Goal: Information Seeking & Learning: Learn about a topic

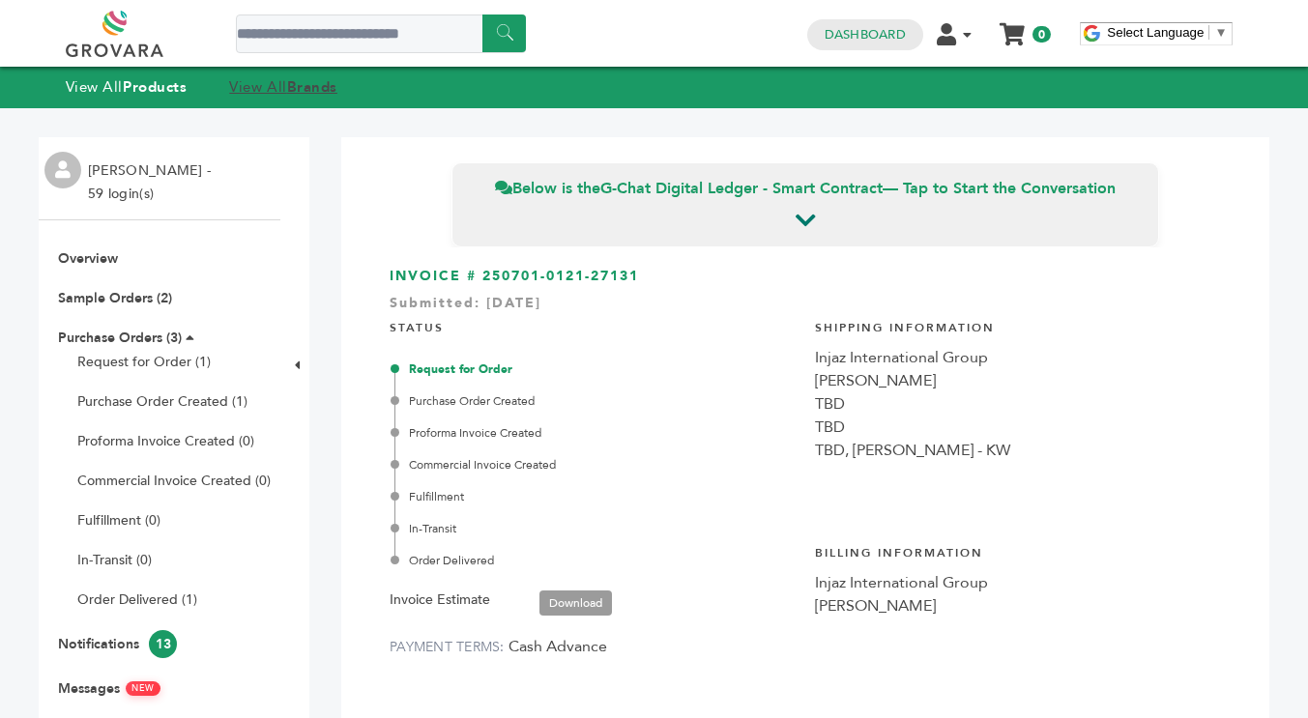
click at [315, 91] on strong "Brands" at bounding box center [312, 86] width 50 height 19
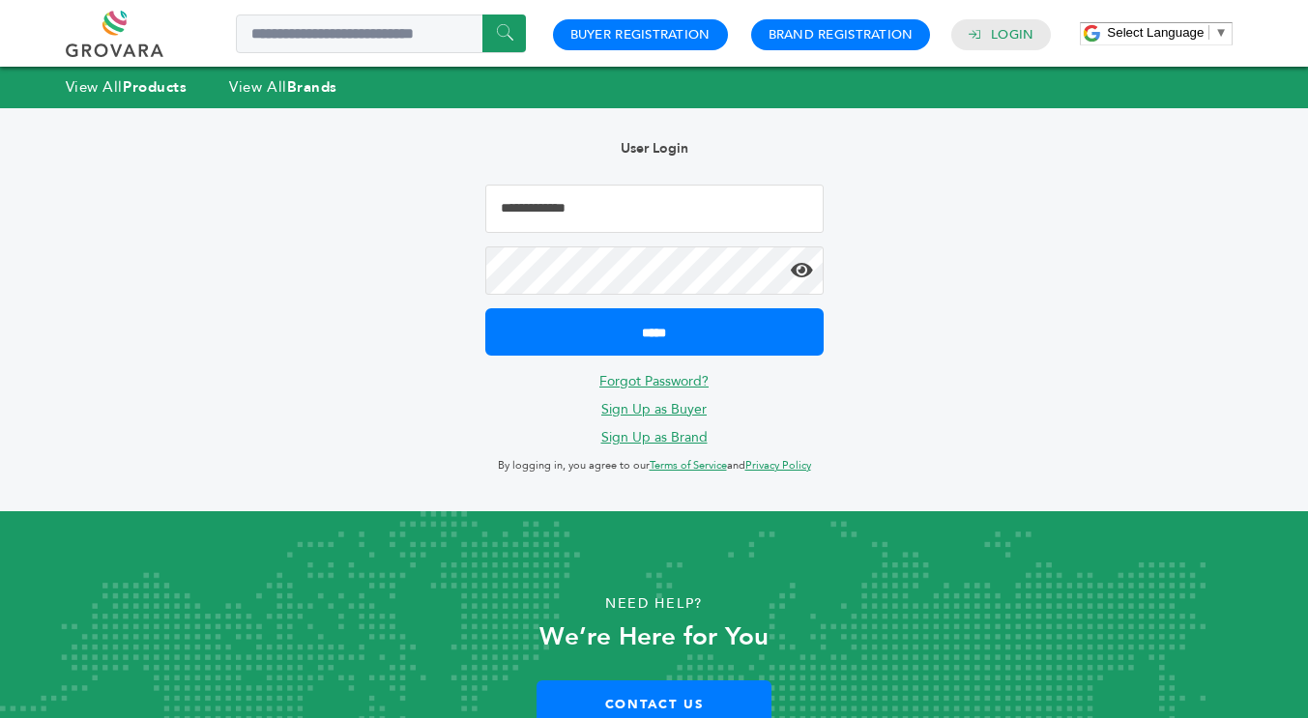
click at [568, 205] on input "Email Address" at bounding box center [654, 209] width 338 height 48
type input "**********"
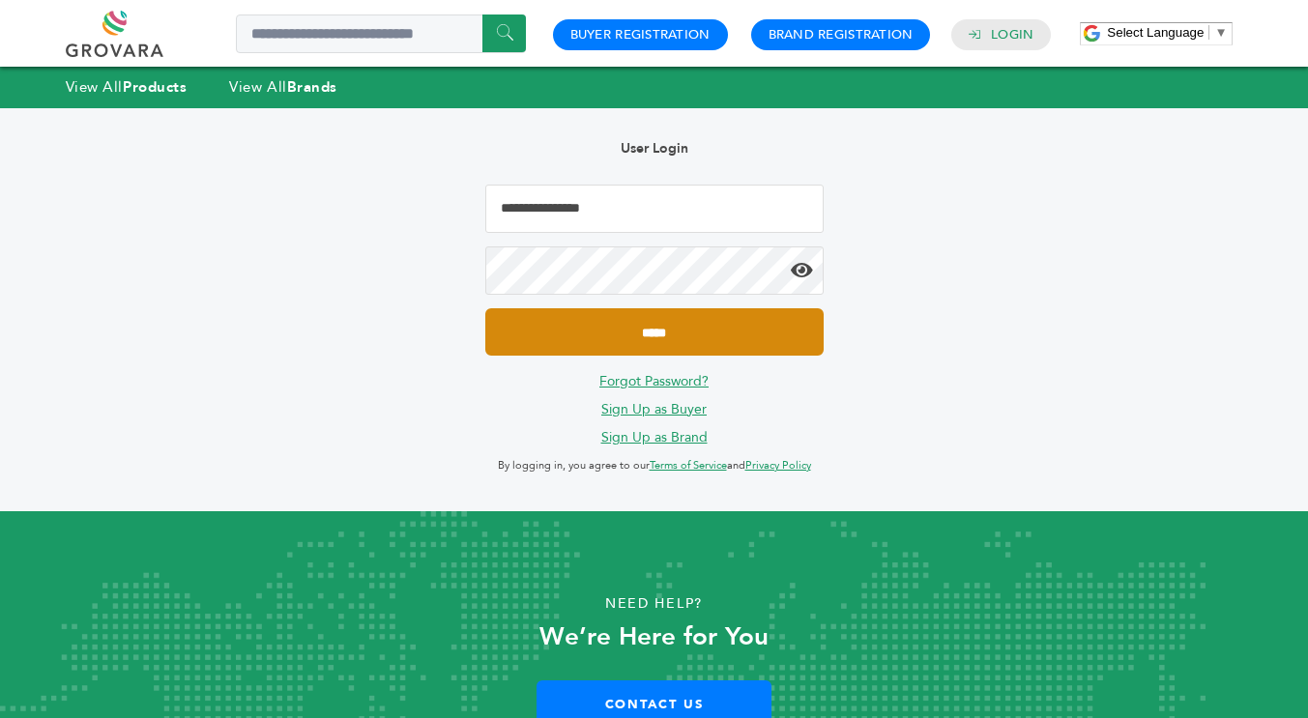
click at [686, 325] on input "*****" at bounding box center [654, 331] width 338 height 47
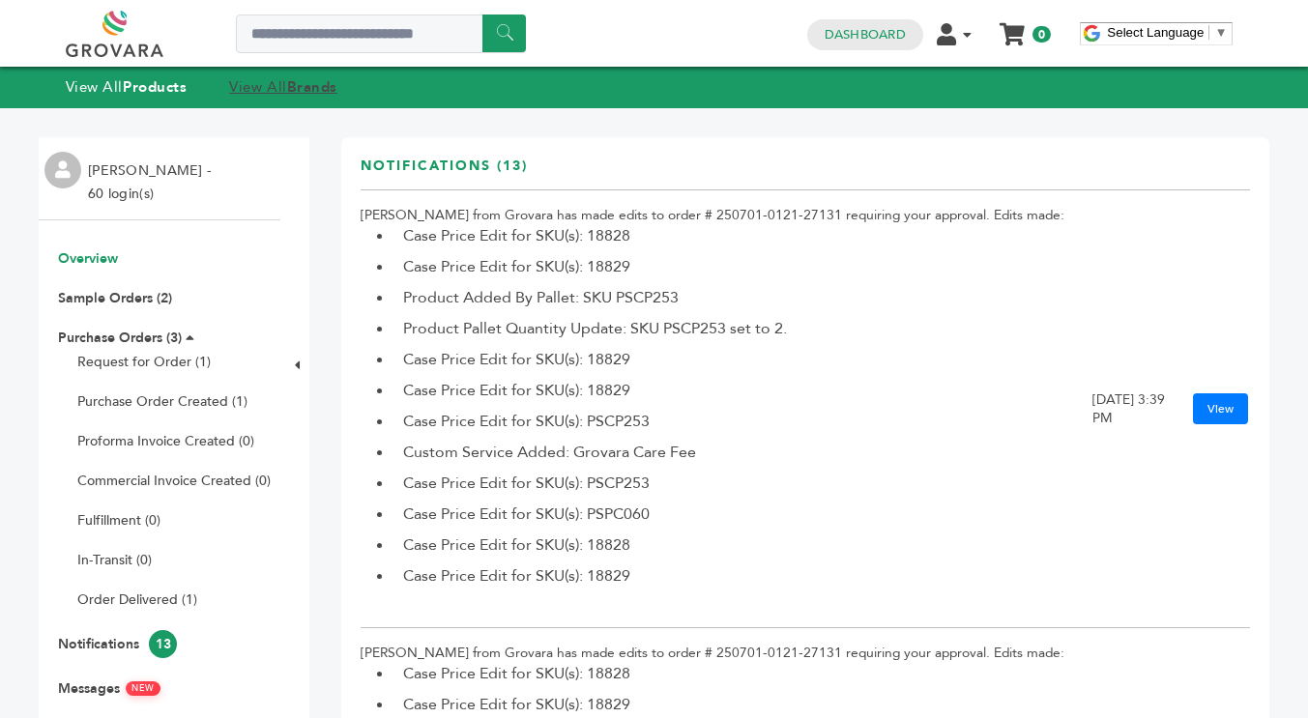
click at [289, 85] on link "View All Brands" at bounding box center [283, 86] width 108 height 19
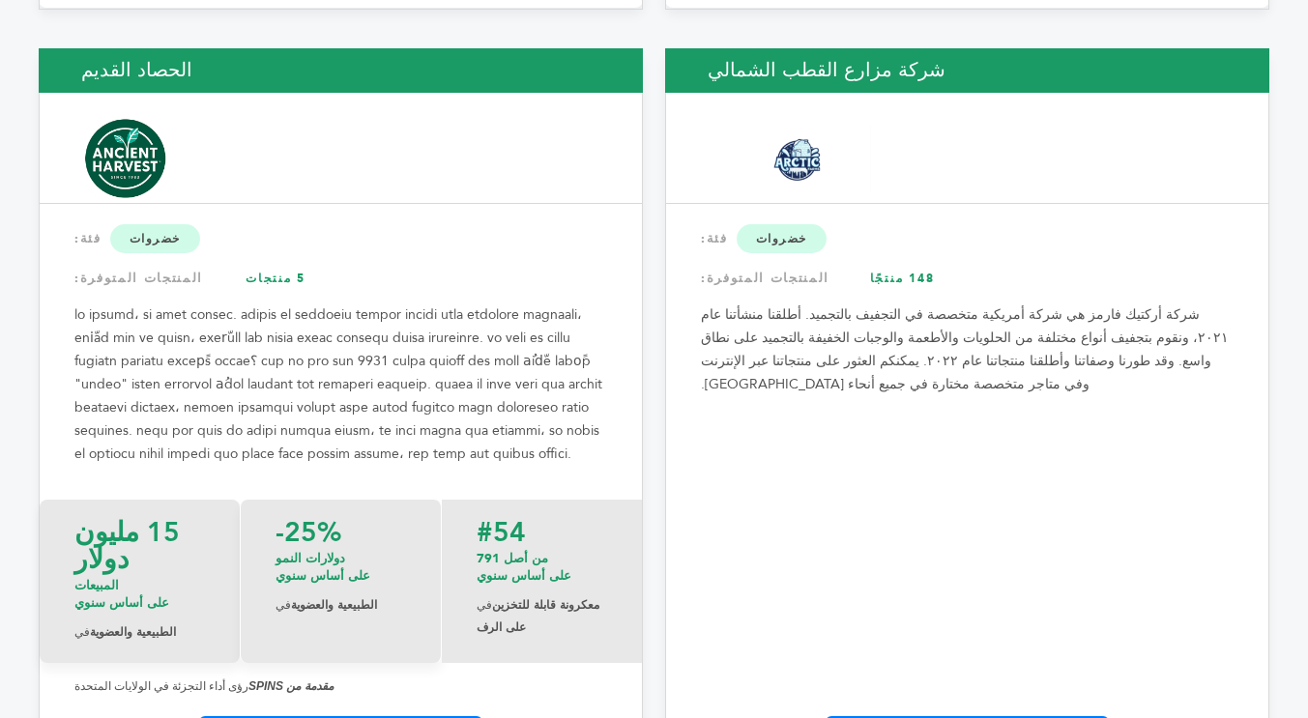
scroll to position [2707, 0]
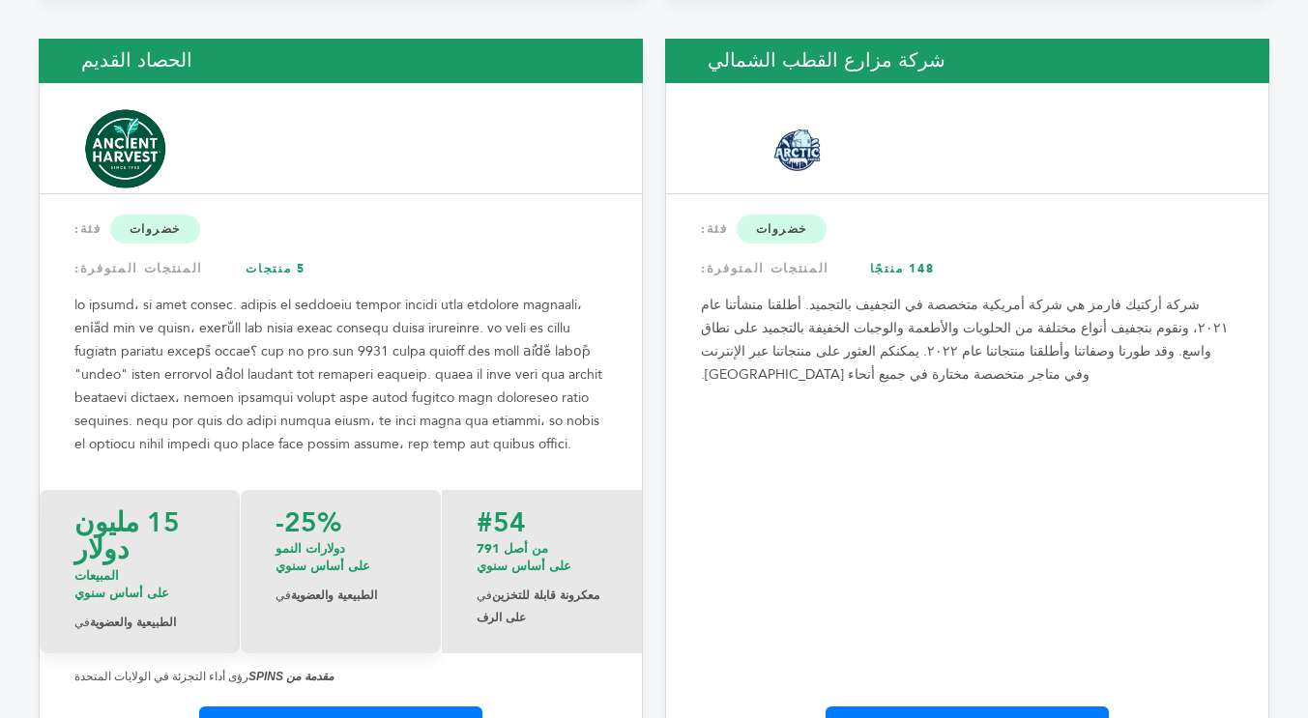
click at [929, 717] on font "مزيد من المعلومات" at bounding box center [966, 730] width 131 height 17
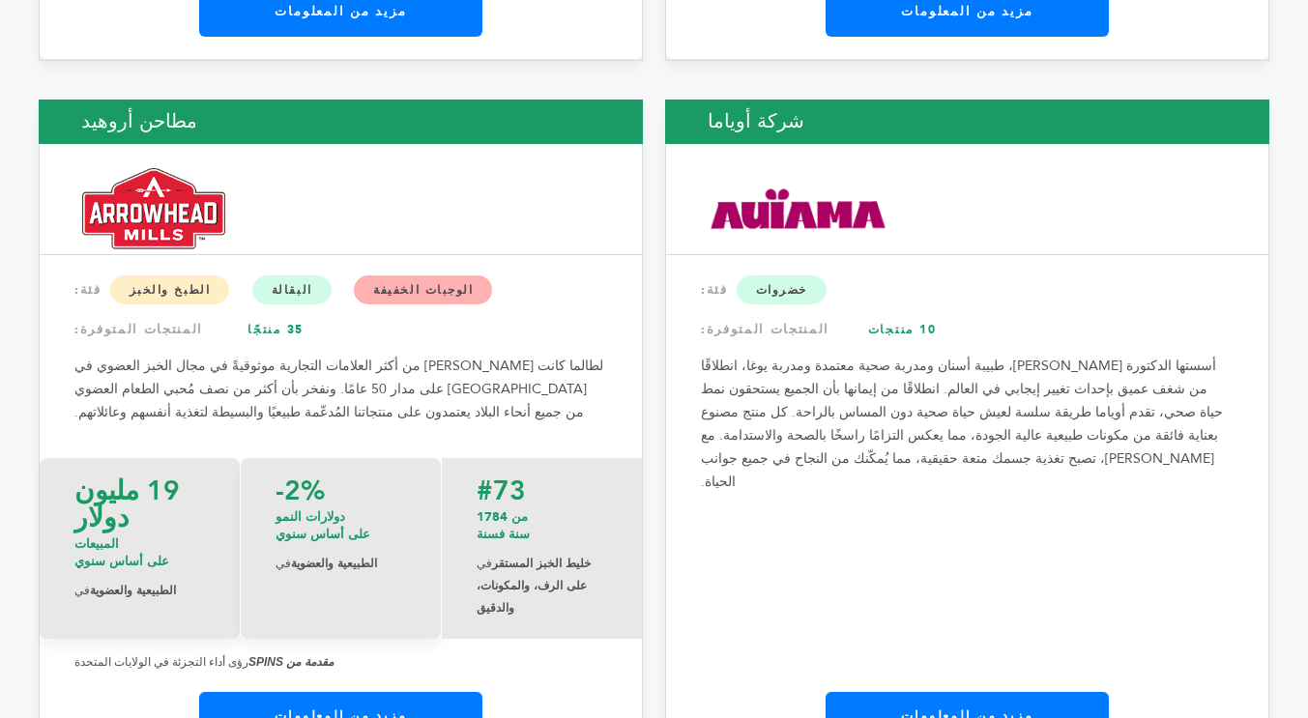
scroll to position [3592, 0]
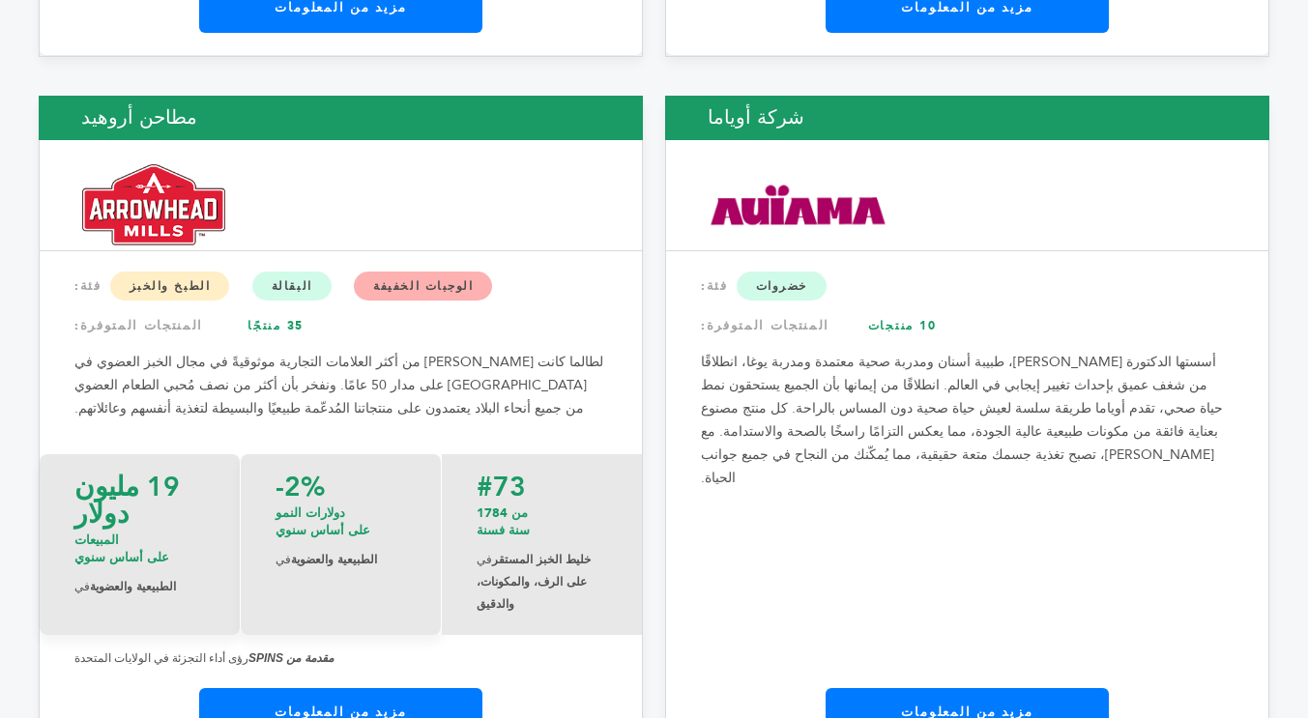
click at [321, 704] on font "مزيد من المعلومات" at bounding box center [339, 712] width 131 height 17
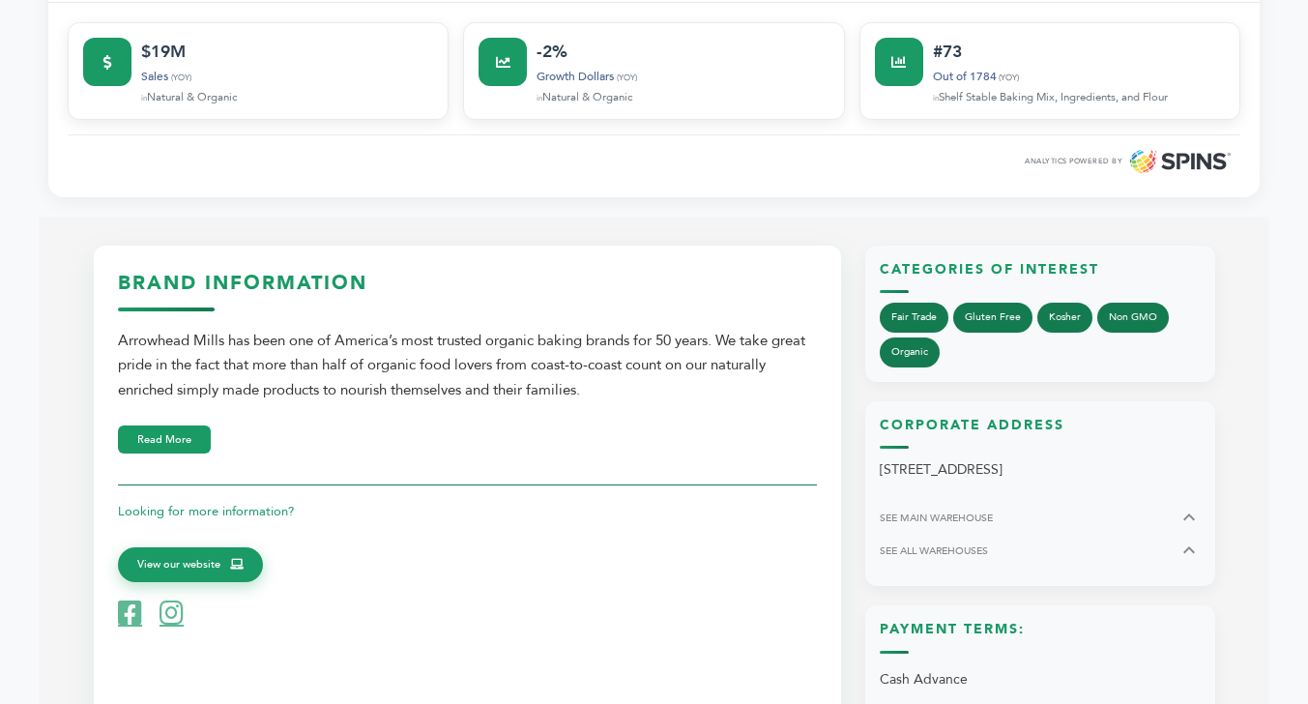
scroll to position [483, 0]
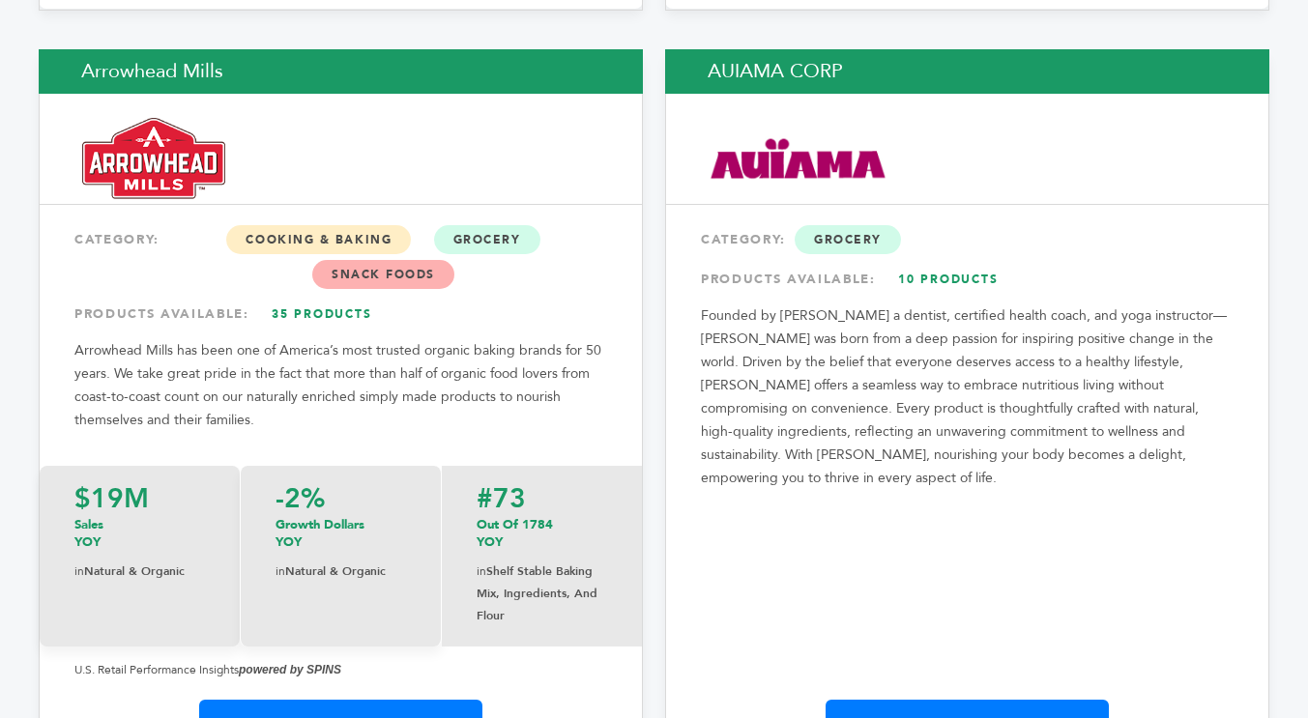
click at [780, 476] on div "AUIAMA CORP CATEGORY: Grocery PRODUCTS AVAILABLE: 10 Products Founded by Dr. Ma…" at bounding box center [967, 410] width 604 height 723
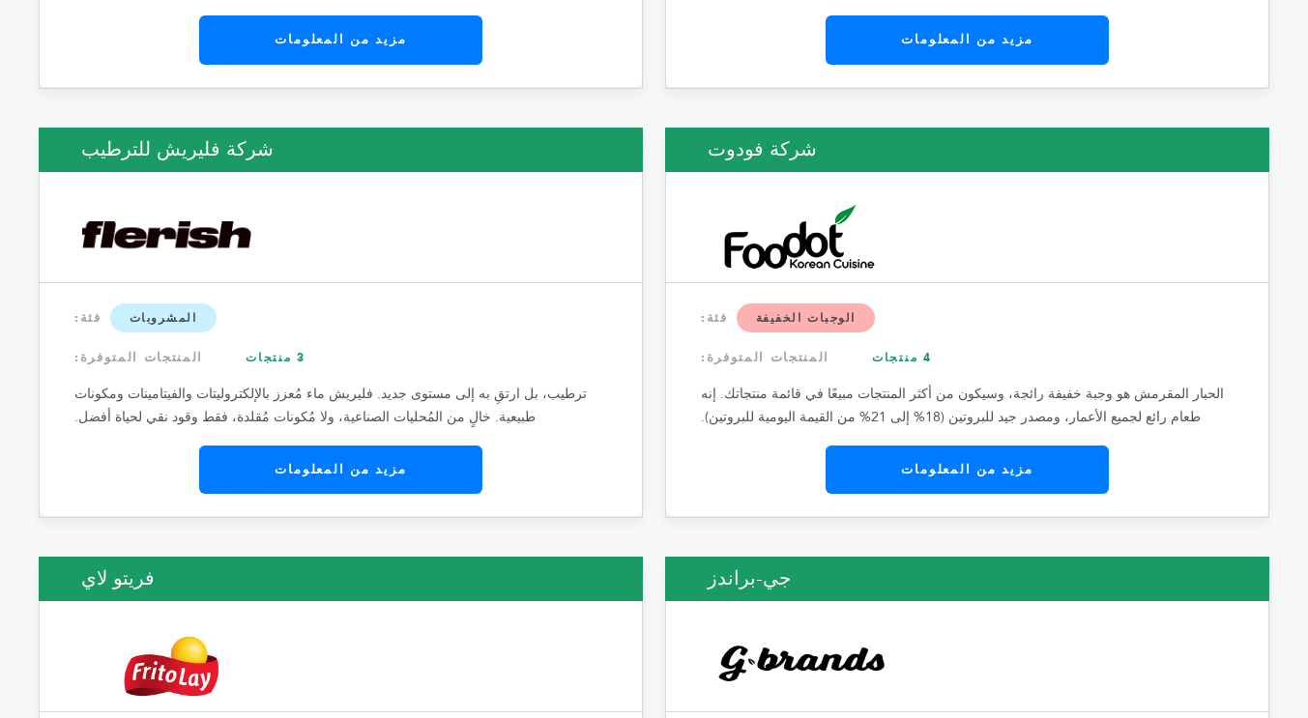
scroll to position [10880, 0]
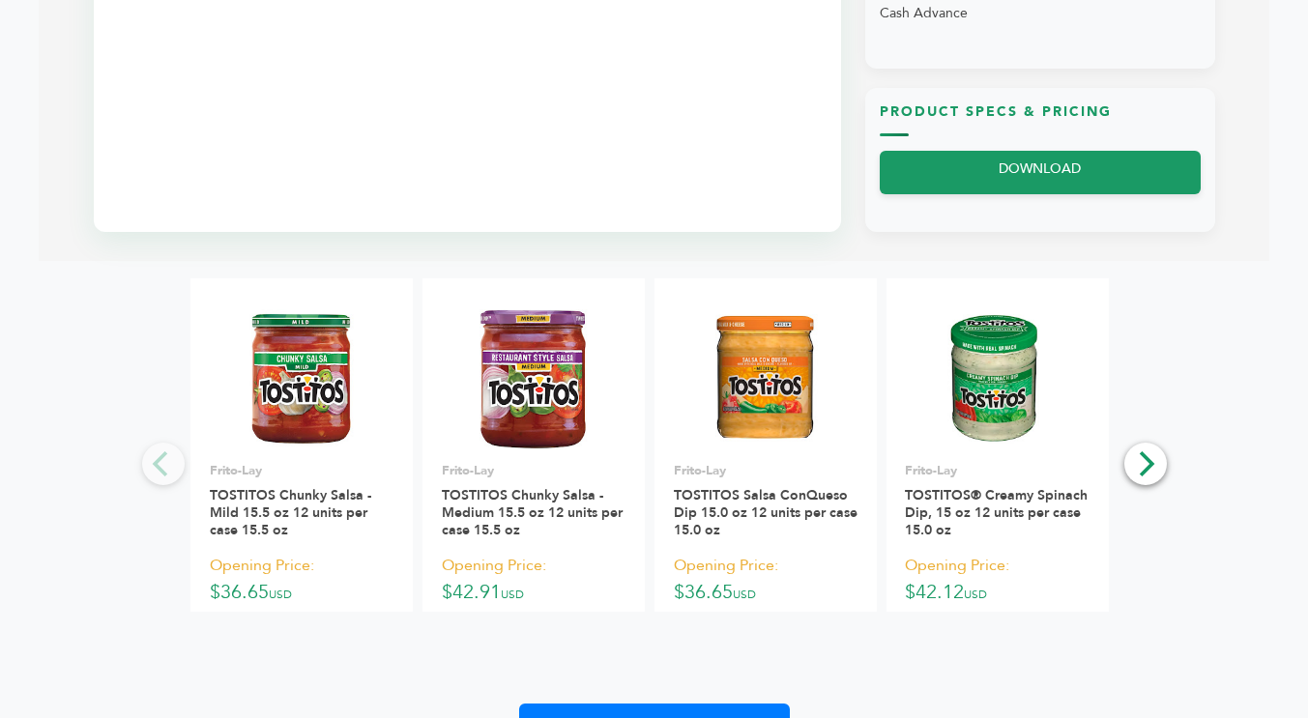
scroll to position [1047, 0]
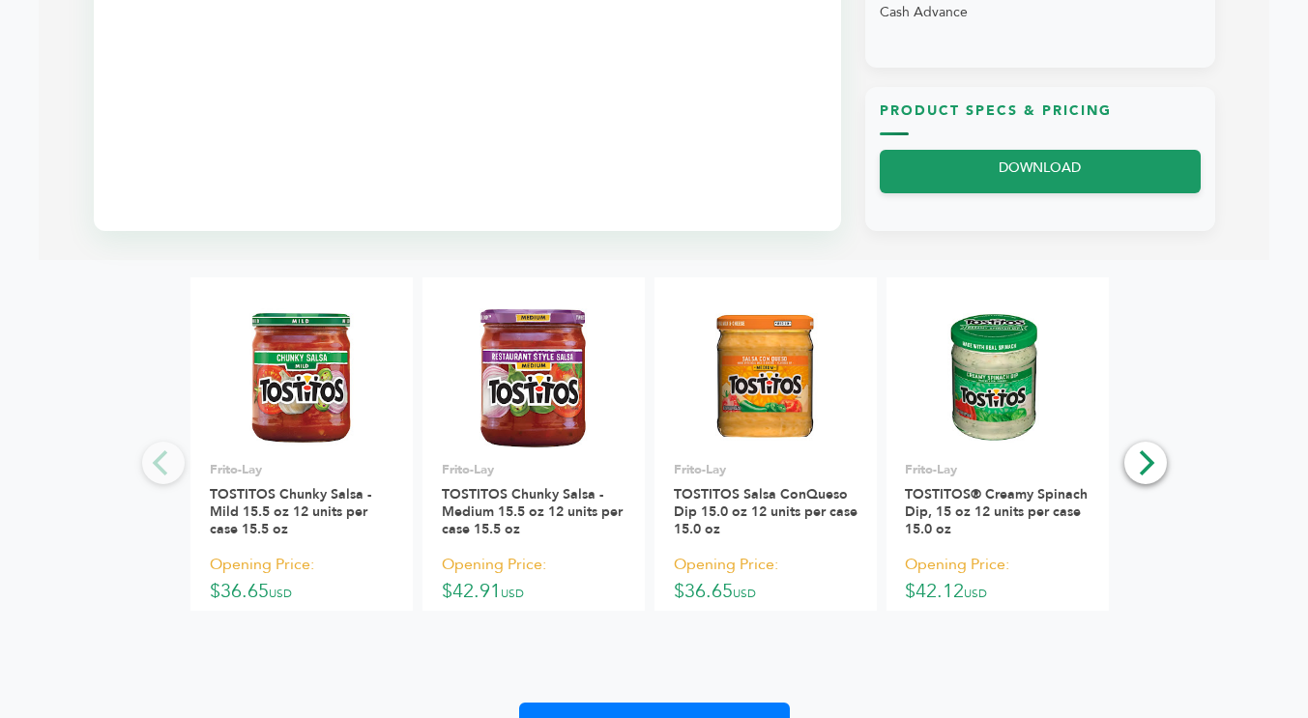
click at [1151, 470] on icon "Next" at bounding box center [1144, 462] width 25 height 25
click at [1135, 476] on button "Next" at bounding box center [1145, 463] width 43 height 43
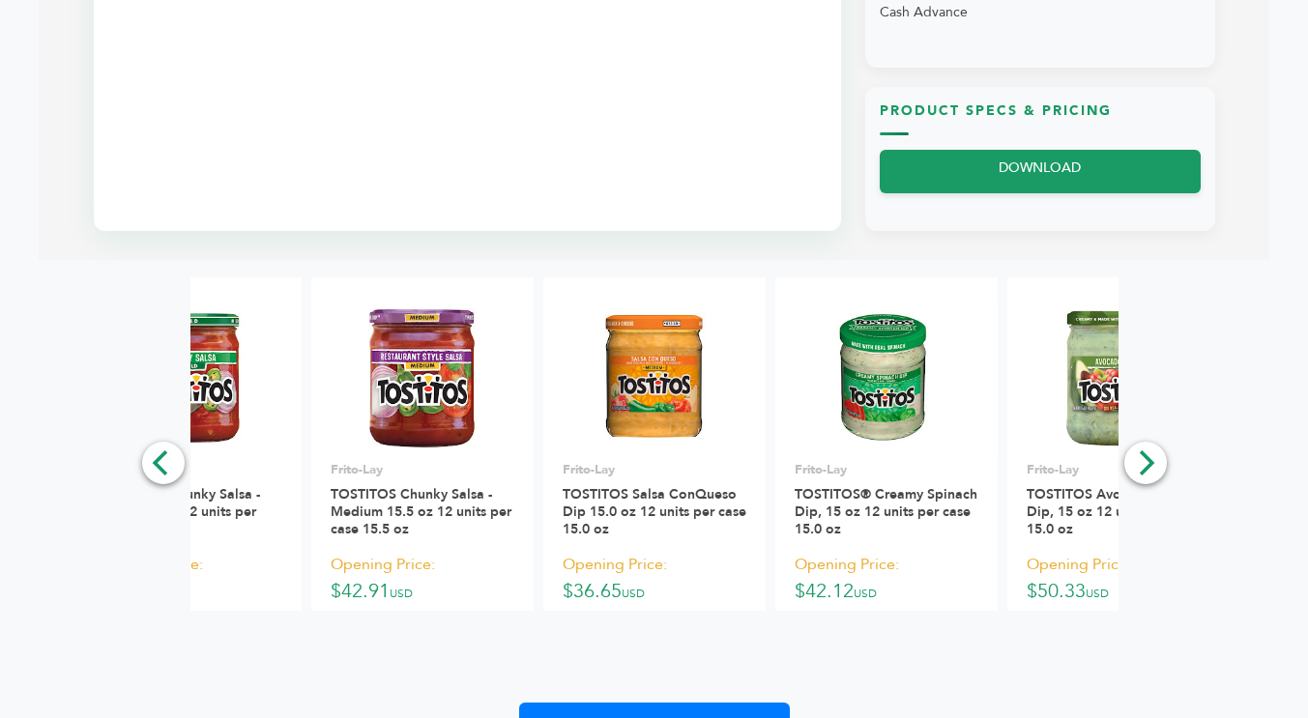
click at [1140, 473] on icon "Next" at bounding box center [1146, 462] width 15 height 25
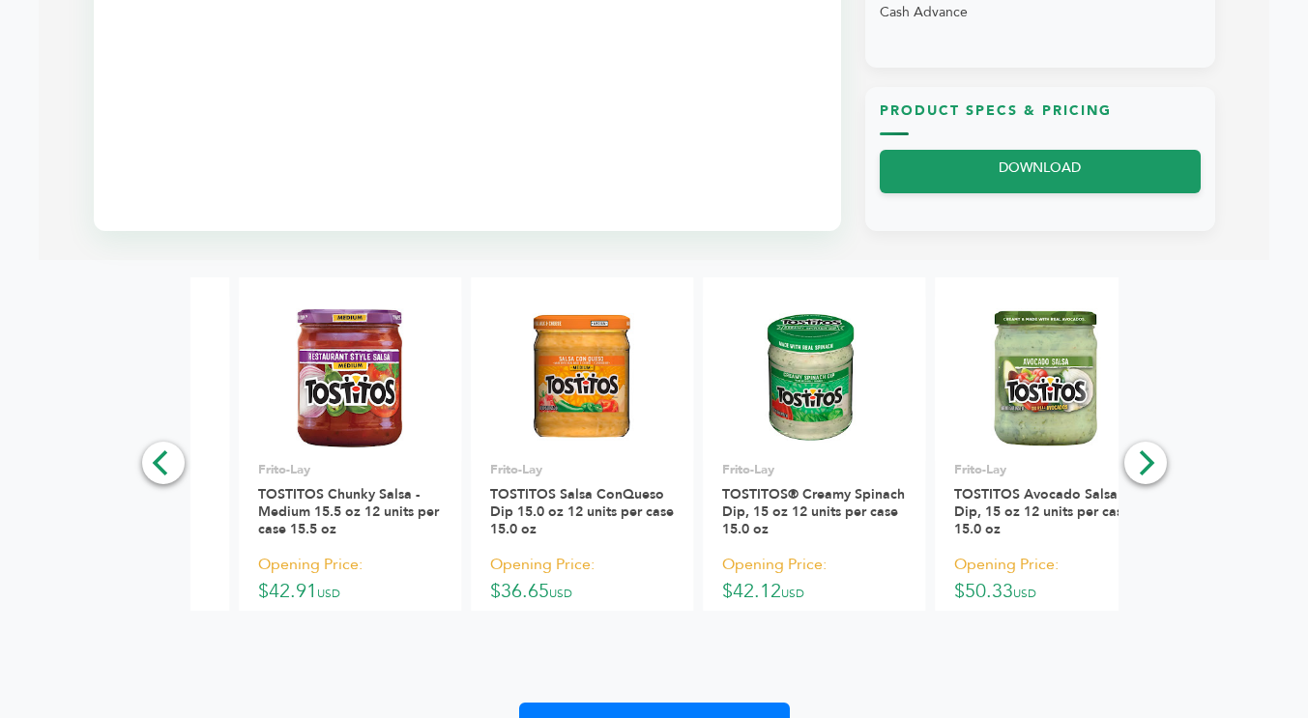
click at [1143, 463] on icon "Next" at bounding box center [1144, 462] width 25 height 25
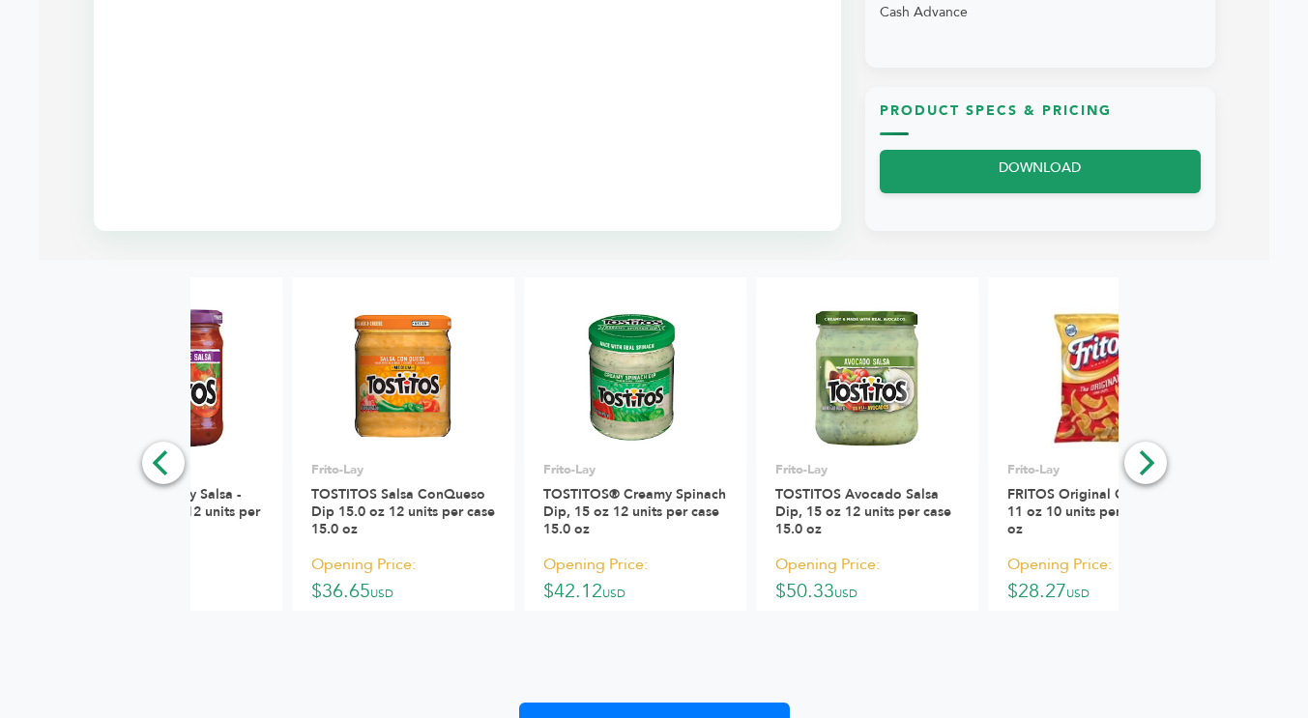
click at [1137, 461] on icon "Next" at bounding box center [1144, 462] width 25 height 25
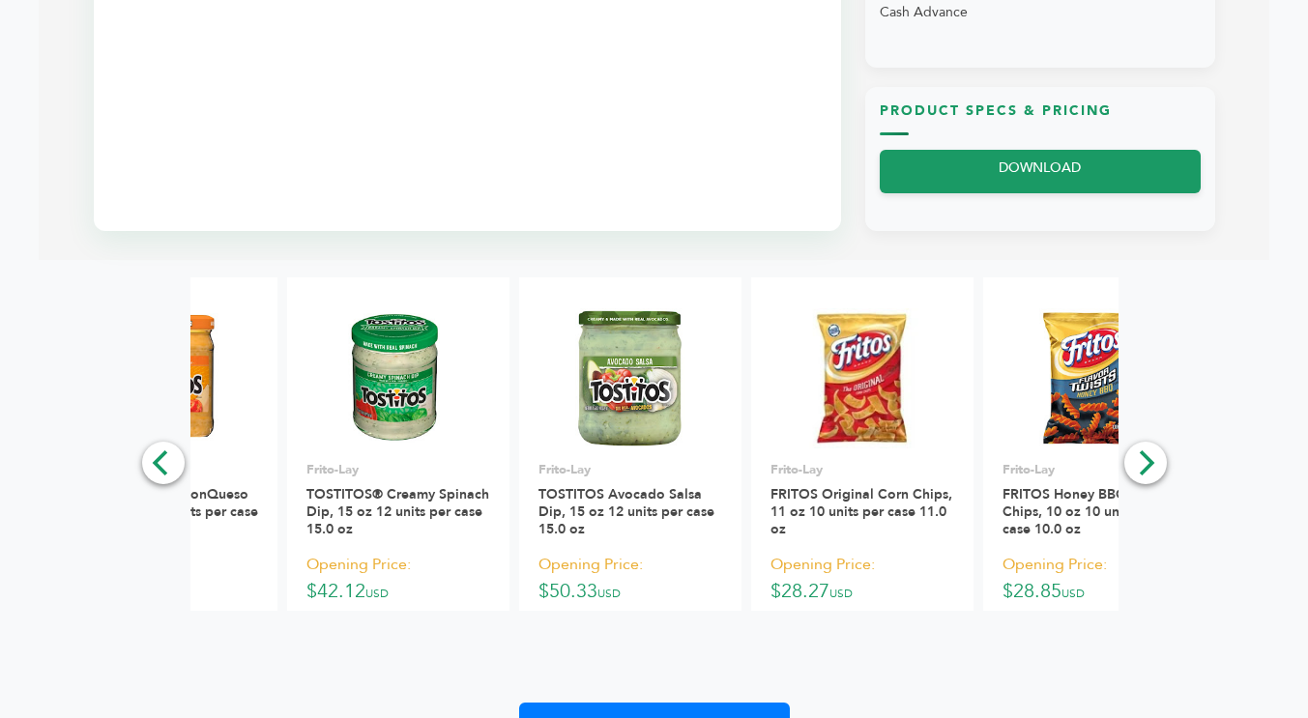
click at [1135, 460] on icon "Next" at bounding box center [1144, 462] width 25 height 25
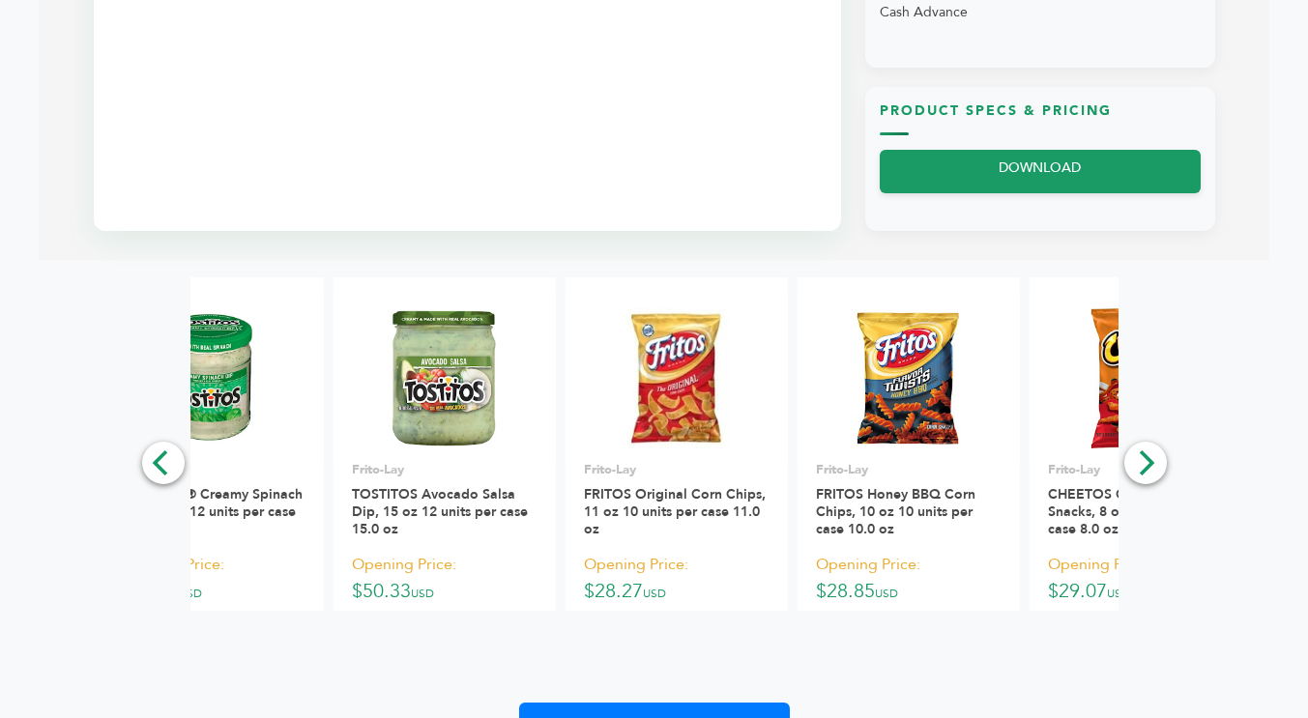
click at [1139, 458] on icon "Next" at bounding box center [1144, 462] width 25 height 25
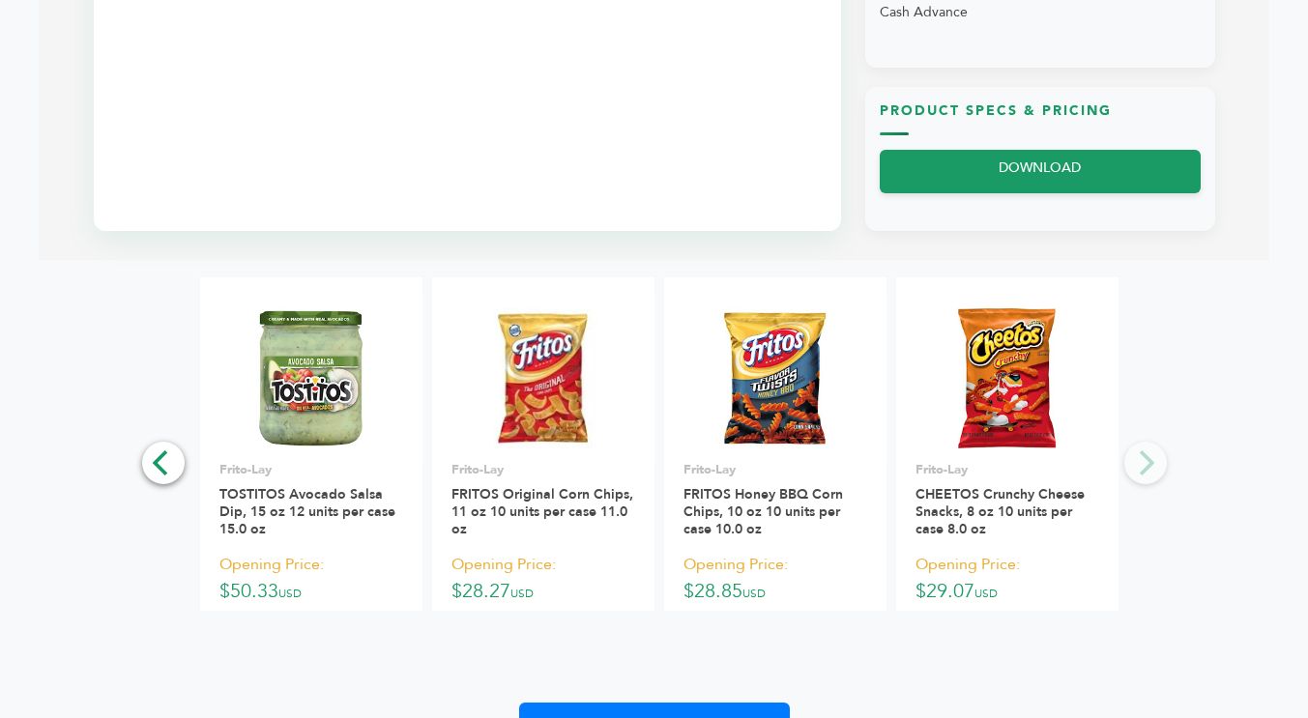
click at [1143, 464] on div "**********" at bounding box center [654, 513] width 1230 height 473
click at [1146, 453] on div "**********" at bounding box center [654, 513] width 1230 height 473
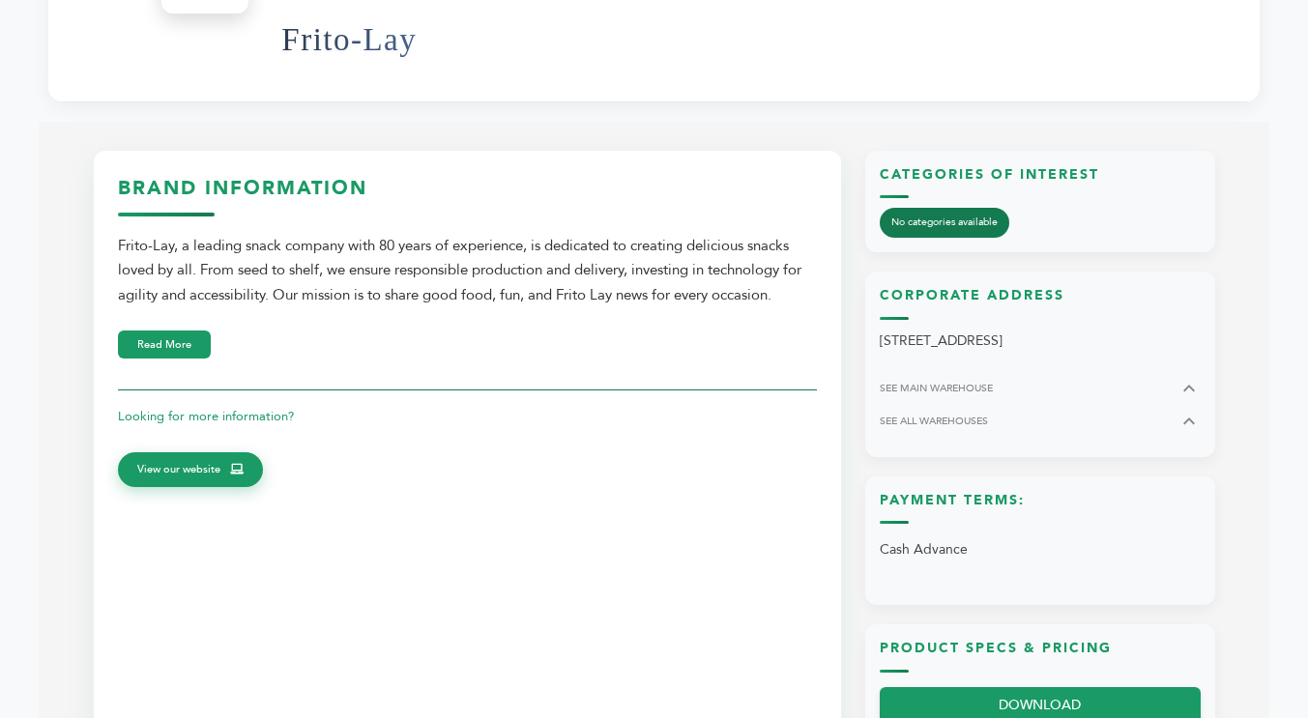
scroll to position [508, 0]
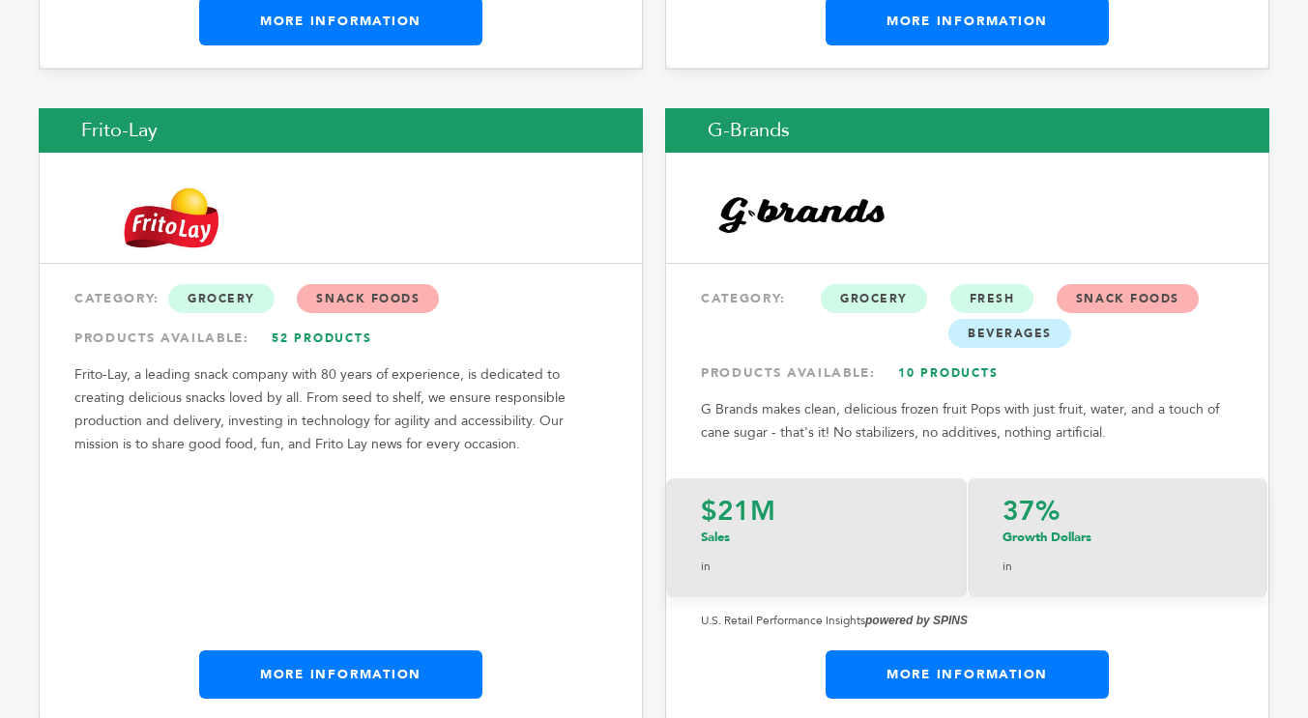
scroll to position [11670, 0]
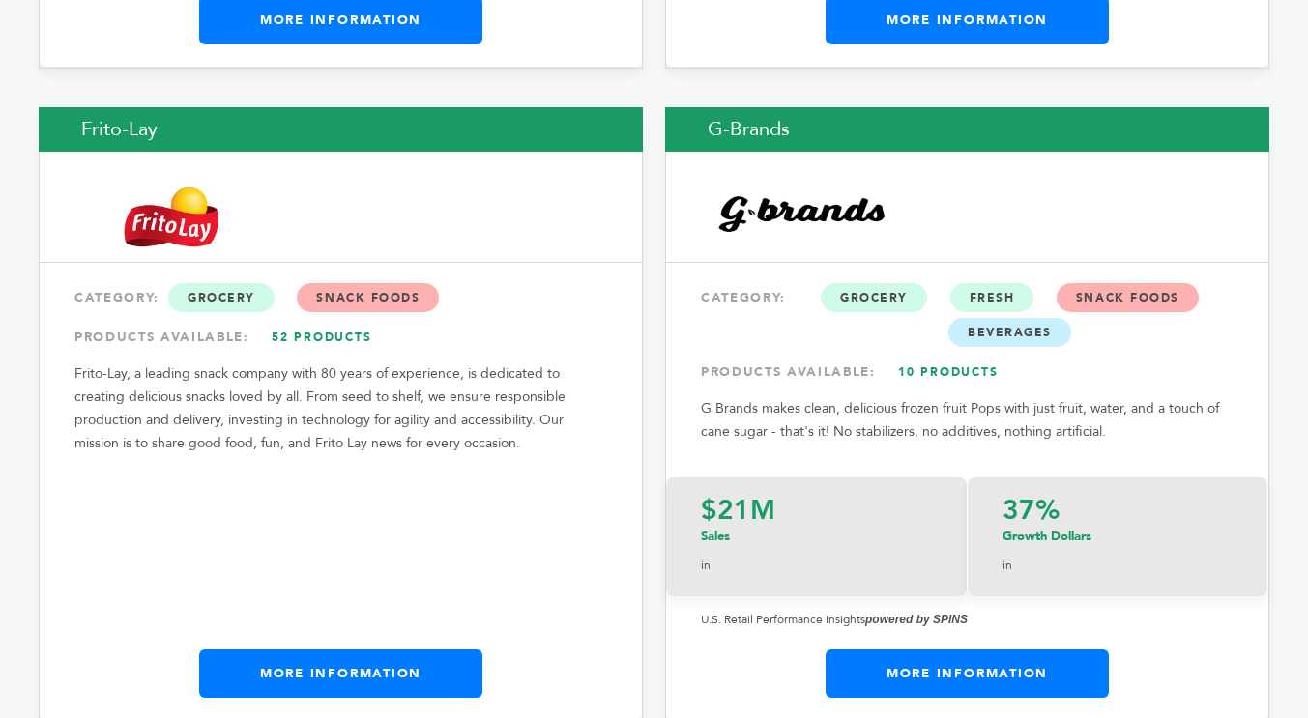
click at [642, 469] on div "Frito-Lay CATEGORY: Grocery Snack Foods PRODUCTS AVAILABLE: 52 Products Frito-L…" at bounding box center [341, 414] width 604 height 615
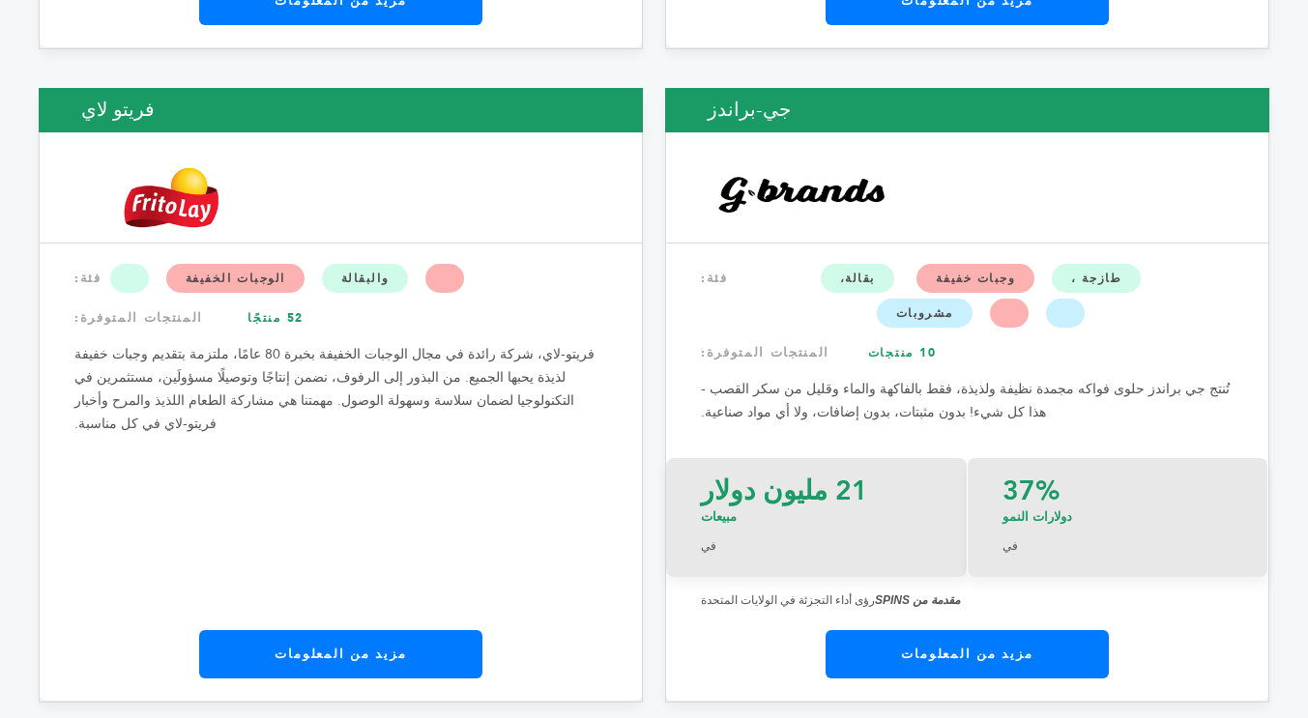
scroll to position [11628, 0]
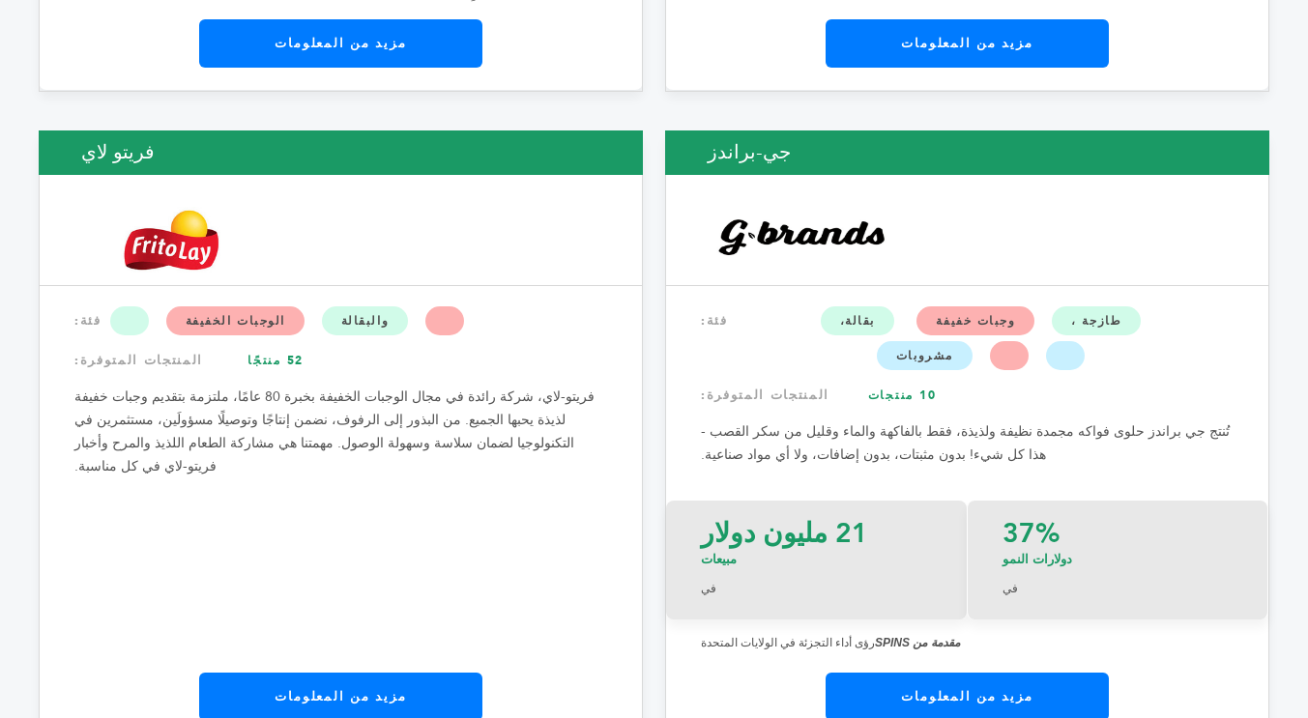
click at [1007, 673] on link "مزيد من المعلومات" at bounding box center [966, 697] width 283 height 48
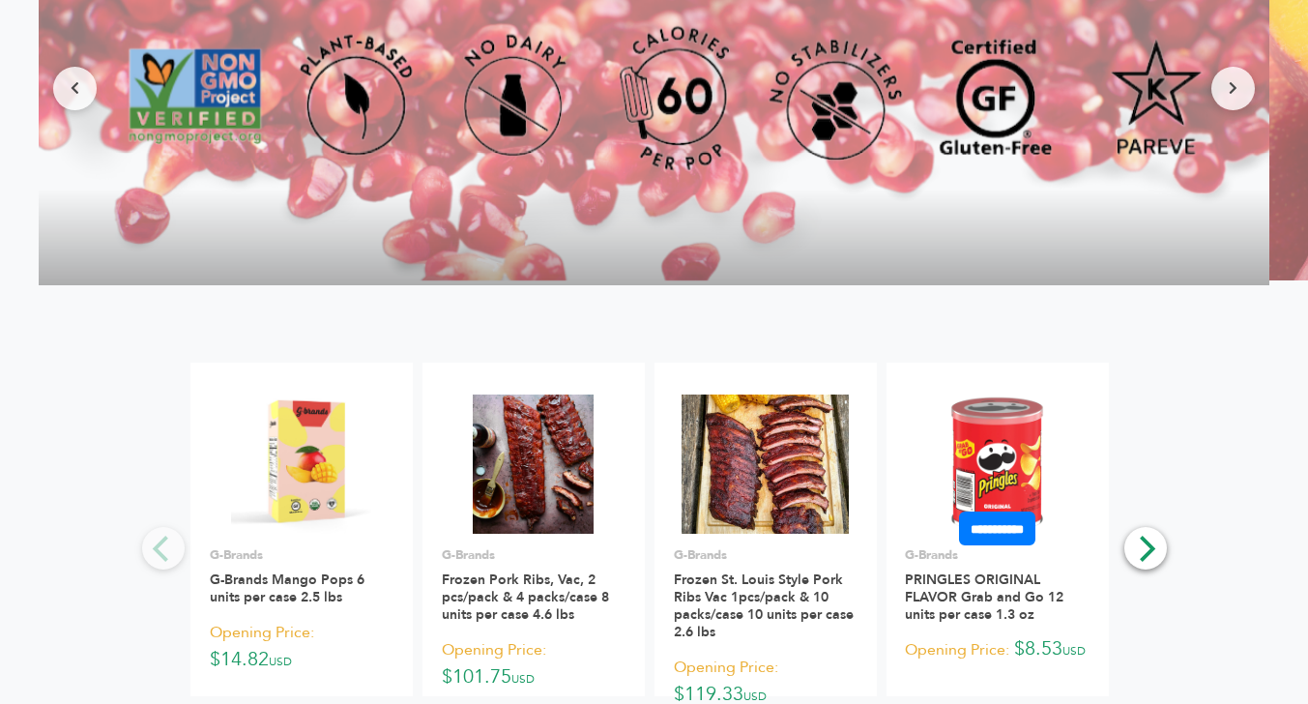
scroll to position [1856, 0]
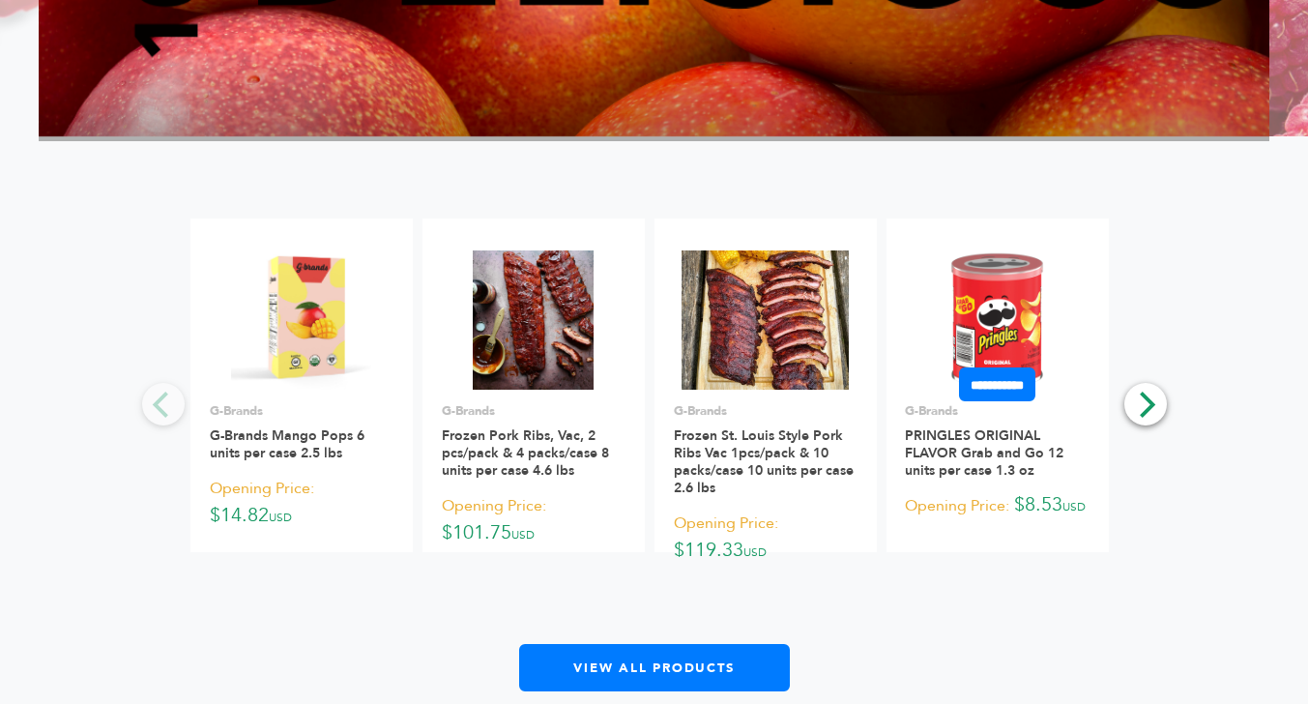
click at [999, 347] on img at bounding box center [996, 320] width 139 height 140
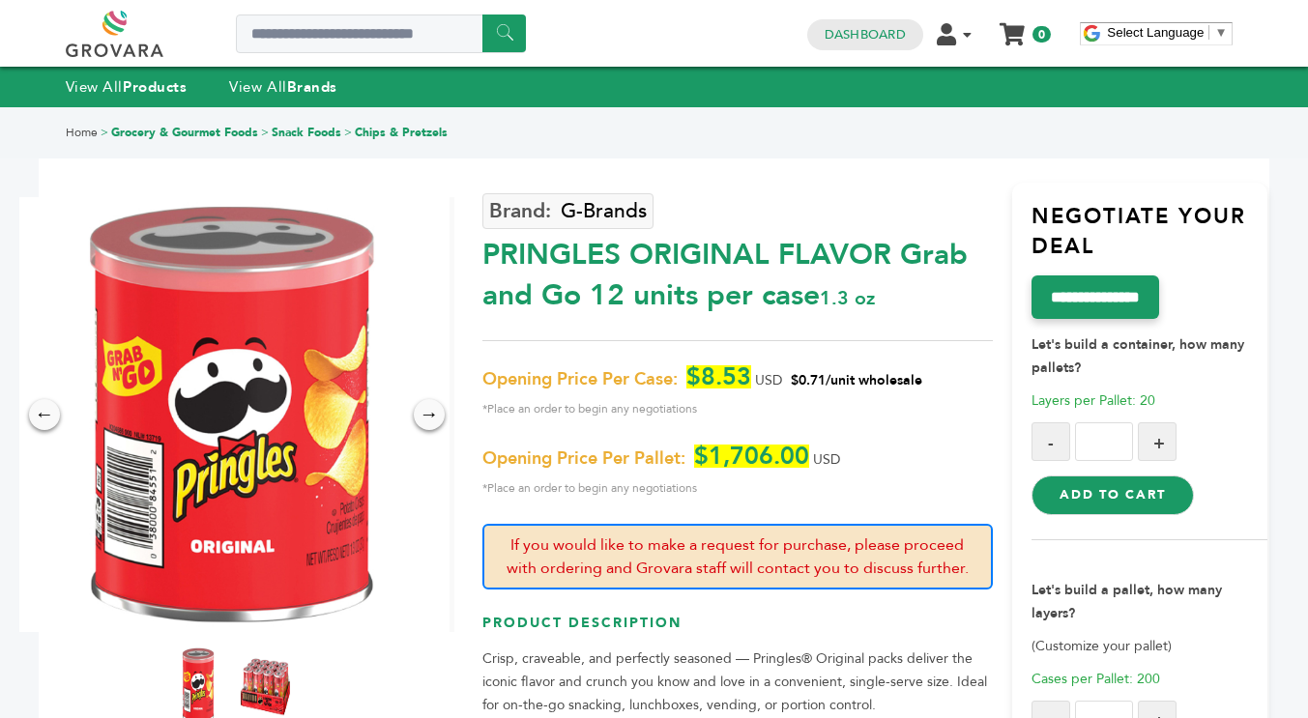
click at [267, 679] on img at bounding box center [265, 685] width 53 height 85
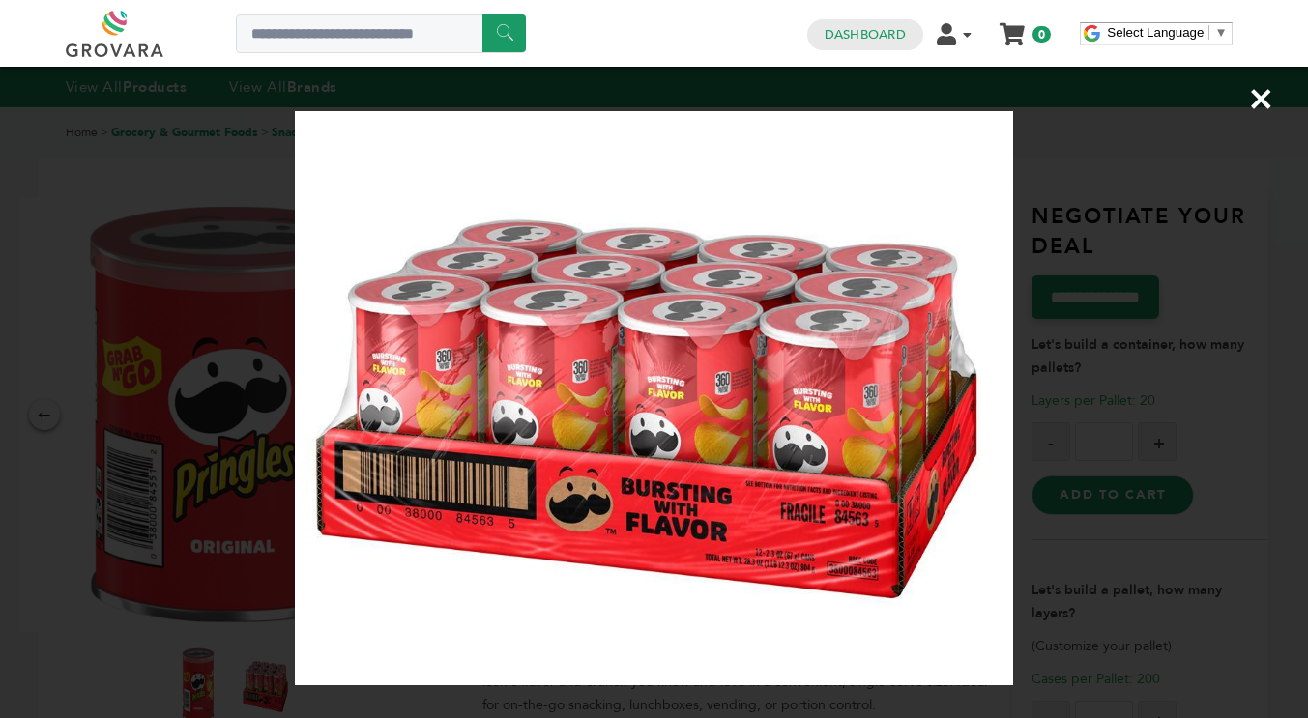
click at [1259, 111] on span "×" at bounding box center [1261, 99] width 26 height 54
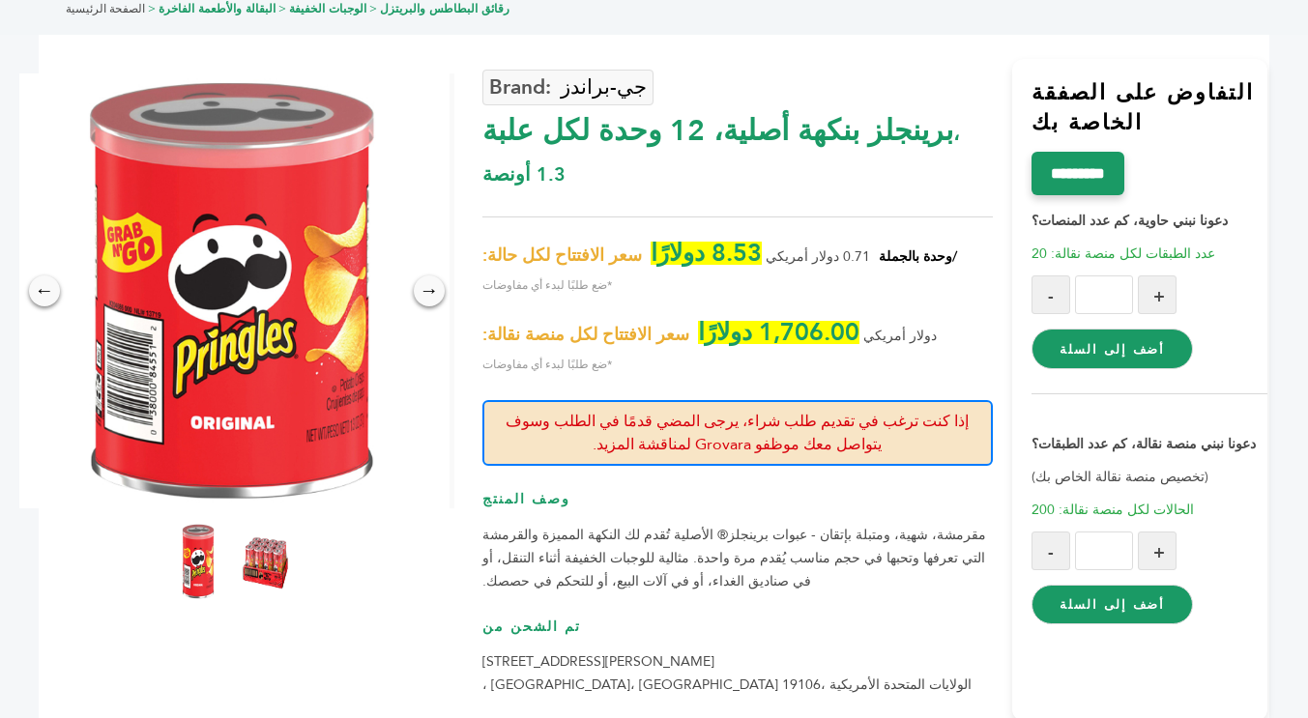
scroll to position [127, 0]
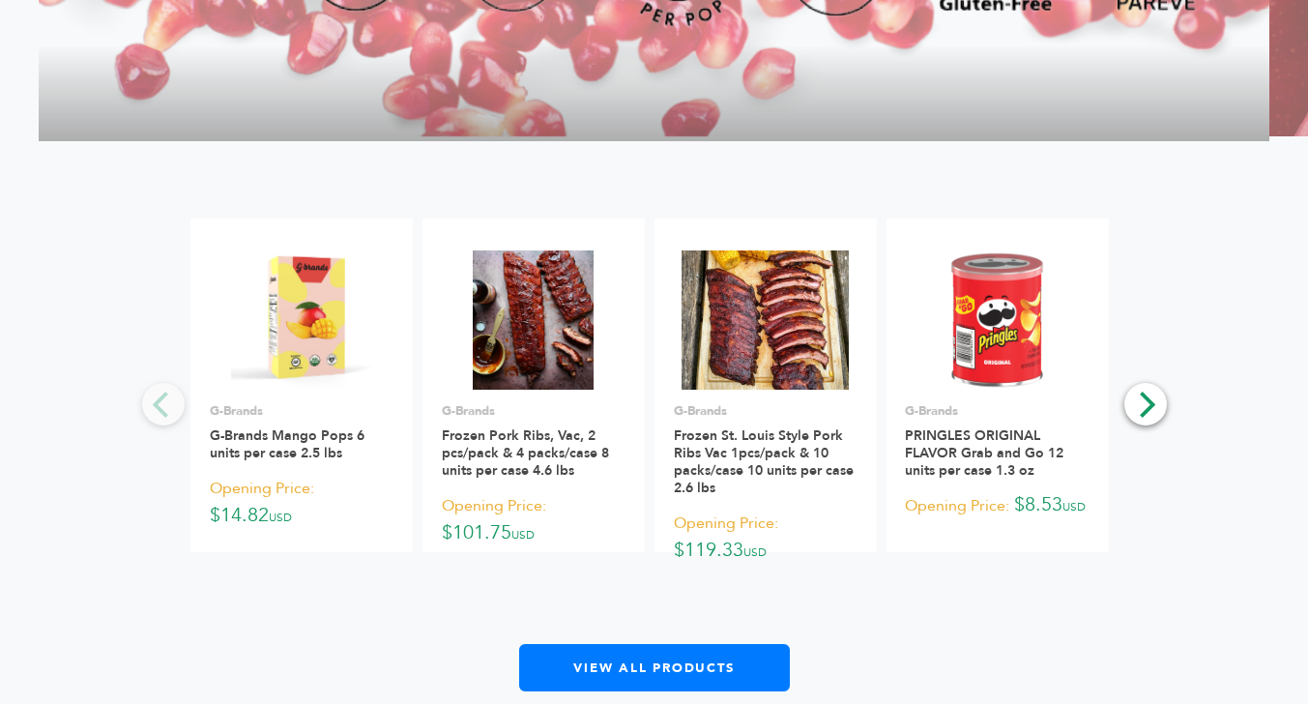
click at [1146, 425] on button "Next" at bounding box center [1145, 404] width 43 height 43
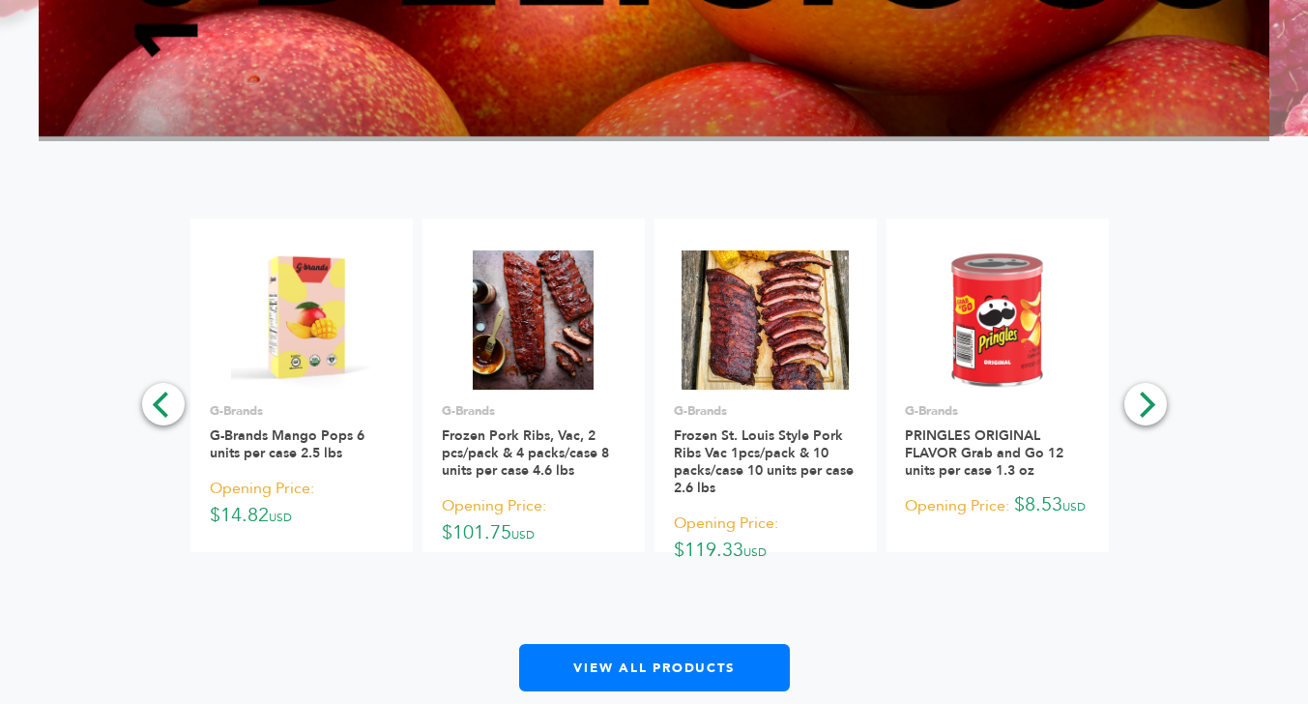
click at [1150, 417] on icon "Next" at bounding box center [1144, 403] width 25 height 25
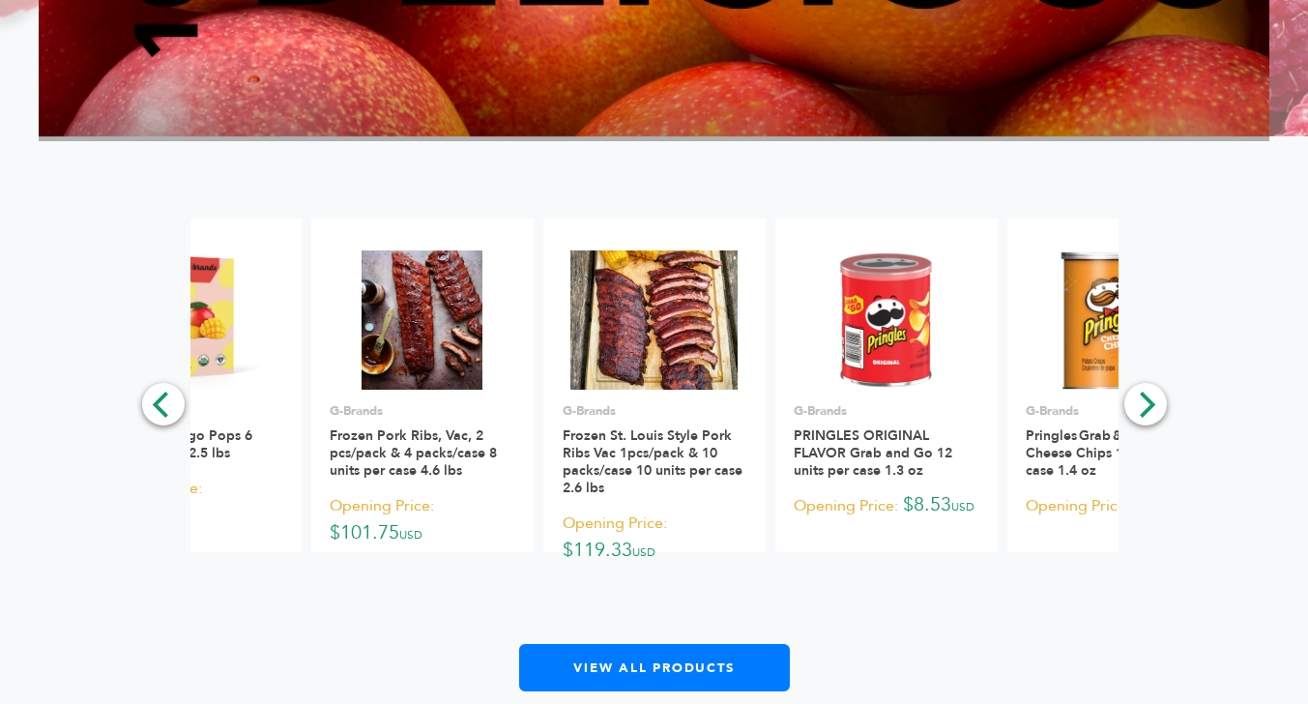
click at [1129, 425] on button "Next" at bounding box center [1145, 404] width 43 height 43
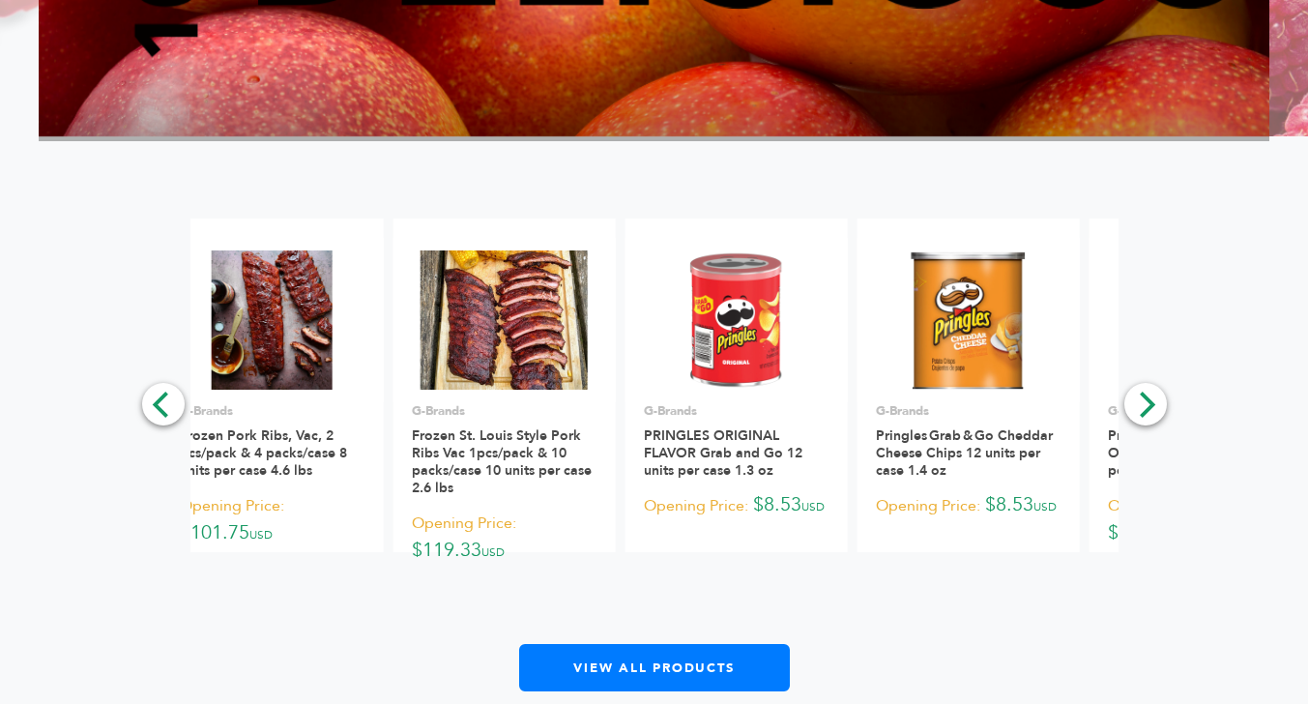
click at [1148, 417] on icon "Next" at bounding box center [1144, 403] width 25 height 25
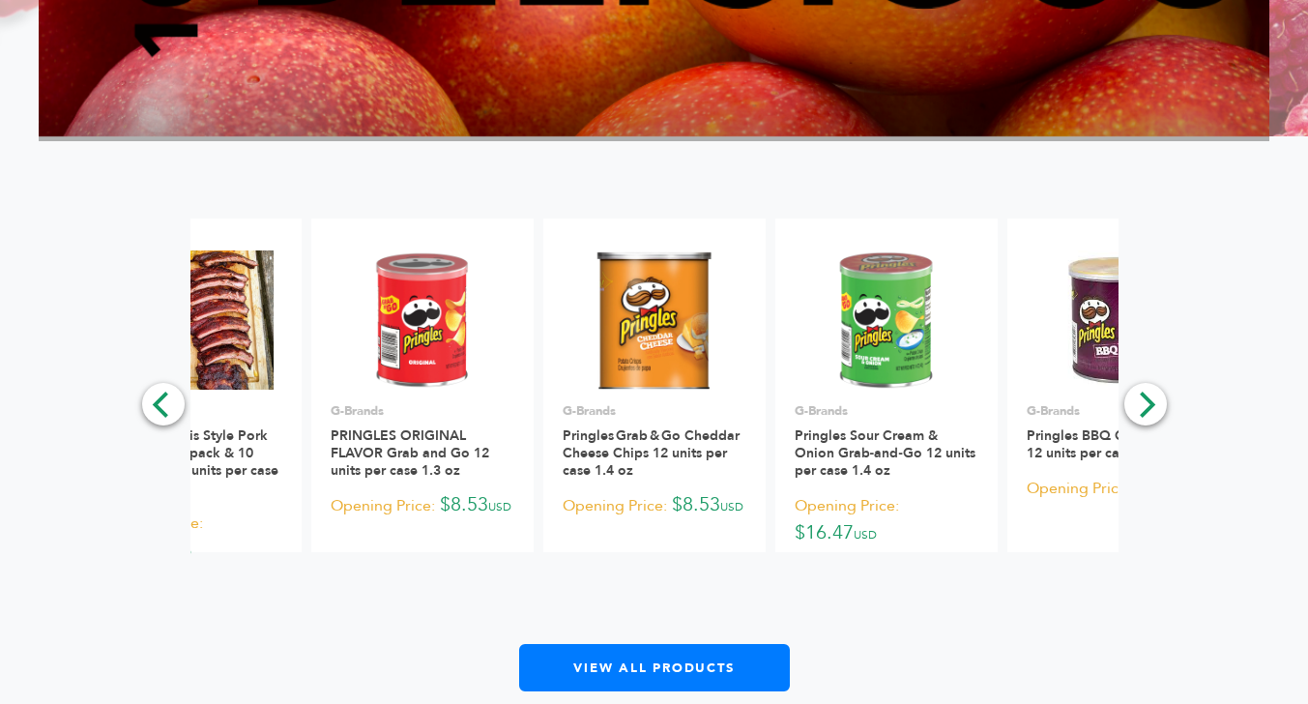
click at [1153, 417] on icon "Next" at bounding box center [1144, 403] width 25 height 25
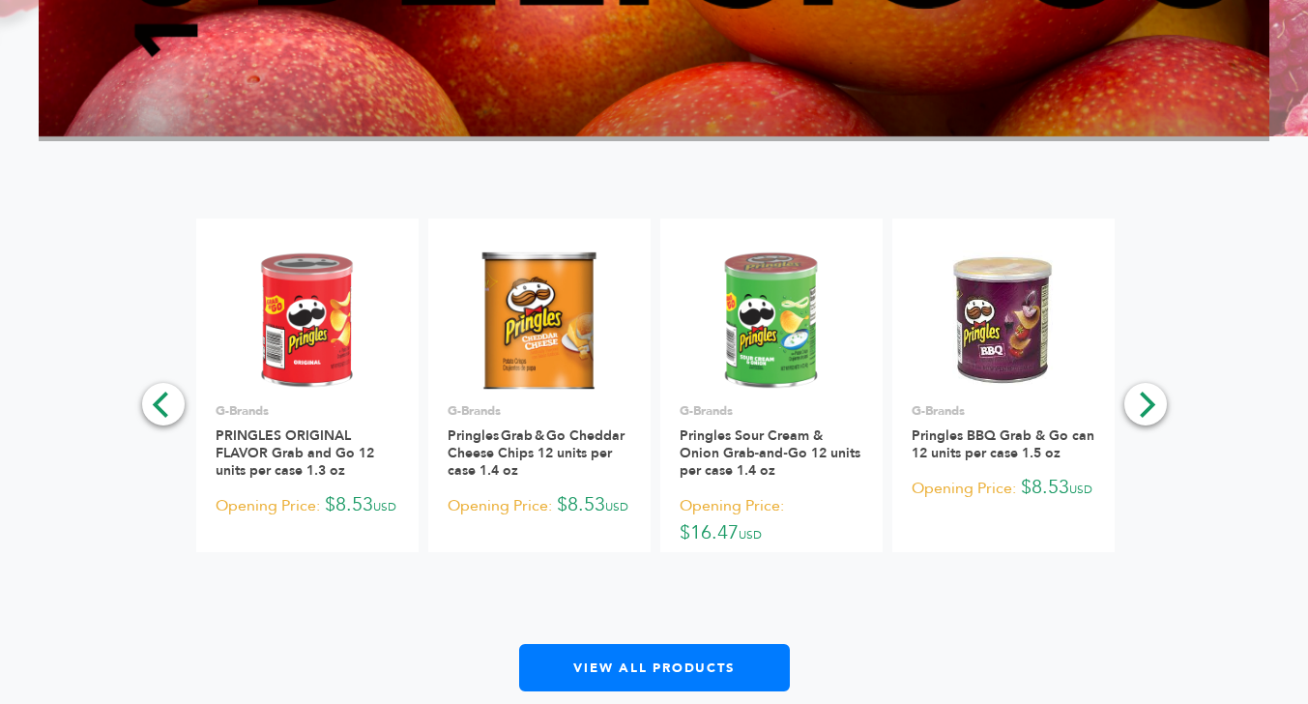
click at [1149, 417] on icon "Next" at bounding box center [1146, 403] width 15 height 25
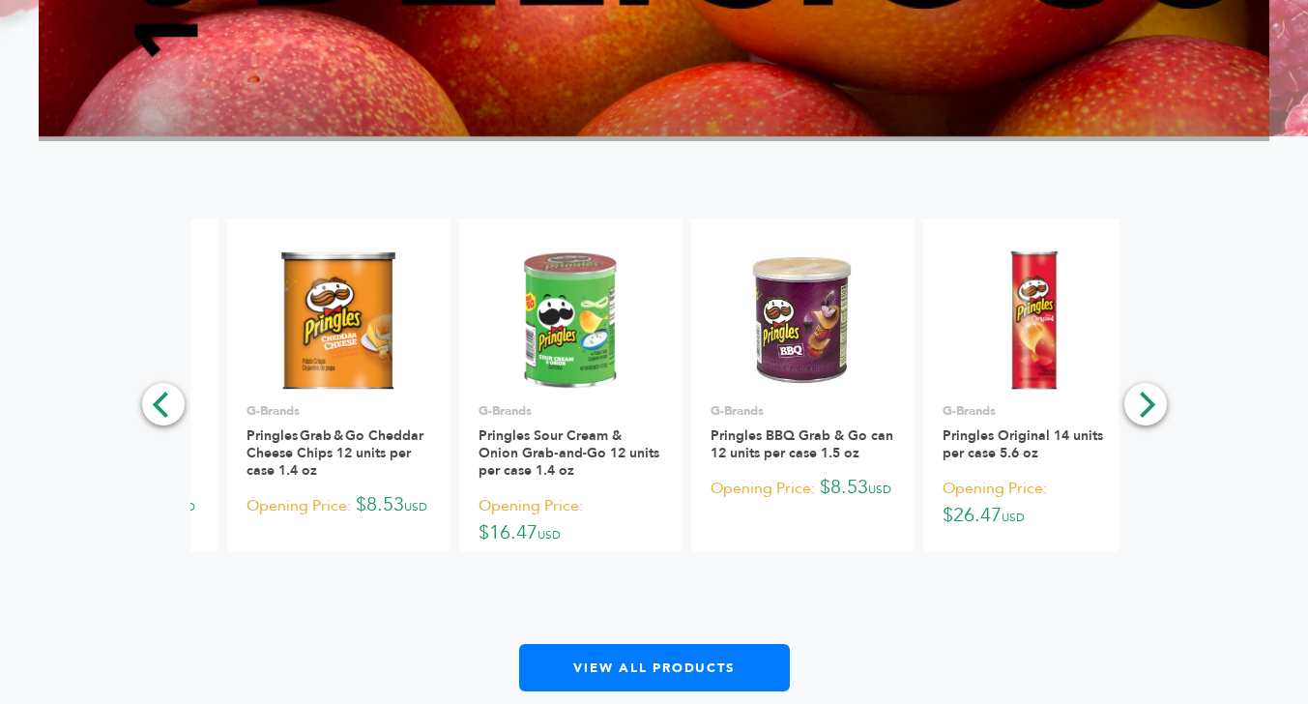
click at [1146, 417] on icon "Next" at bounding box center [1146, 403] width 15 height 25
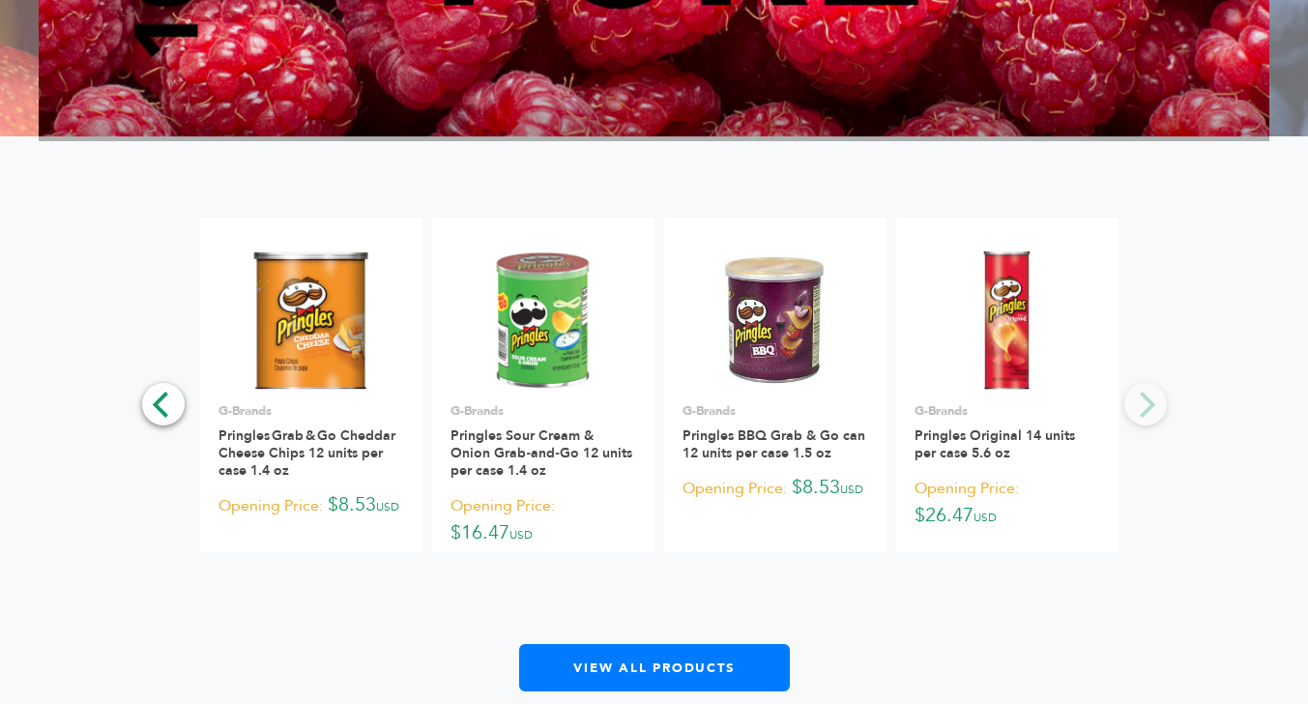
click at [1144, 443] on div "**********" at bounding box center [654, 454] width 1230 height 473
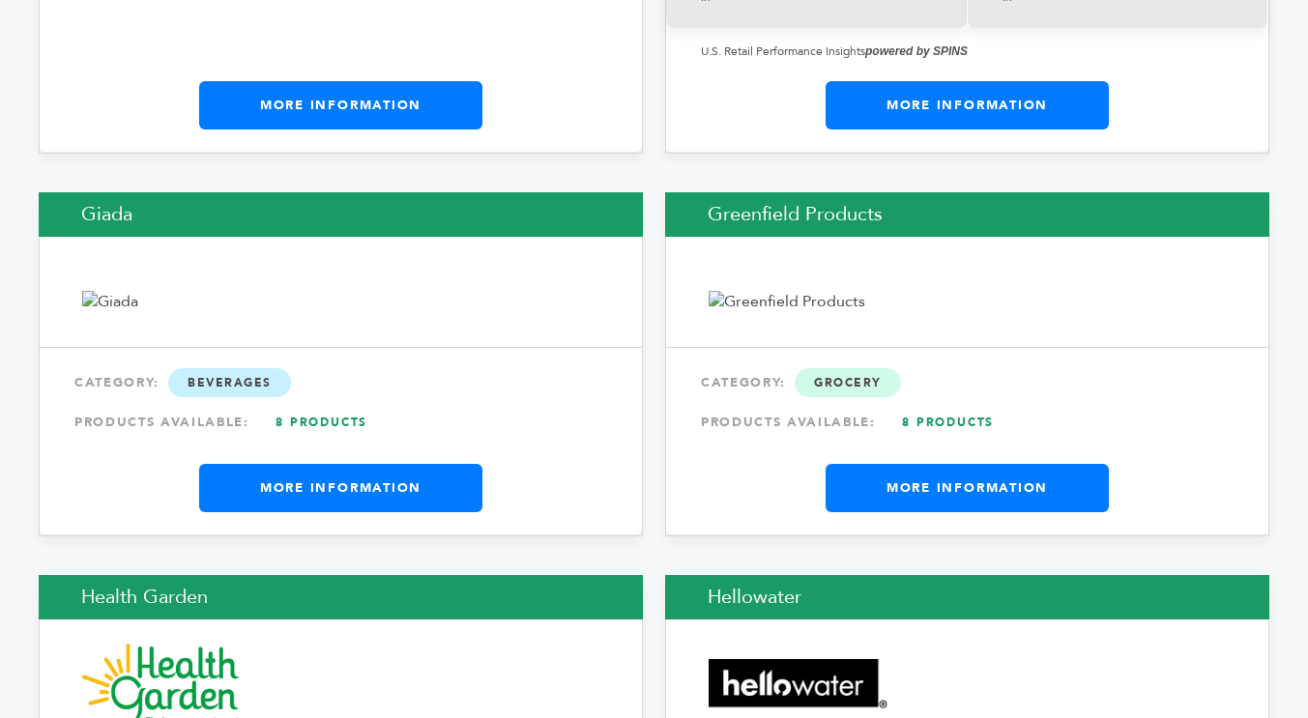
scroll to position [12235, 0]
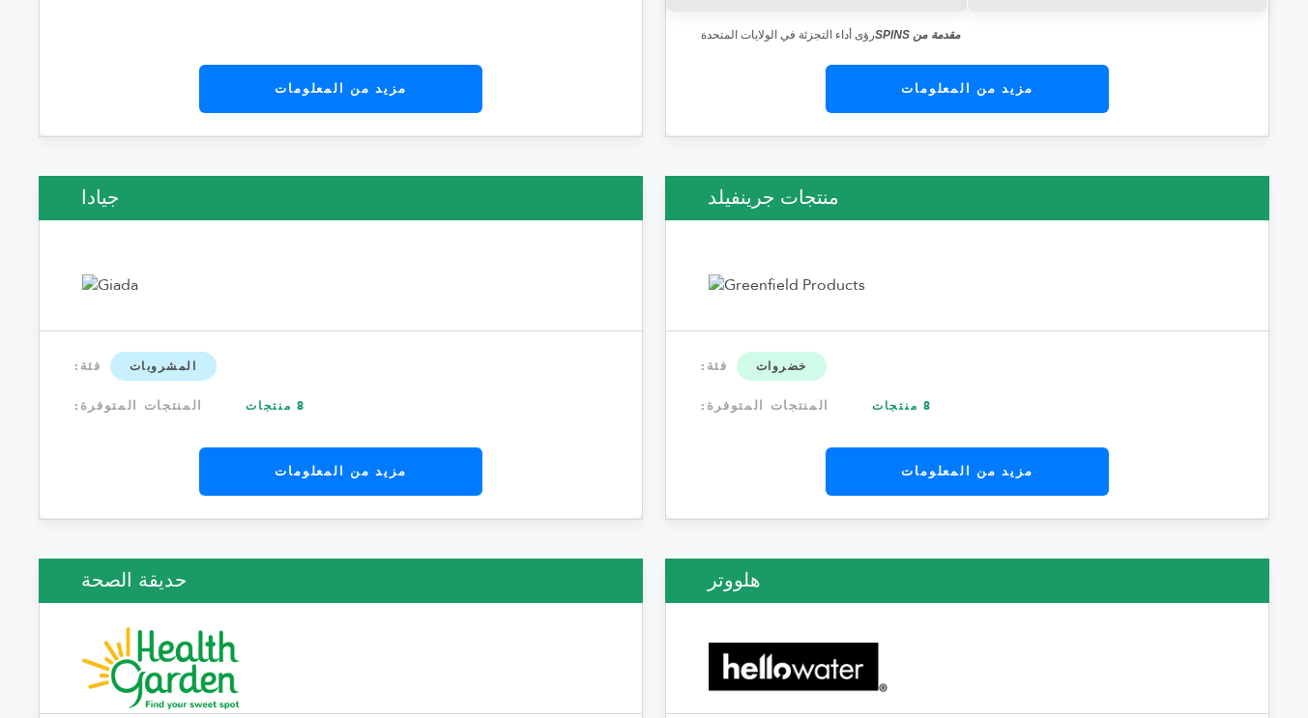
scroll to position [12157, 0]
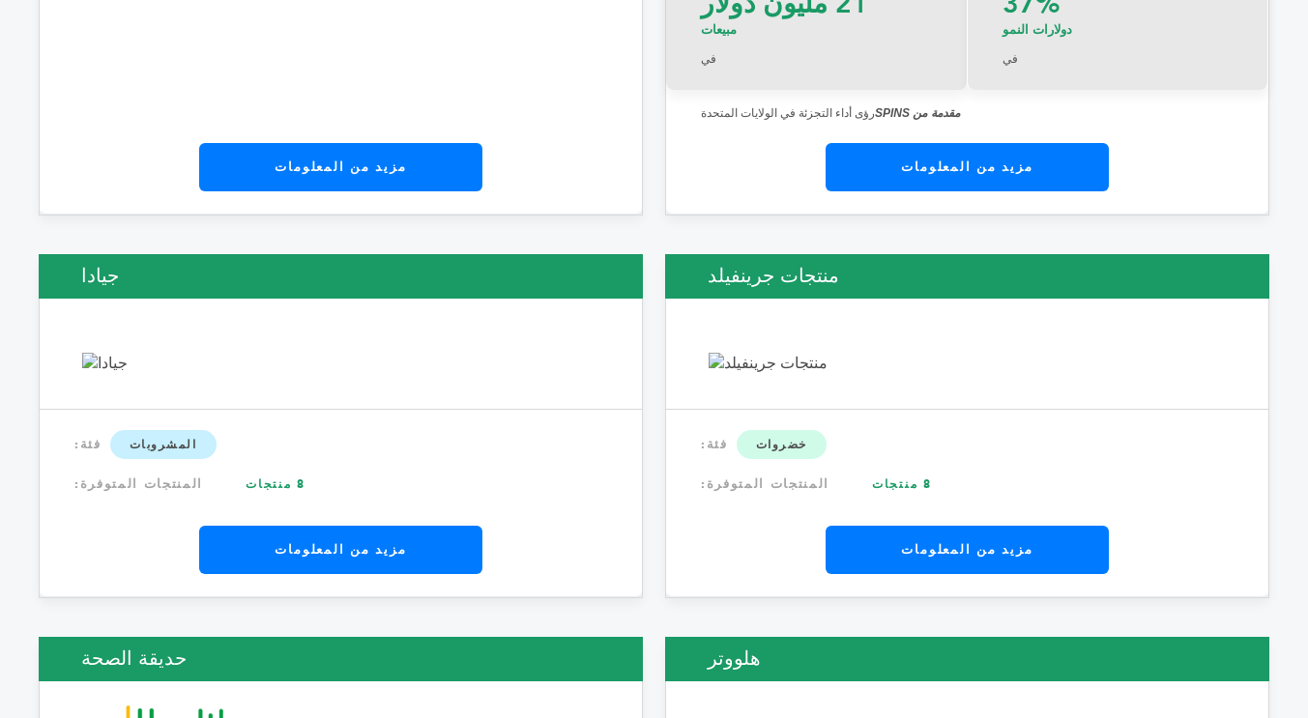
click at [359, 541] on font "مزيد من المعلومات" at bounding box center [339, 549] width 131 height 17
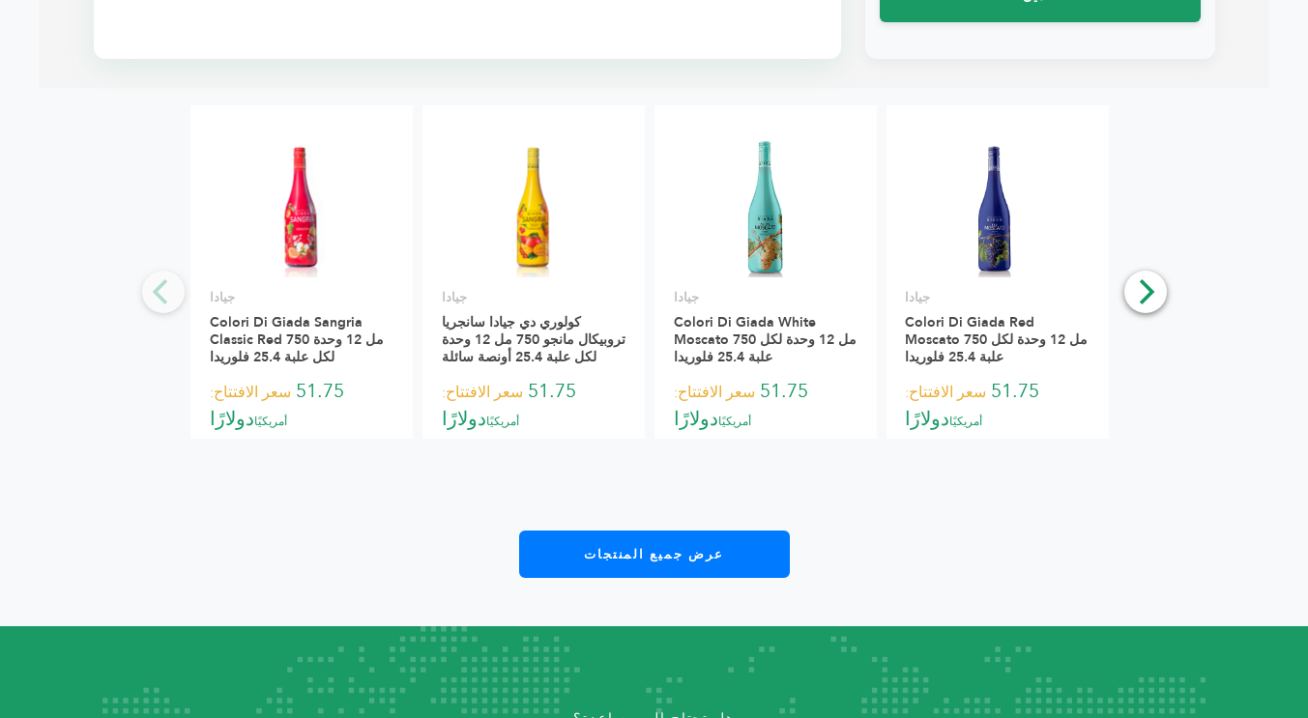
scroll to position [1276, 0]
click at [1144, 279] on icon "التالي" at bounding box center [1144, 291] width 25 height 25
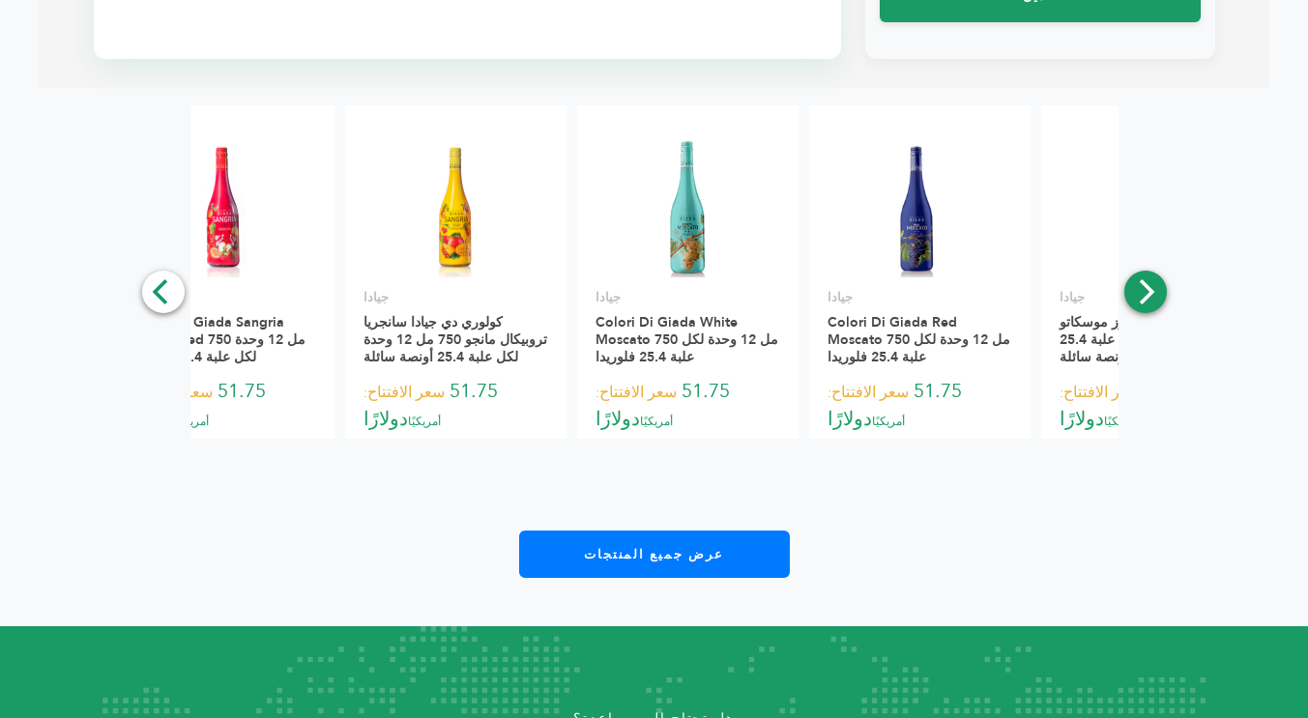
click at [1144, 279] on icon "التالي" at bounding box center [1144, 291] width 25 height 25
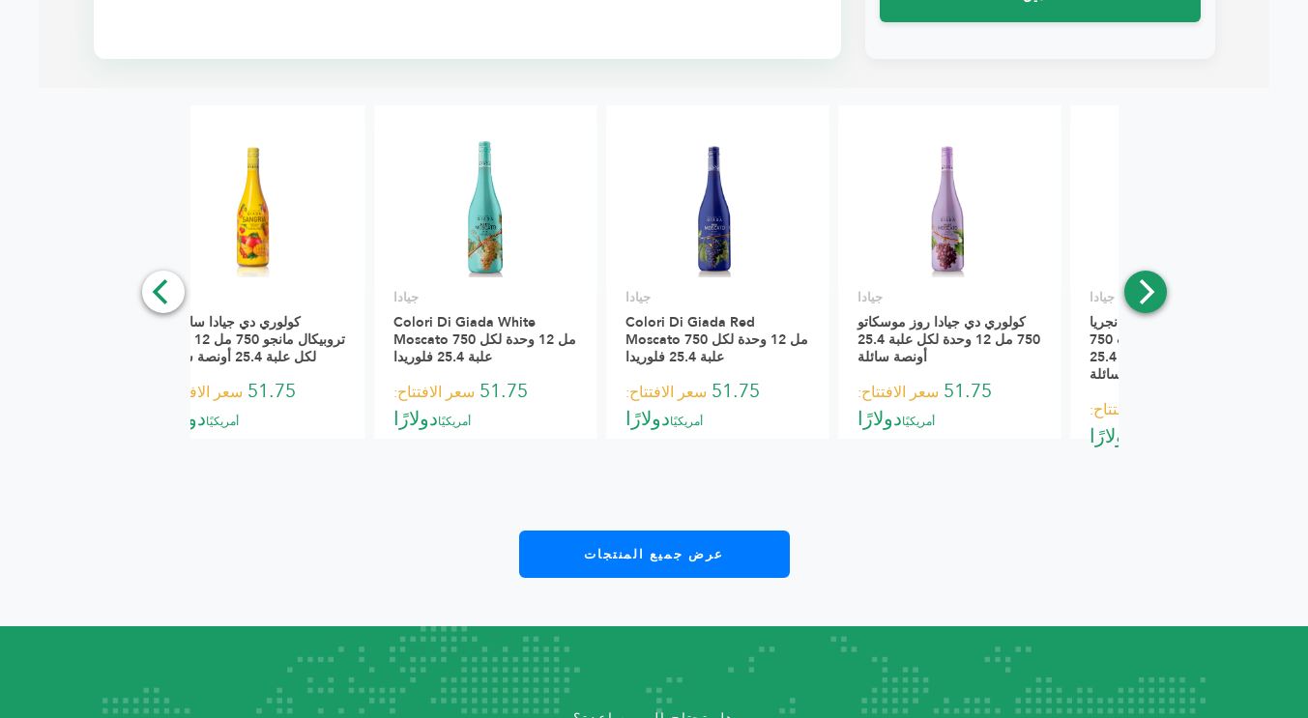
click at [1144, 279] on icon "التالي" at bounding box center [1144, 291] width 25 height 25
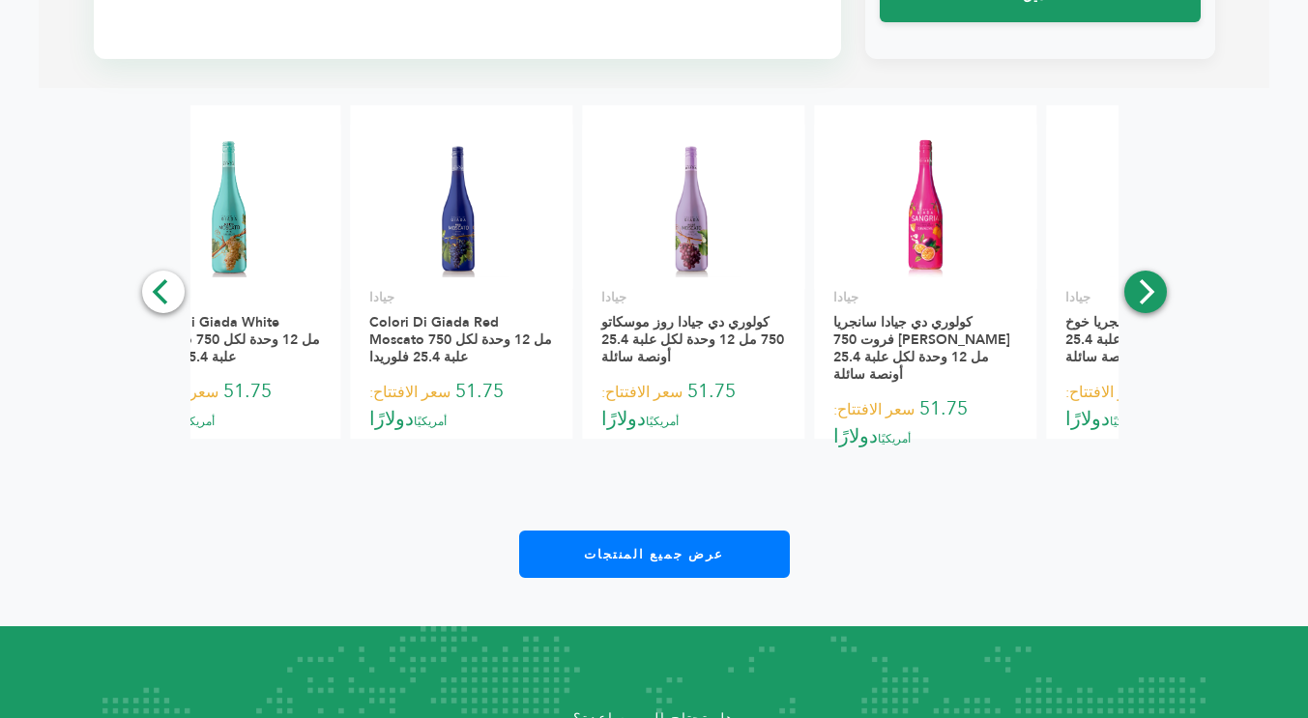
click at [1144, 279] on icon "التالي" at bounding box center [1144, 291] width 25 height 25
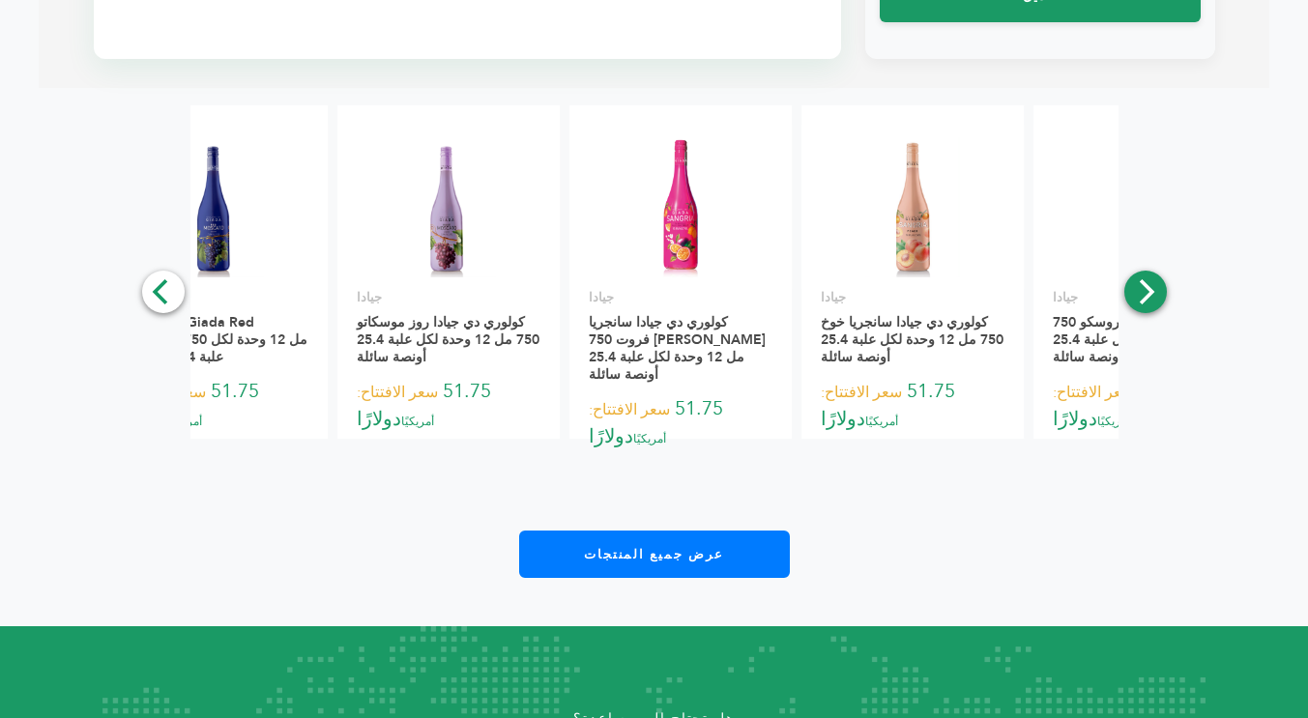
click at [1144, 279] on icon "التالي" at bounding box center [1144, 291] width 25 height 25
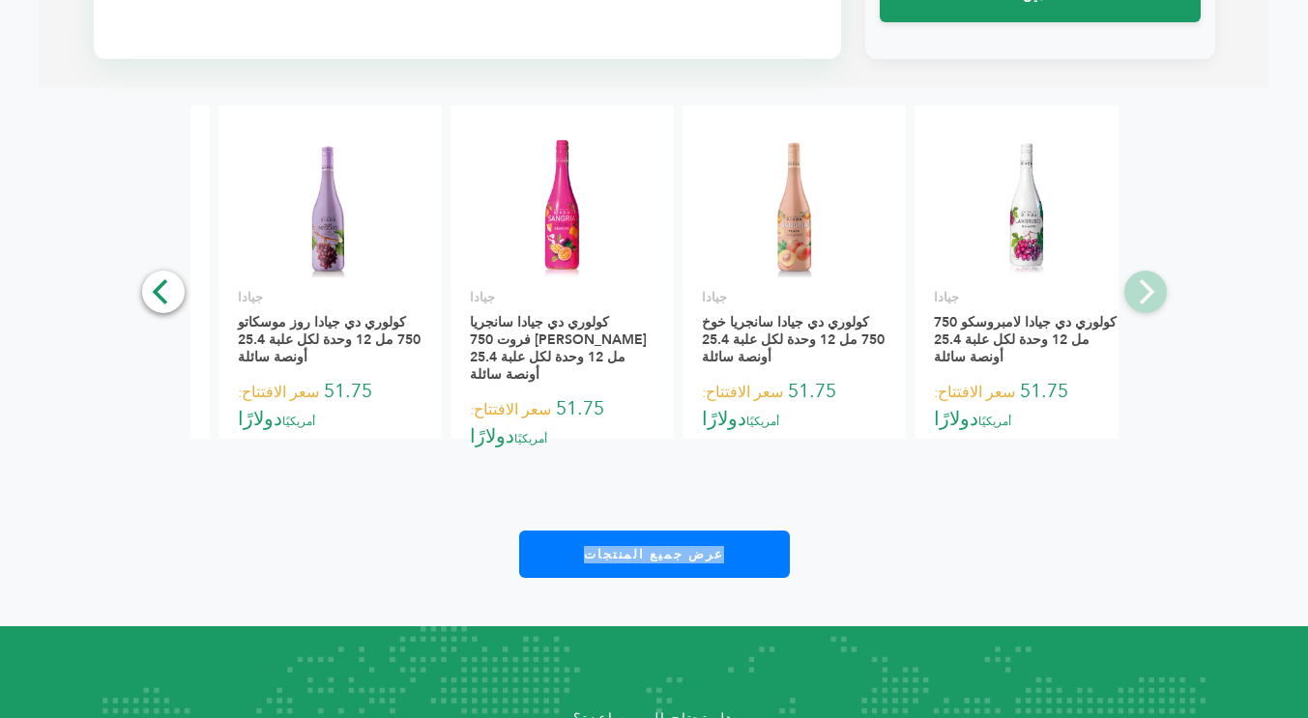
click at [1144, 229] on div "**********" at bounding box center [654, 341] width 1230 height 473
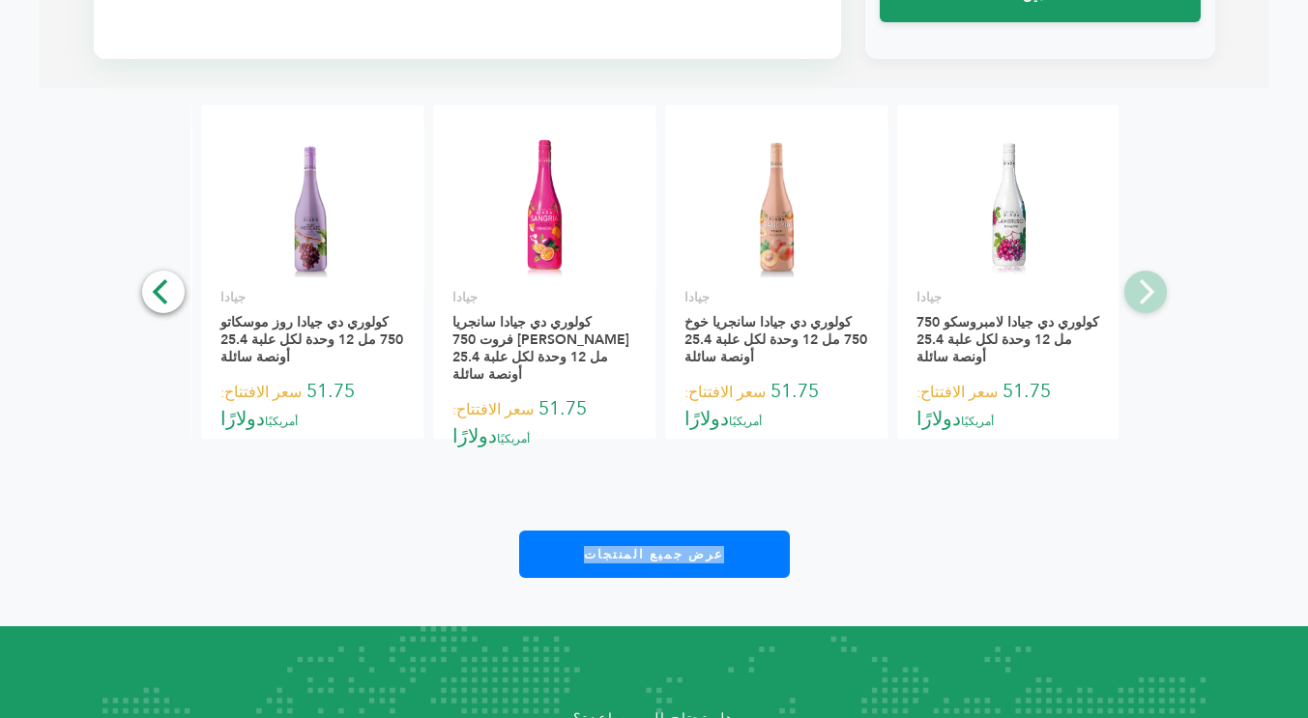
click at [1144, 229] on div "**********" at bounding box center [654, 341] width 1230 height 473
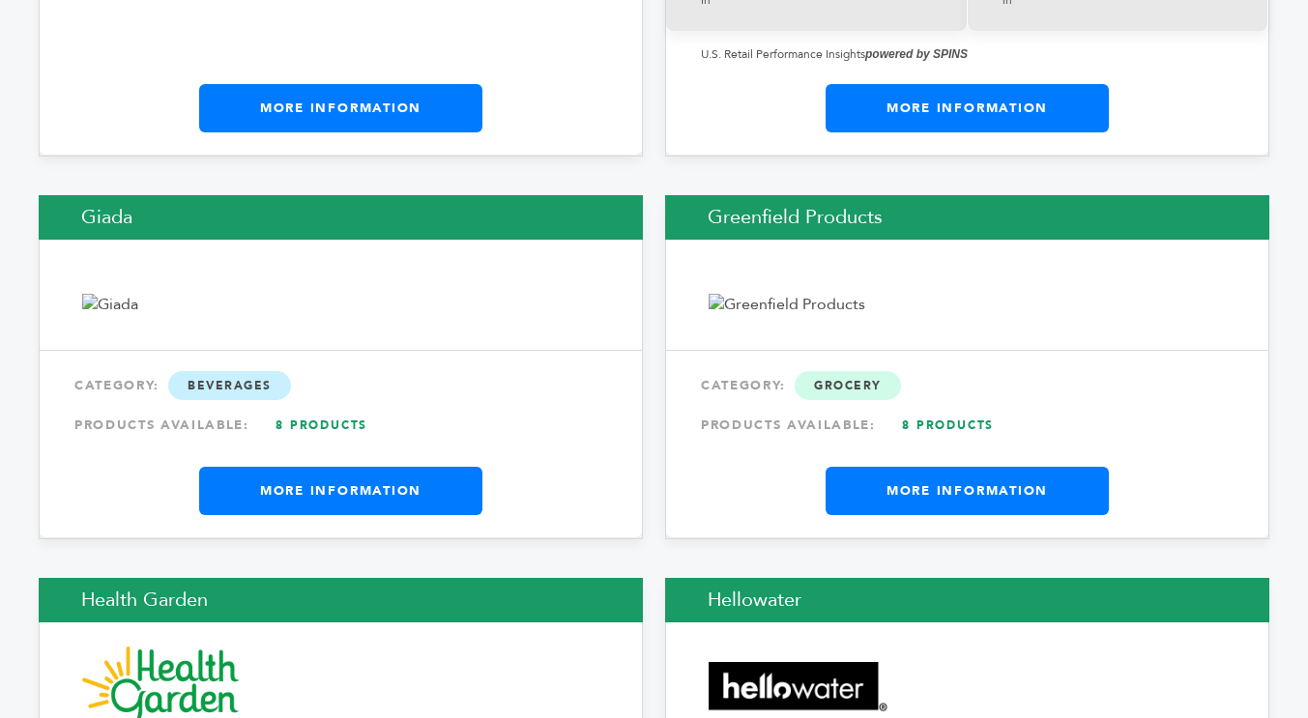
click at [934, 467] on link "More Information" at bounding box center [966, 491] width 283 height 48
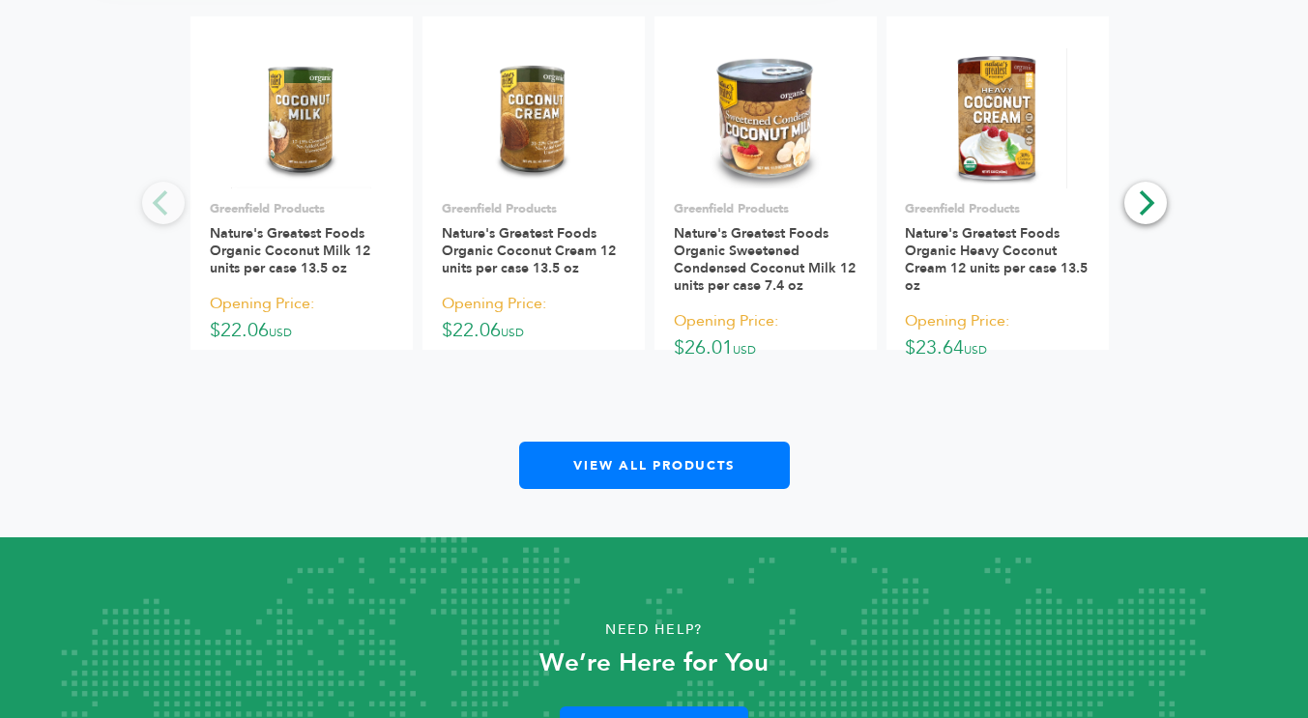
scroll to position [1342, 0]
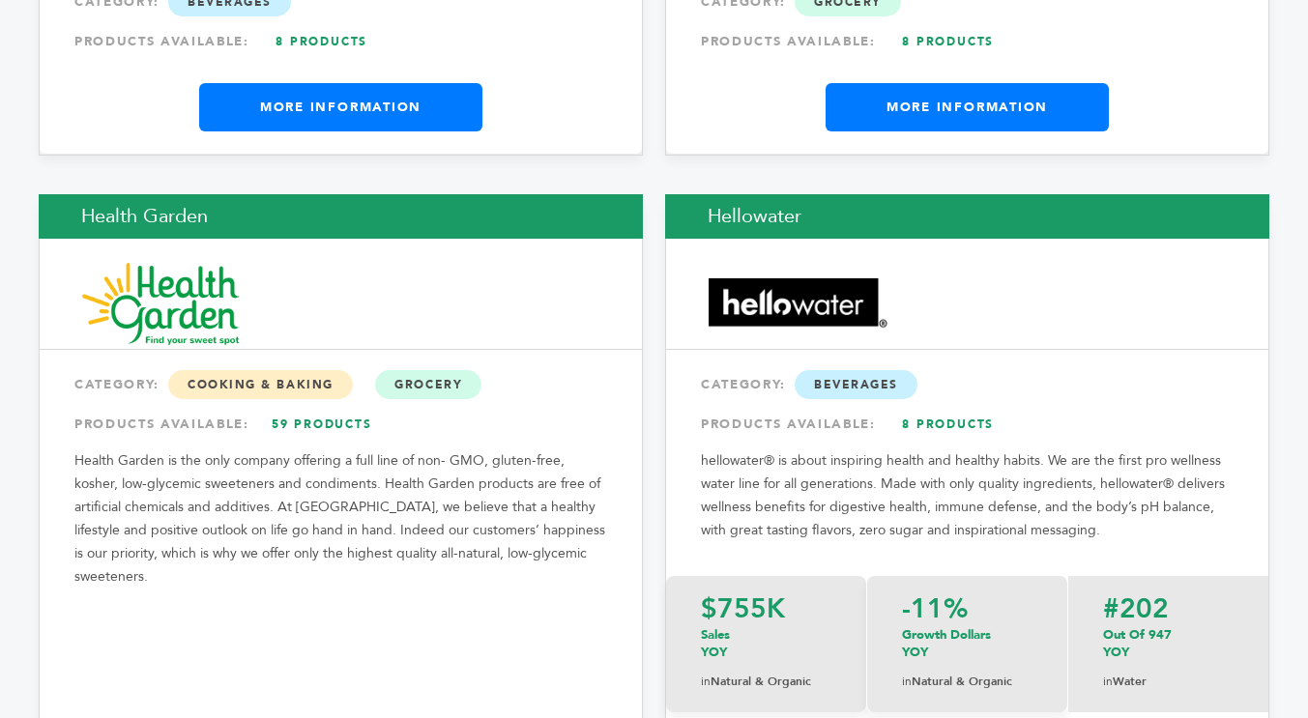
scroll to position [12640, 0]
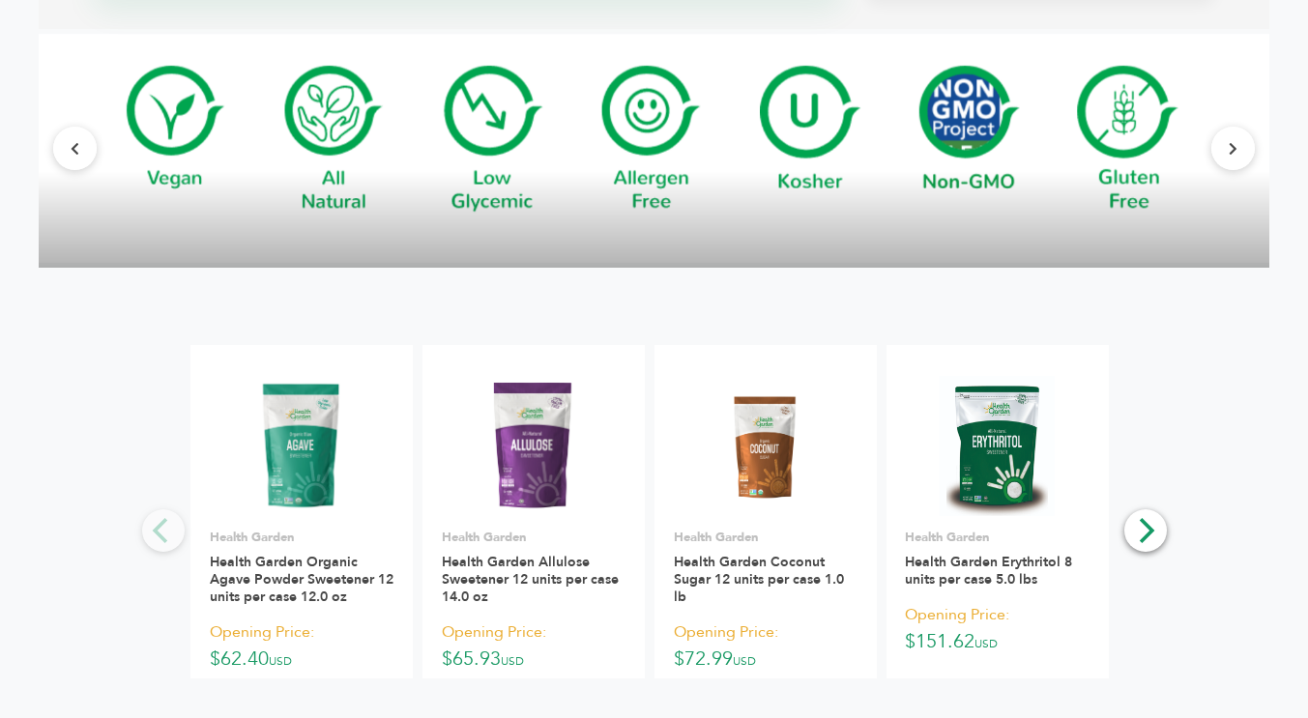
scroll to position [1524, 0]
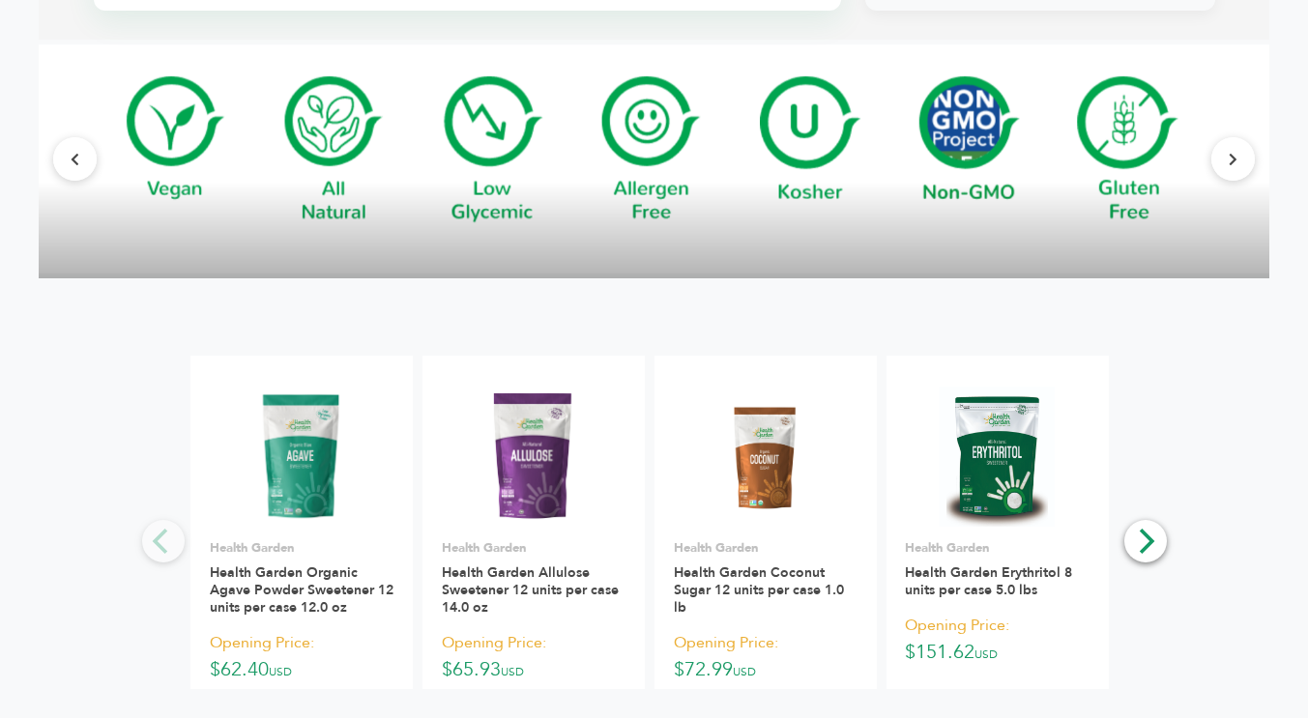
click at [1134, 528] on button "Next" at bounding box center [1145, 541] width 43 height 43
click at [1137, 528] on icon "Next" at bounding box center [1144, 540] width 25 height 25
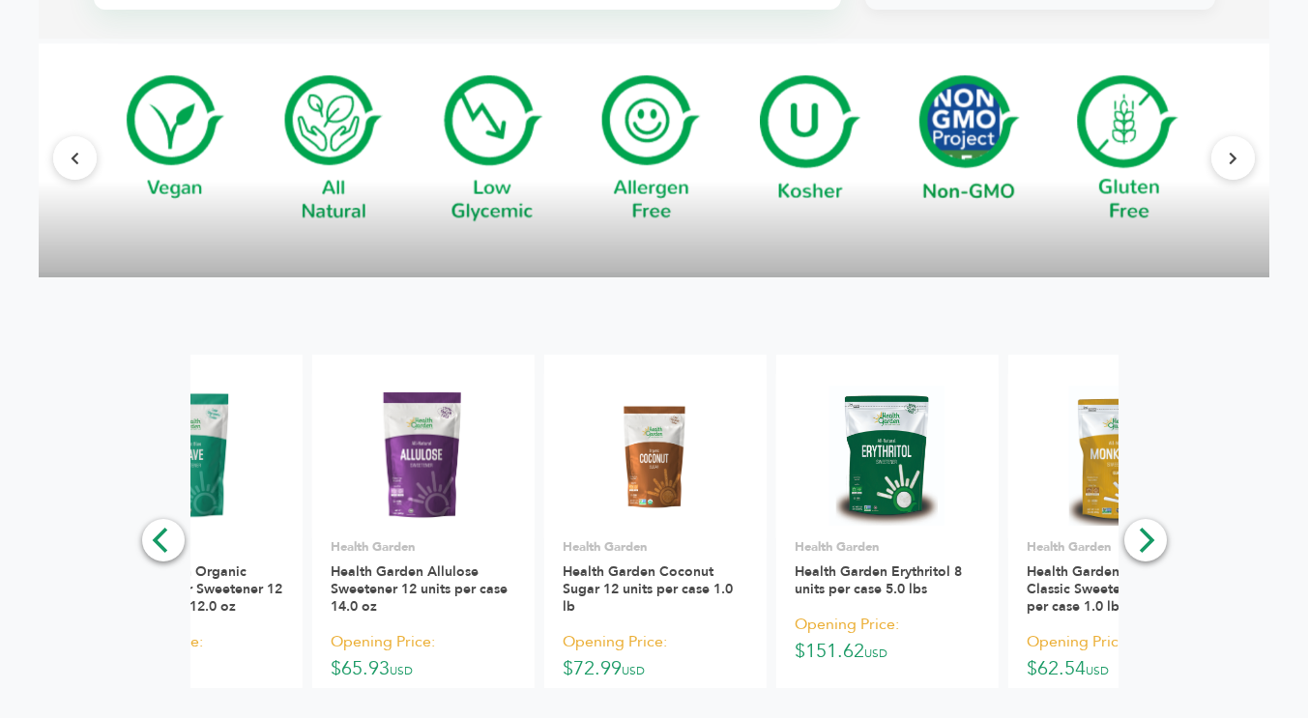
click at [1151, 528] on icon "Next" at bounding box center [1144, 540] width 25 height 25
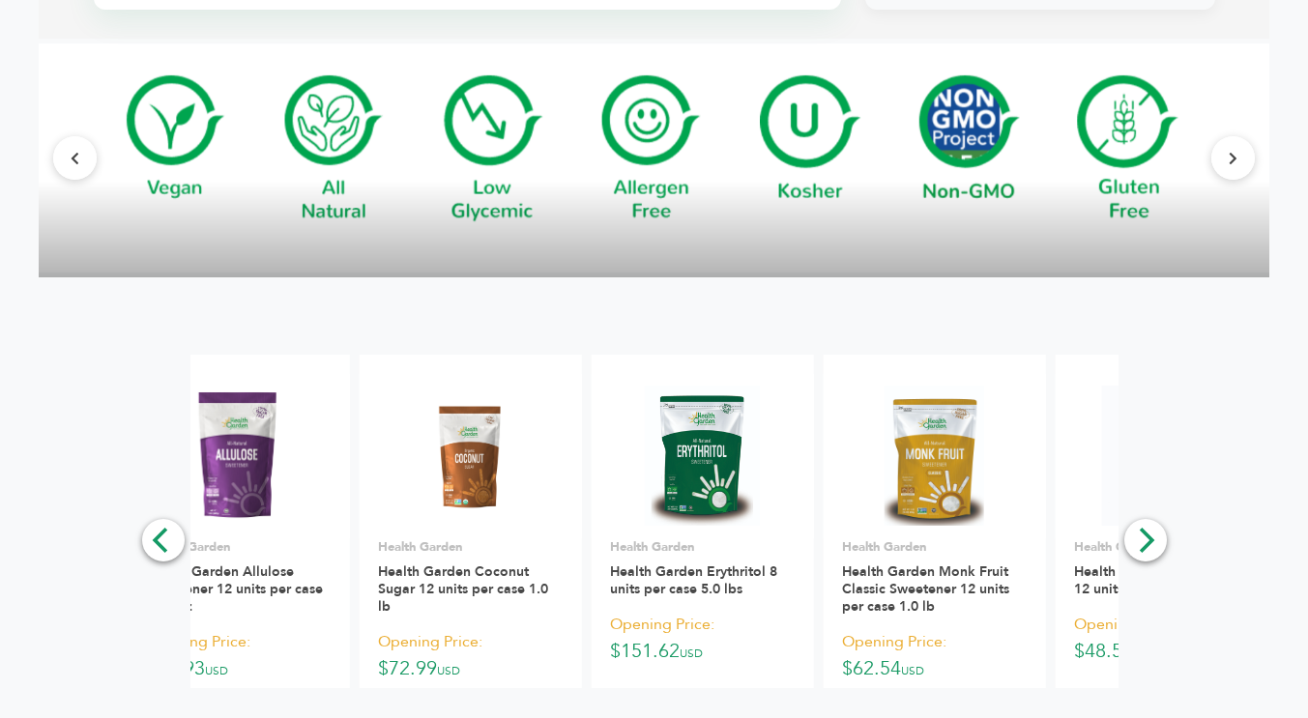
click at [1155, 529] on button "Next" at bounding box center [1145, 540] width 43 height 43
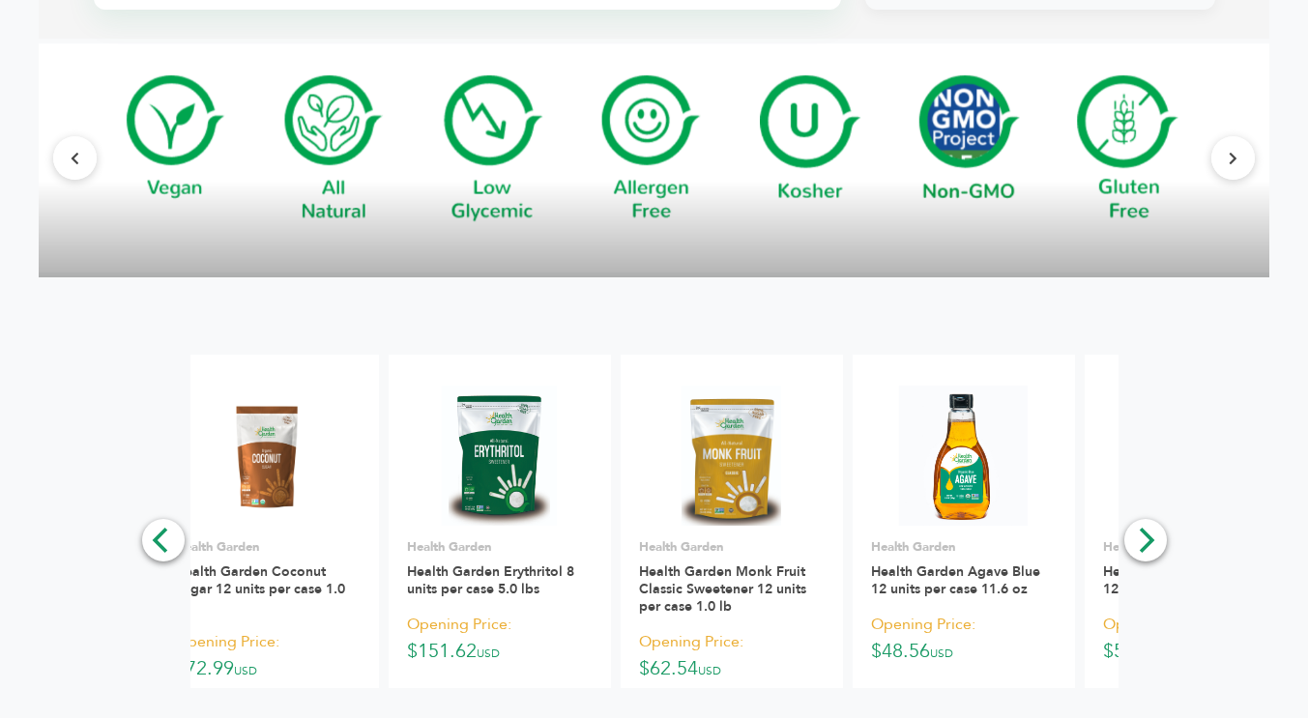
click at [1145, 528] on icon "Next" at bounding box center [1144, 540] width 25 height 25
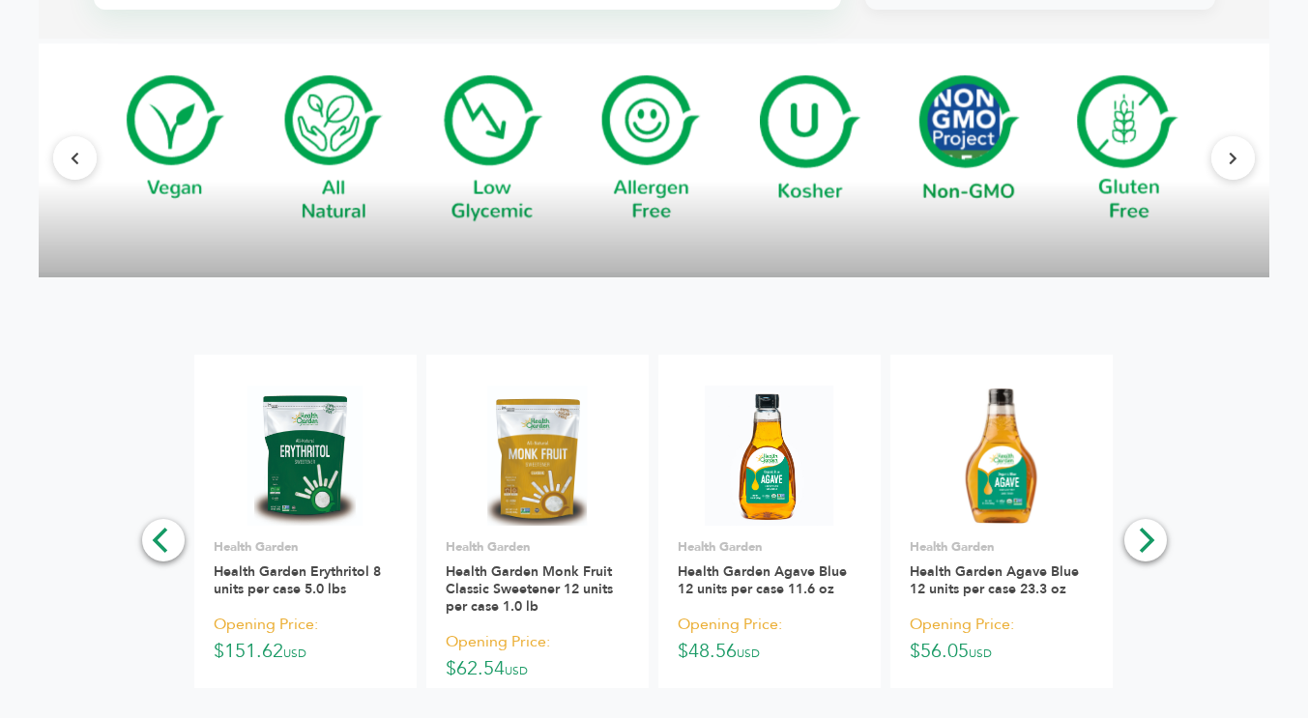
click at [1150, 528] on icon "Next" at bounding box center [1146, 540] width 15 height 25
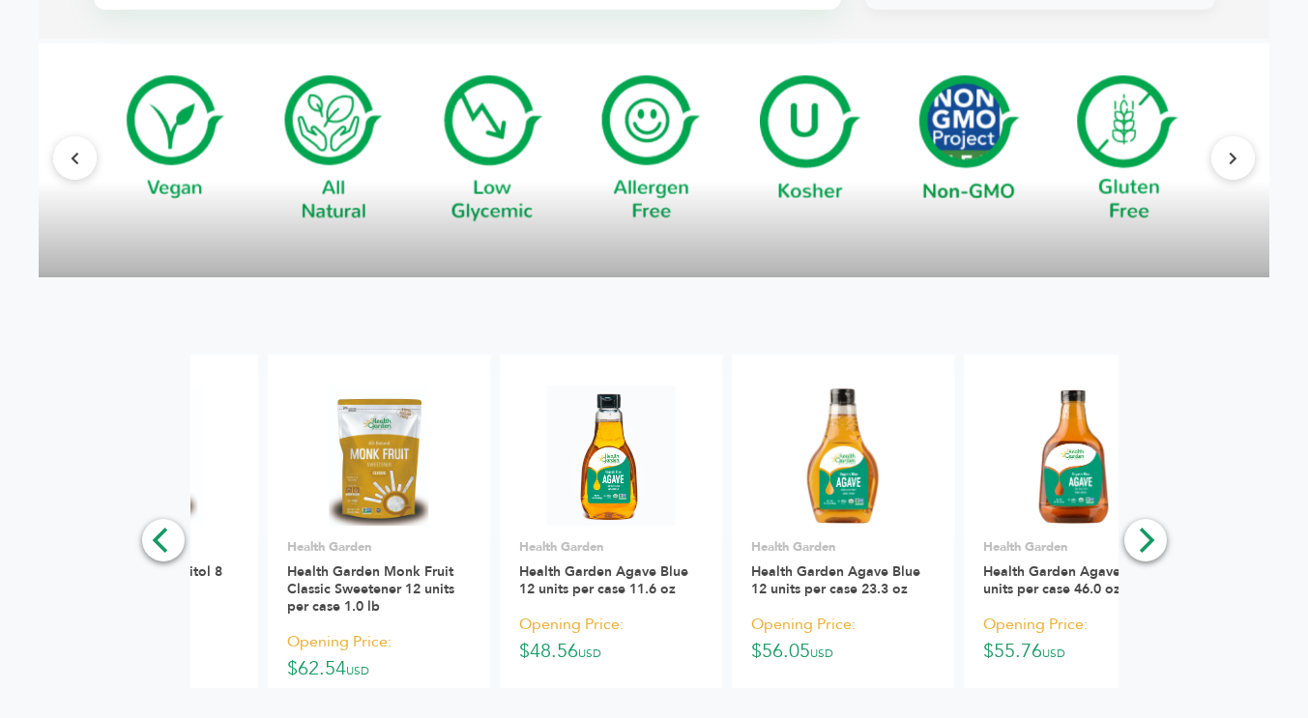
click at [1154, 528] on icon "Next" at bounding box center [1144, 540] width 25 height 25
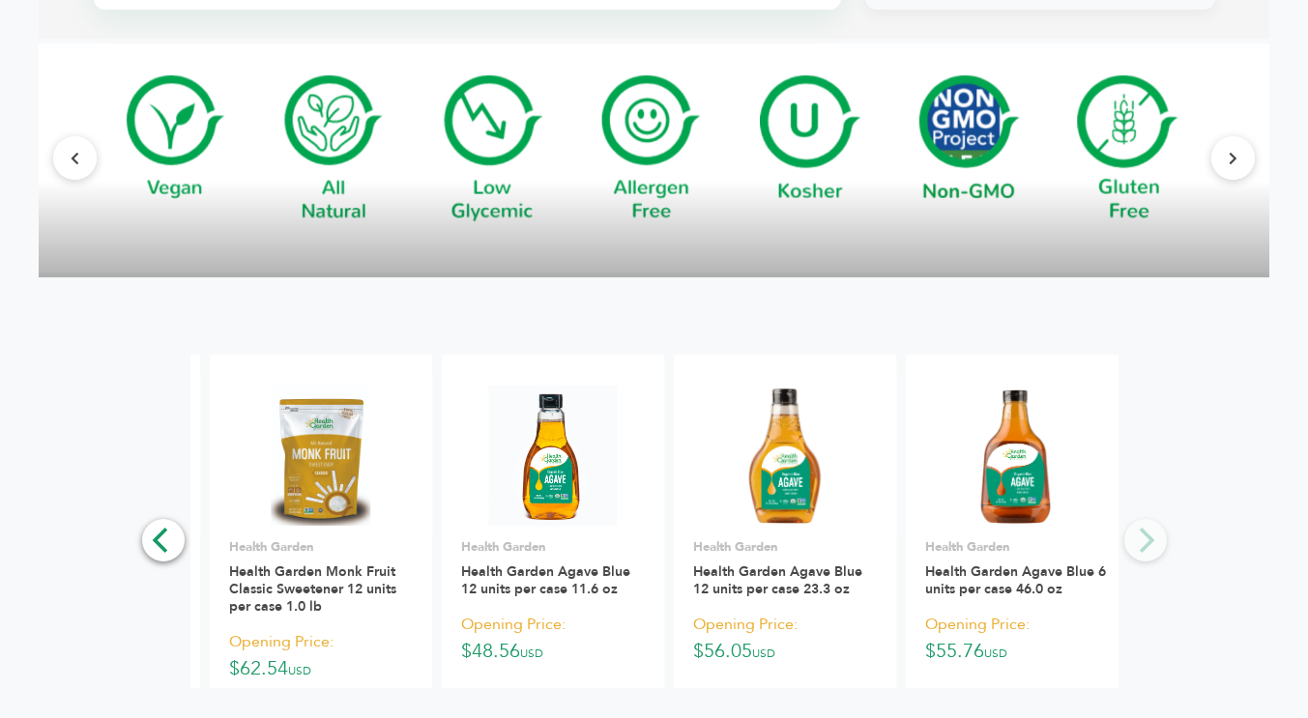
click at [1158, 515] on div "**********" at bounding box center [654, 591] width 1230 height 473
click at [1148, 518] on div "**********" at bounding box center [654, 591] width 1230 height 473
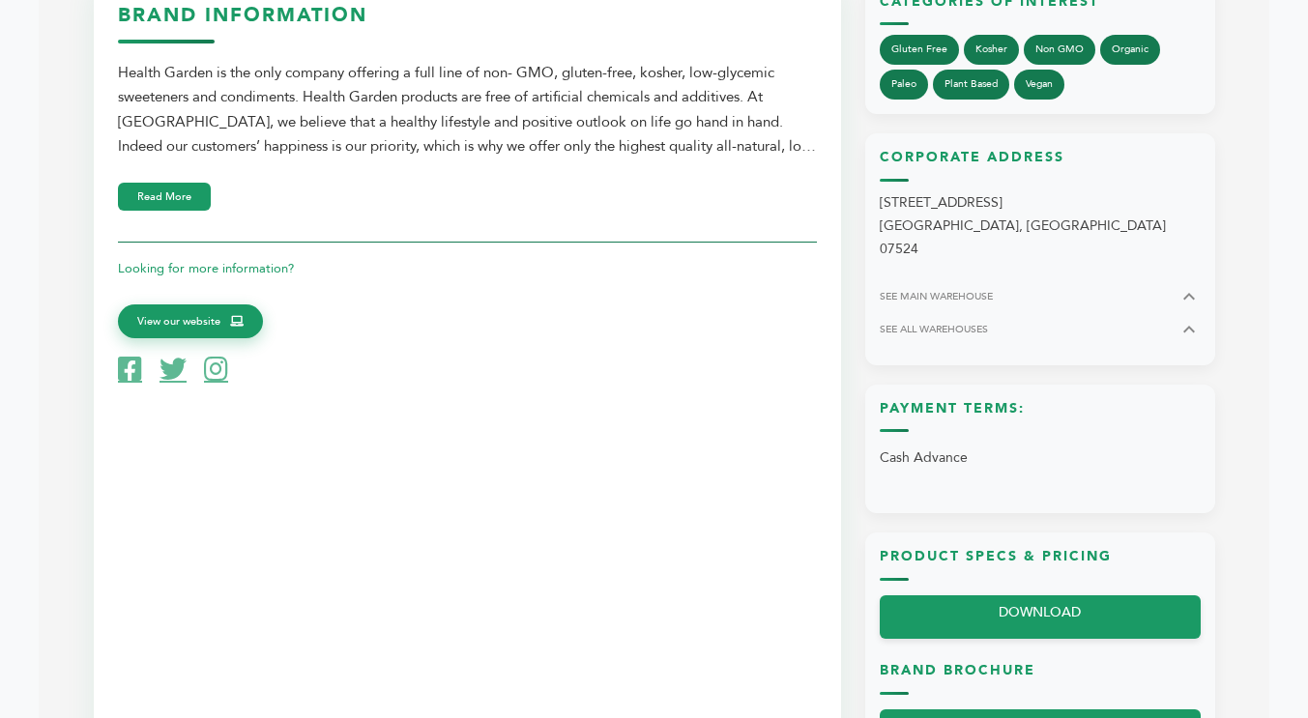
scroll to position [680, 0]
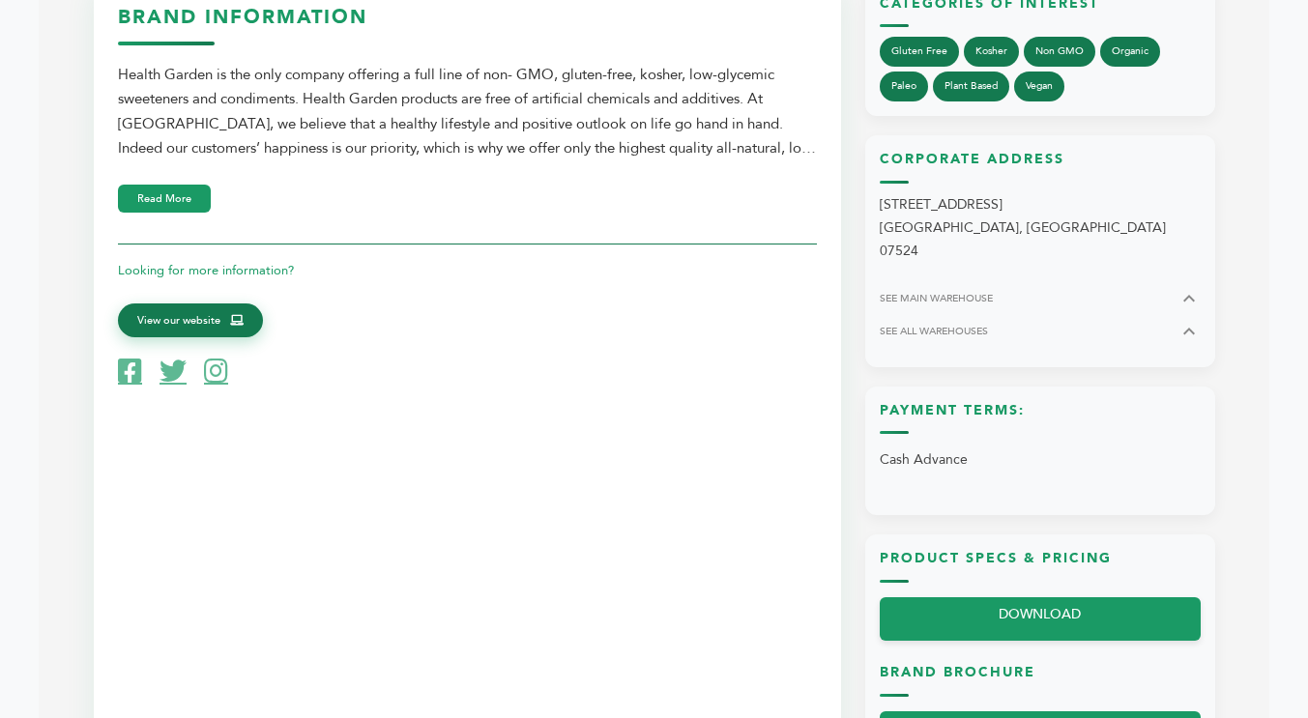
click at [176, 322] on span "View our website" at bounding box center [178, 320] width 83 height 17
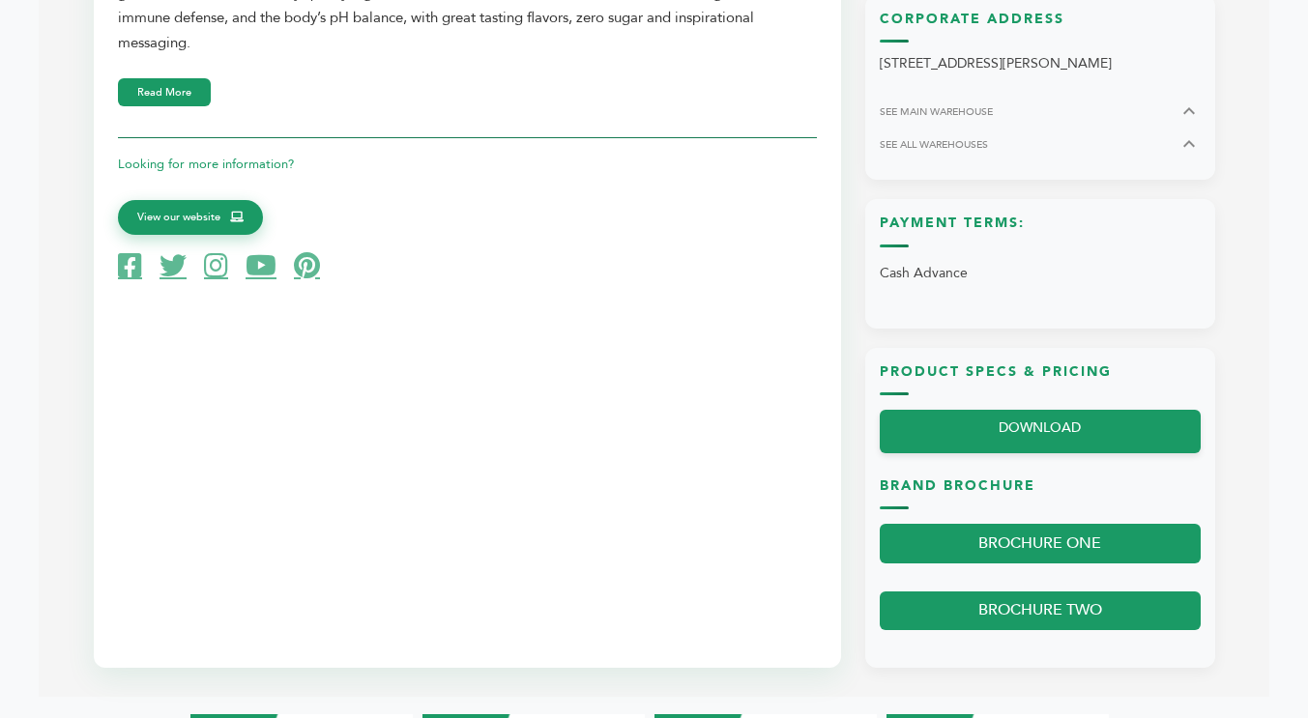
scroll to position [850, 0]
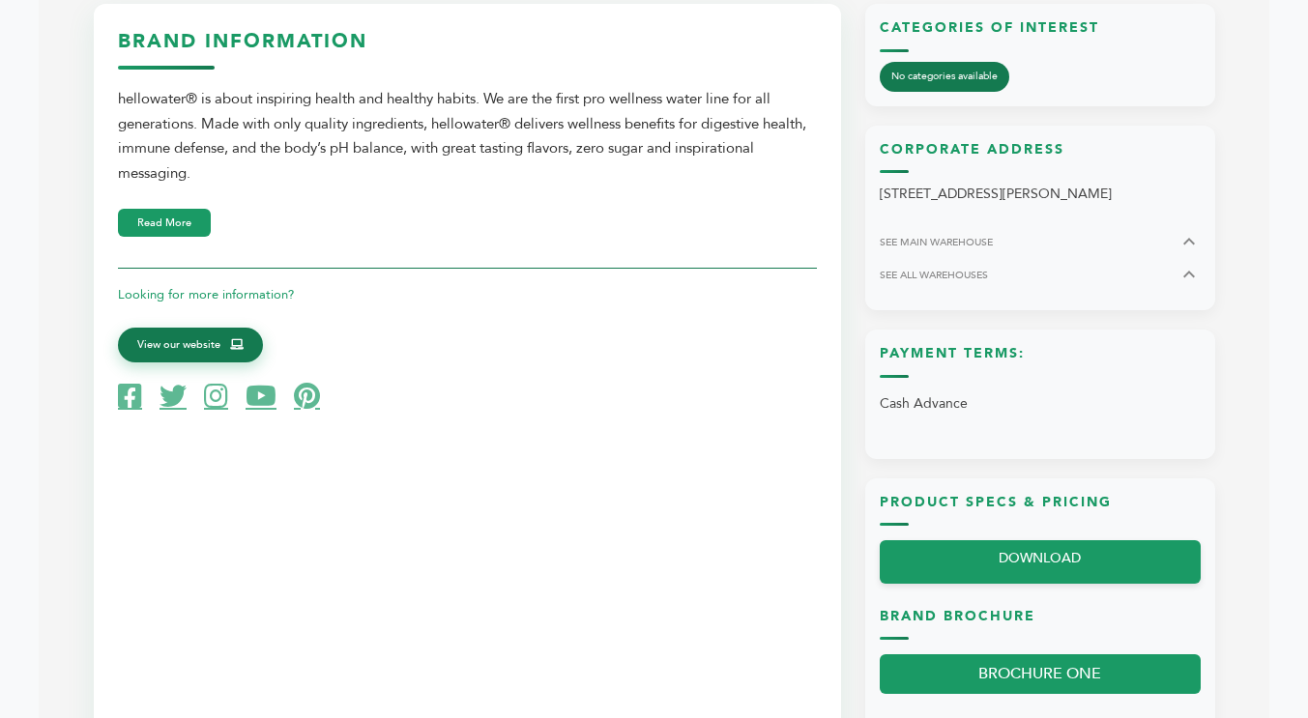
click at [196, 349] on span "View our website" at bounding box center [178, 344] width 83 height 17
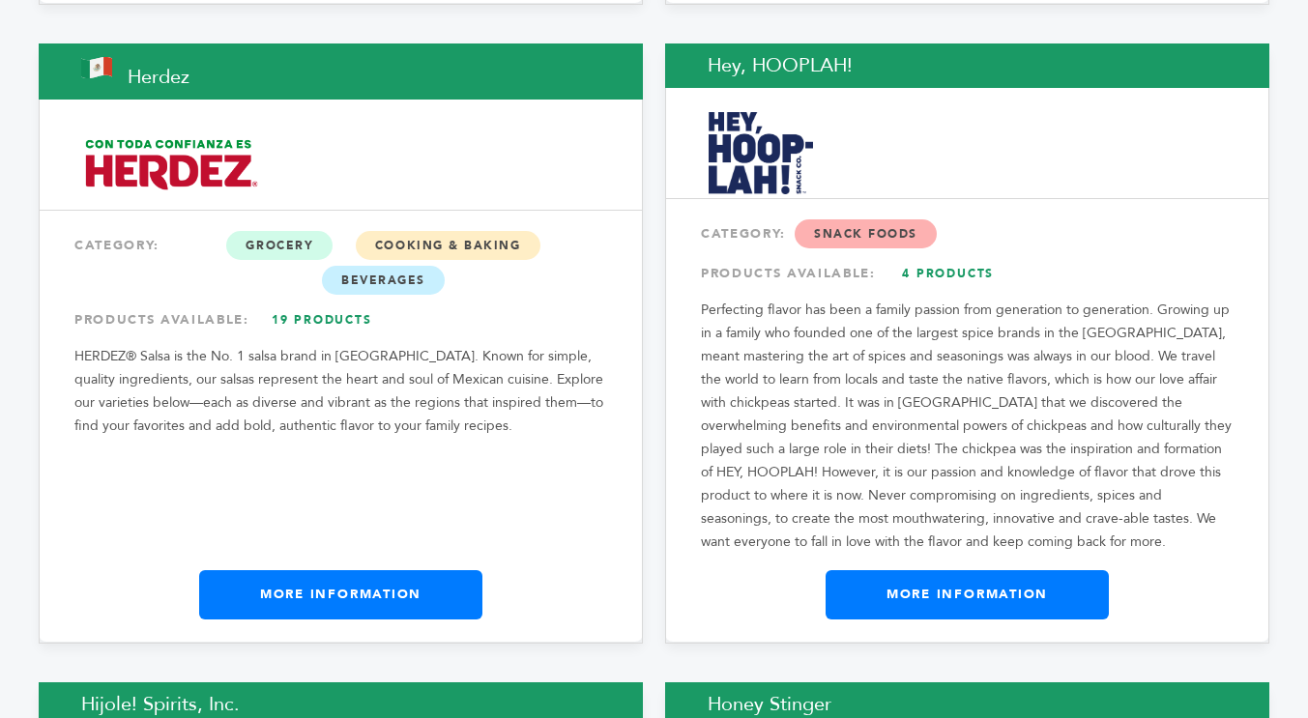
scroll to position [13414, 0]
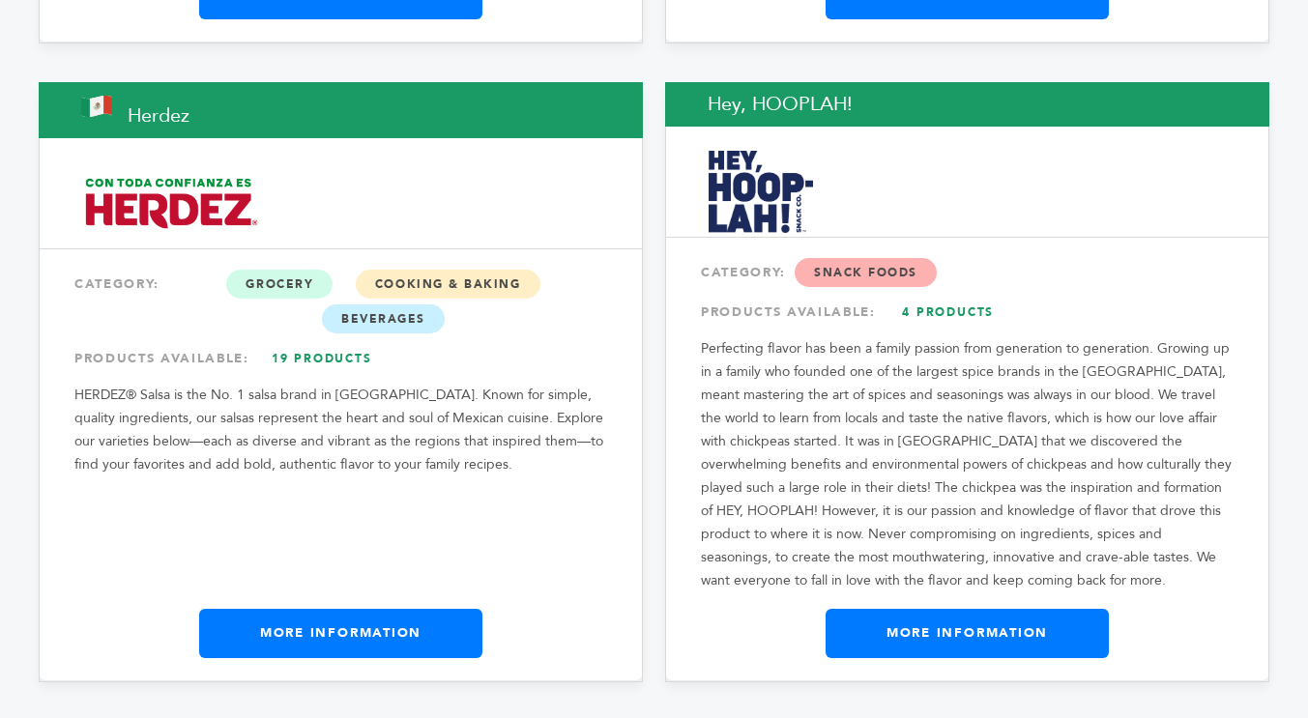
click at [334, 609] on link "More Information" at bounding box center [340, 633] width 283 height 48
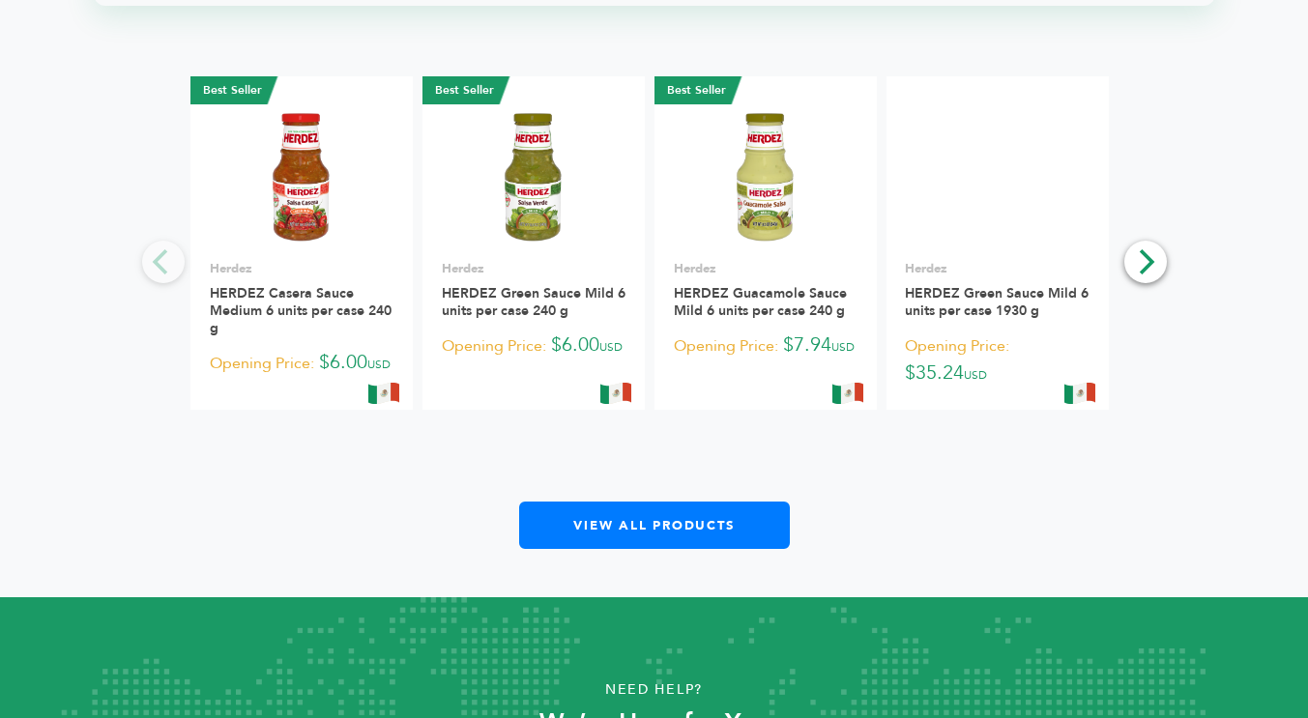
scroll to position [2281, 0]
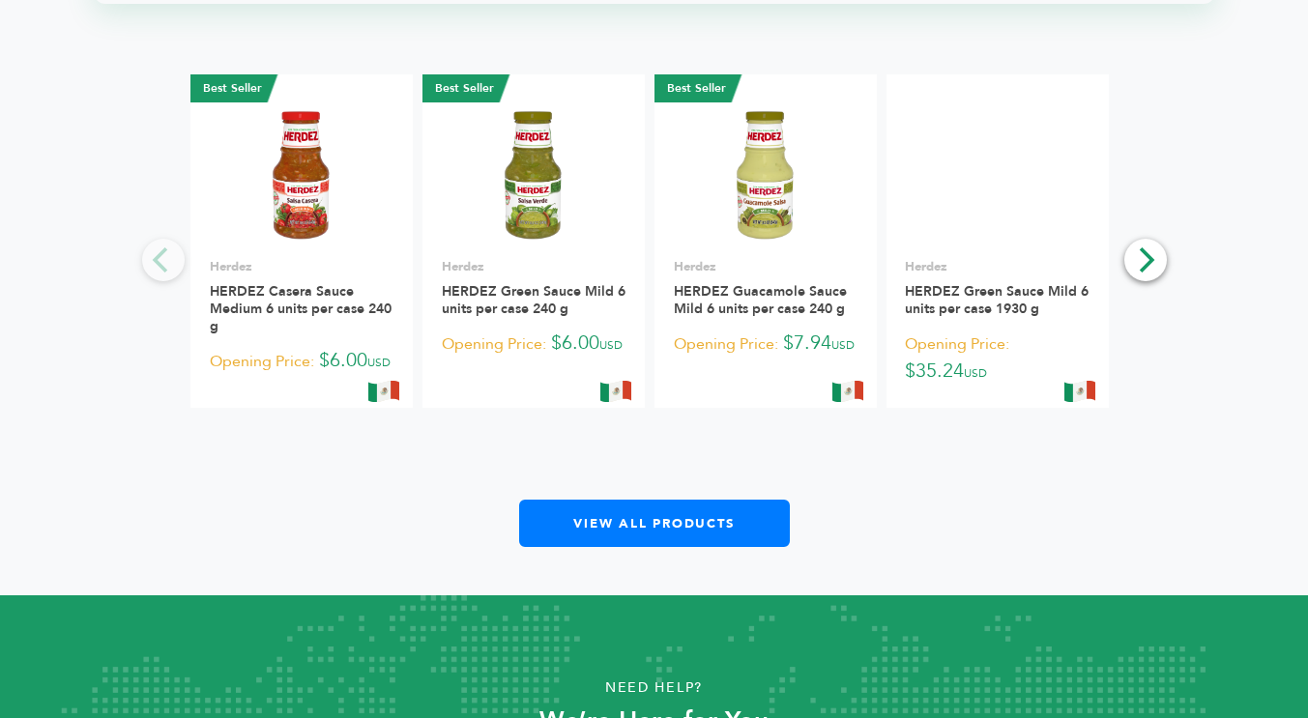
click at [331, 496] on div "**********" at bounding box center [654, 310] width 966 height 473
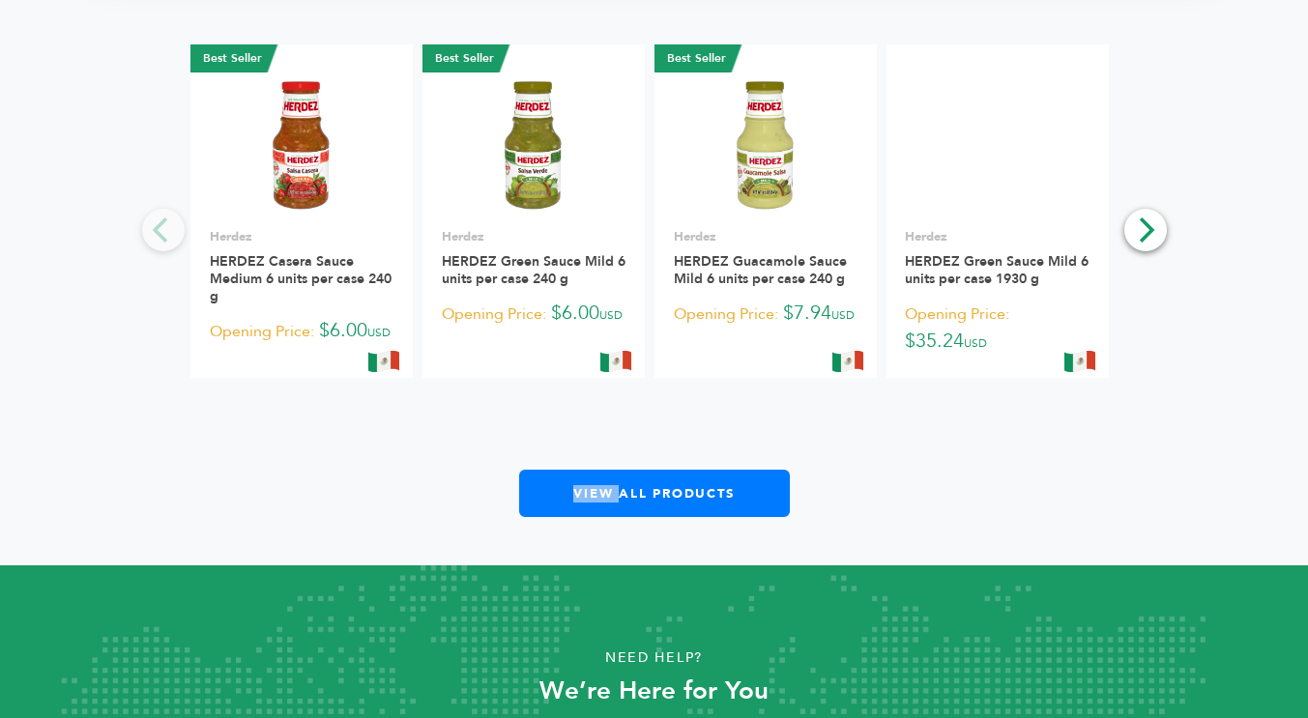
scroll to position [2312, 0]
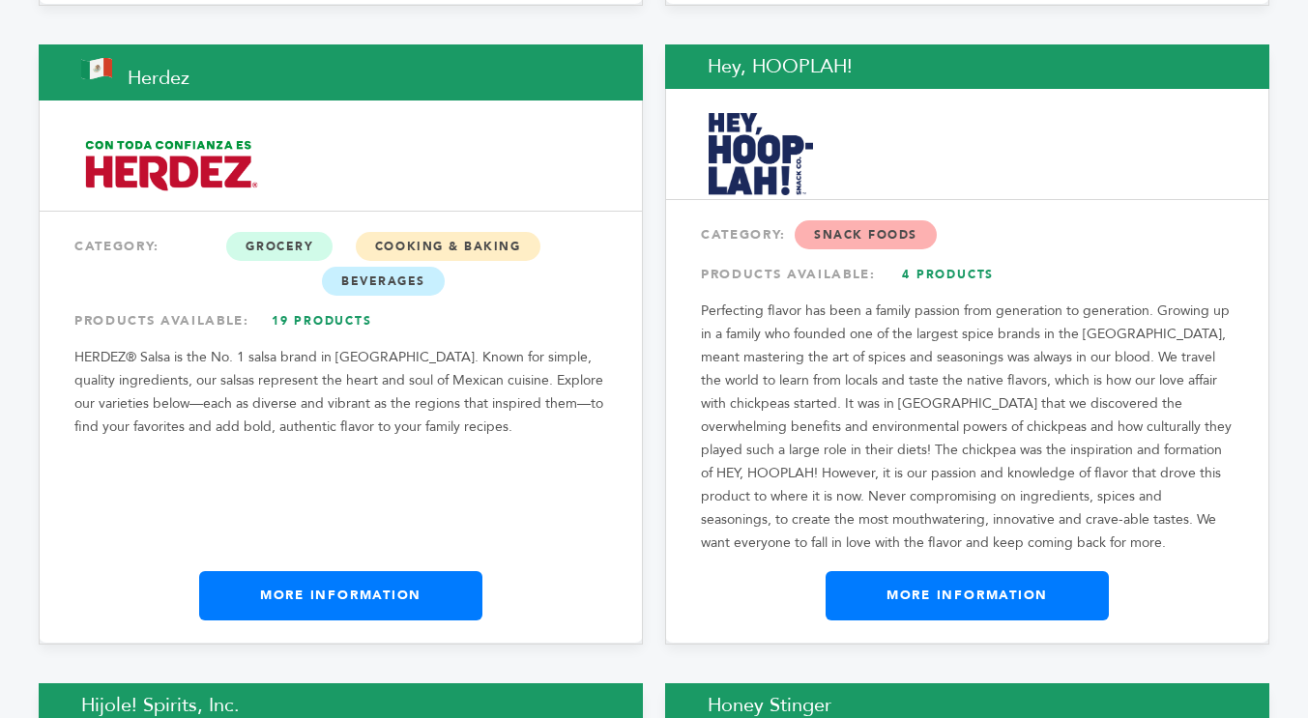
scroll to position [13439, 0]
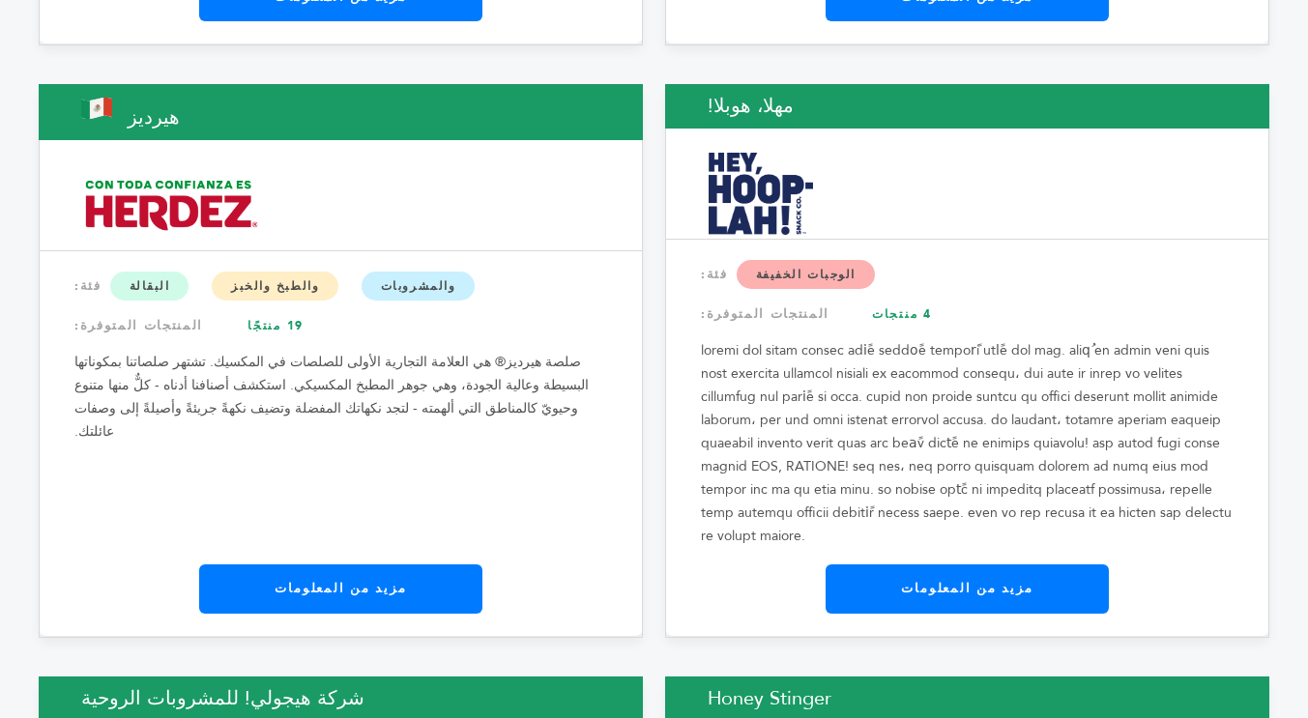
scroll to position [13443, 0]
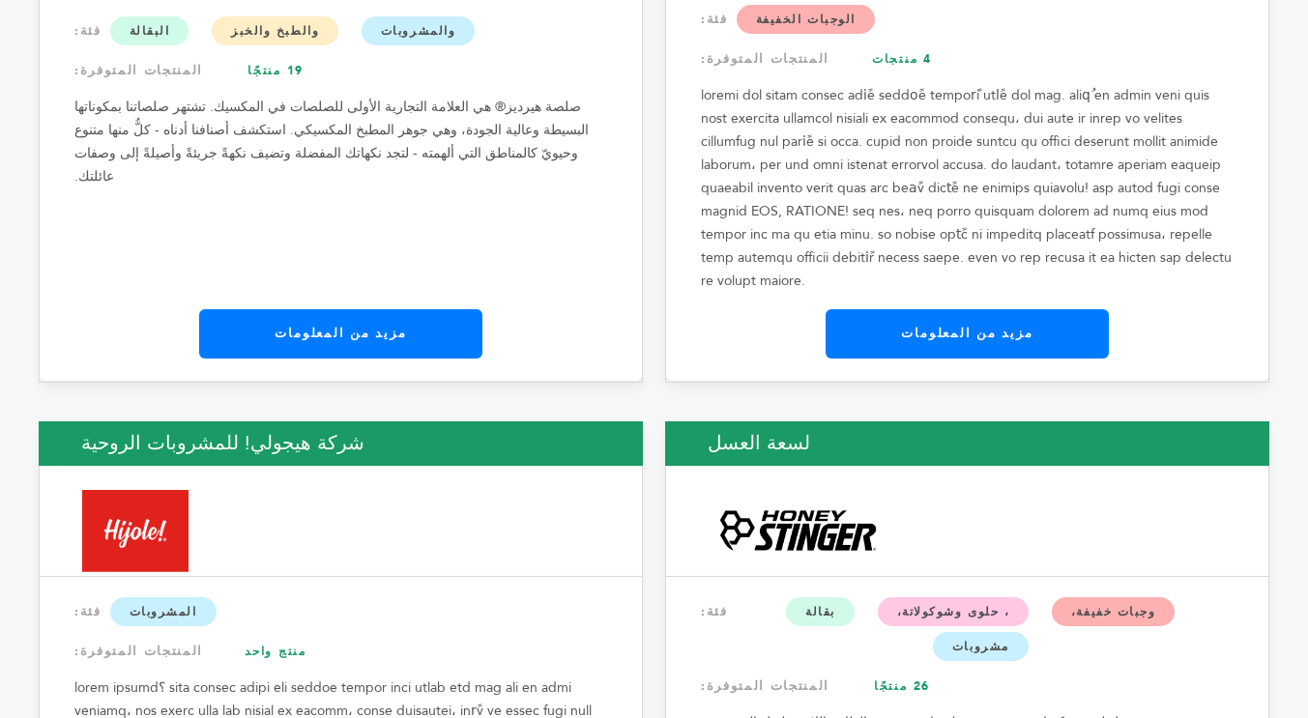
scroll to position [13752, 0]
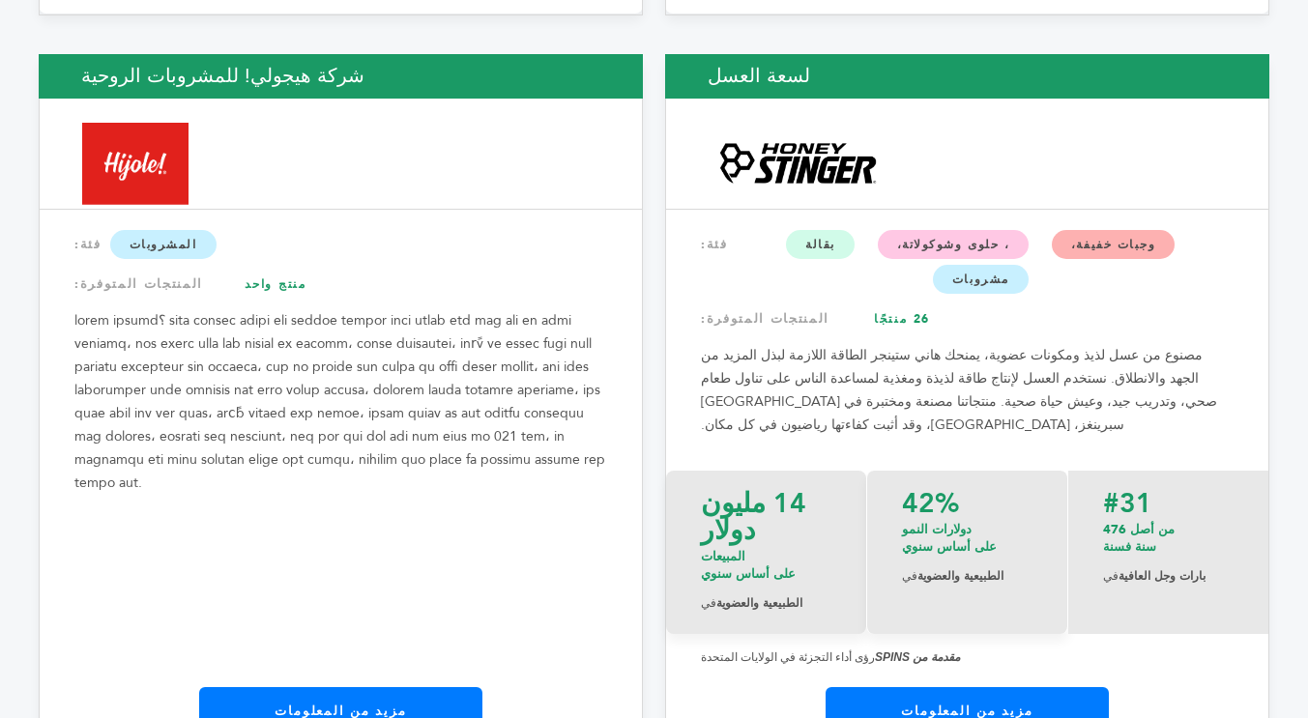
scroll to position [14100, 0]
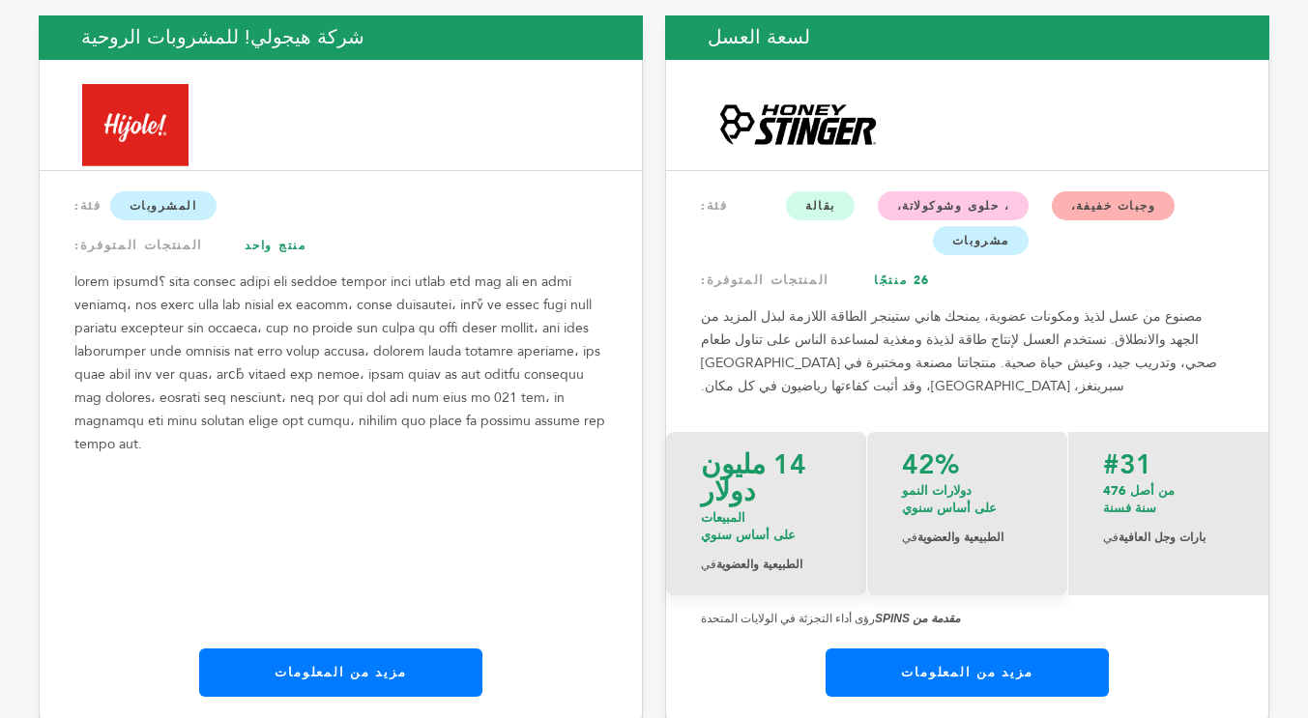
click at [998, 664] on font "مزيد من المعلومات" at bounding box center [966, 672] width 131 height 17
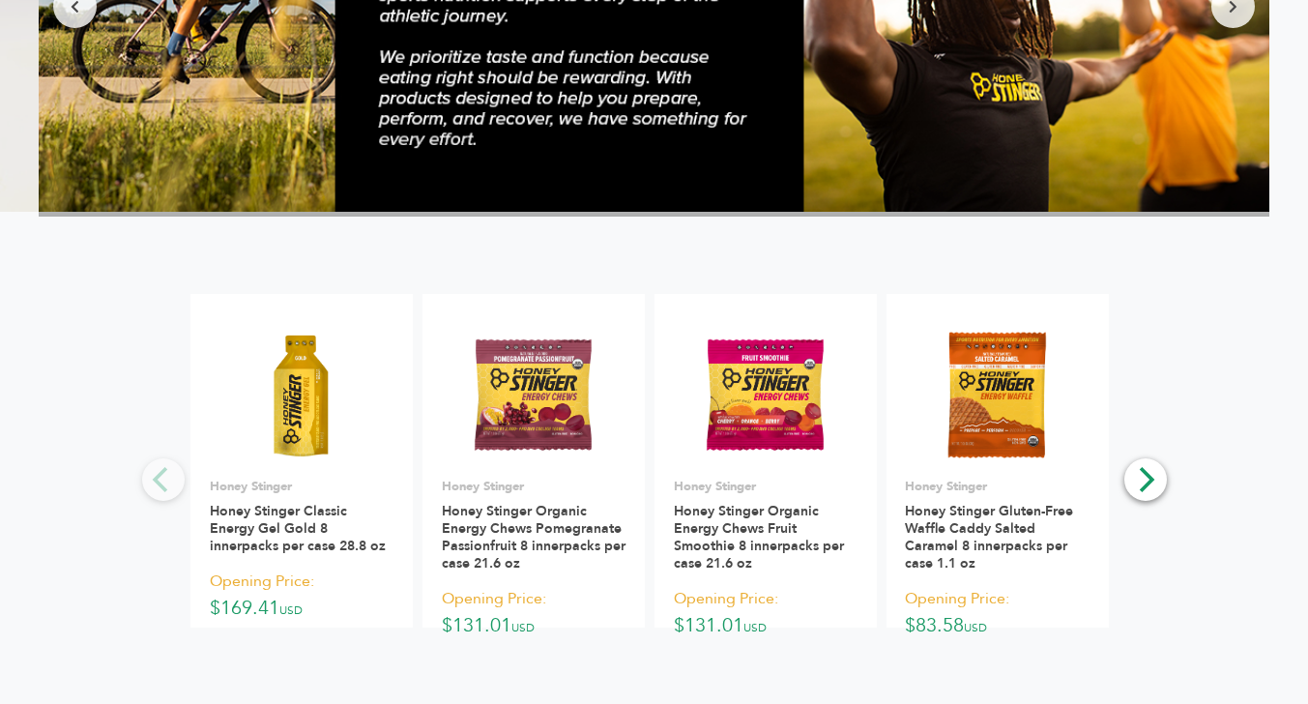
scroll to position [1976, 0]
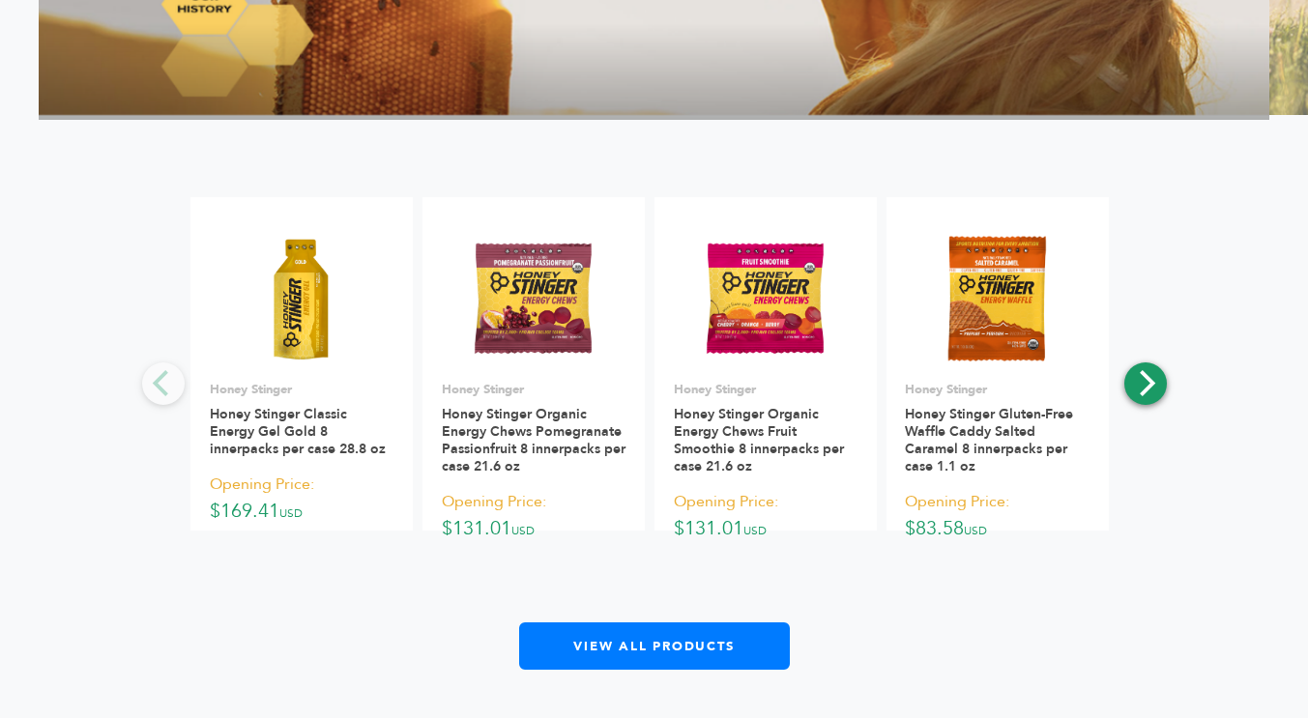
click at [1153, 378] on icon "Next" at bounding box center [1144, 382] width 25 height 25
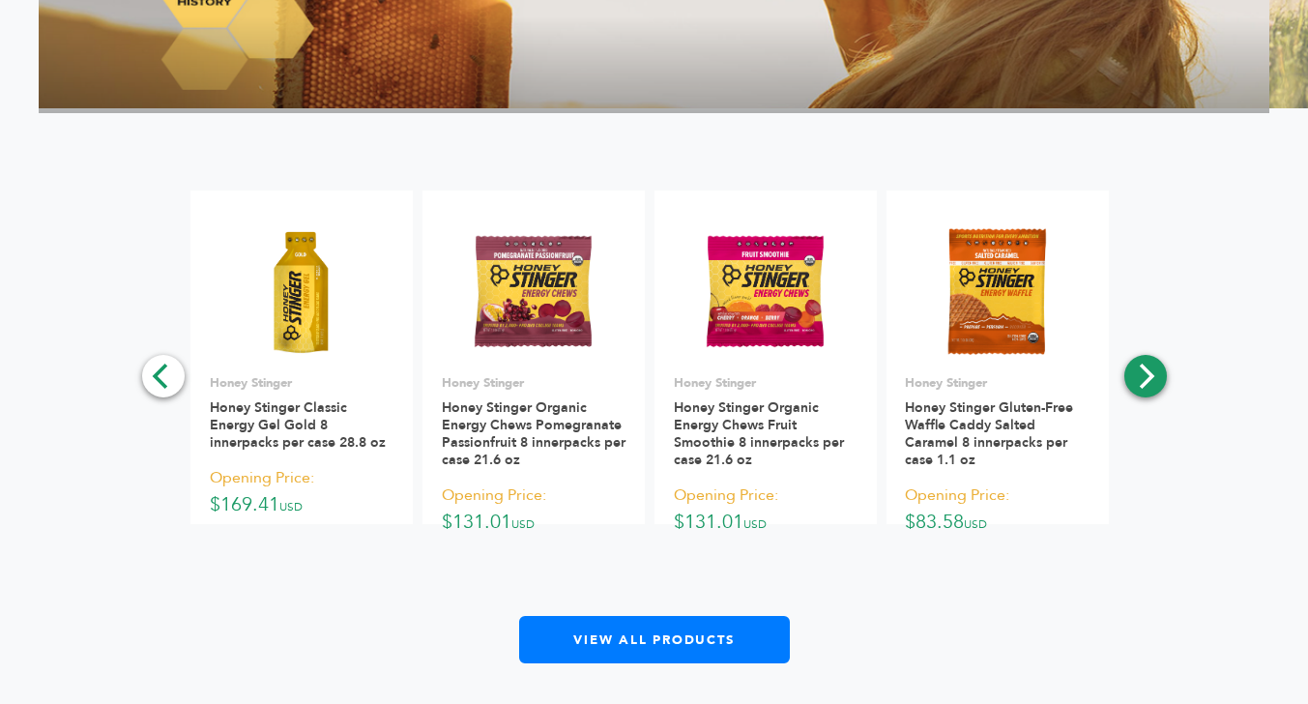
click at [1153, 378] on icon "Next" at bounding box center [1144, 375] width 25 height 25
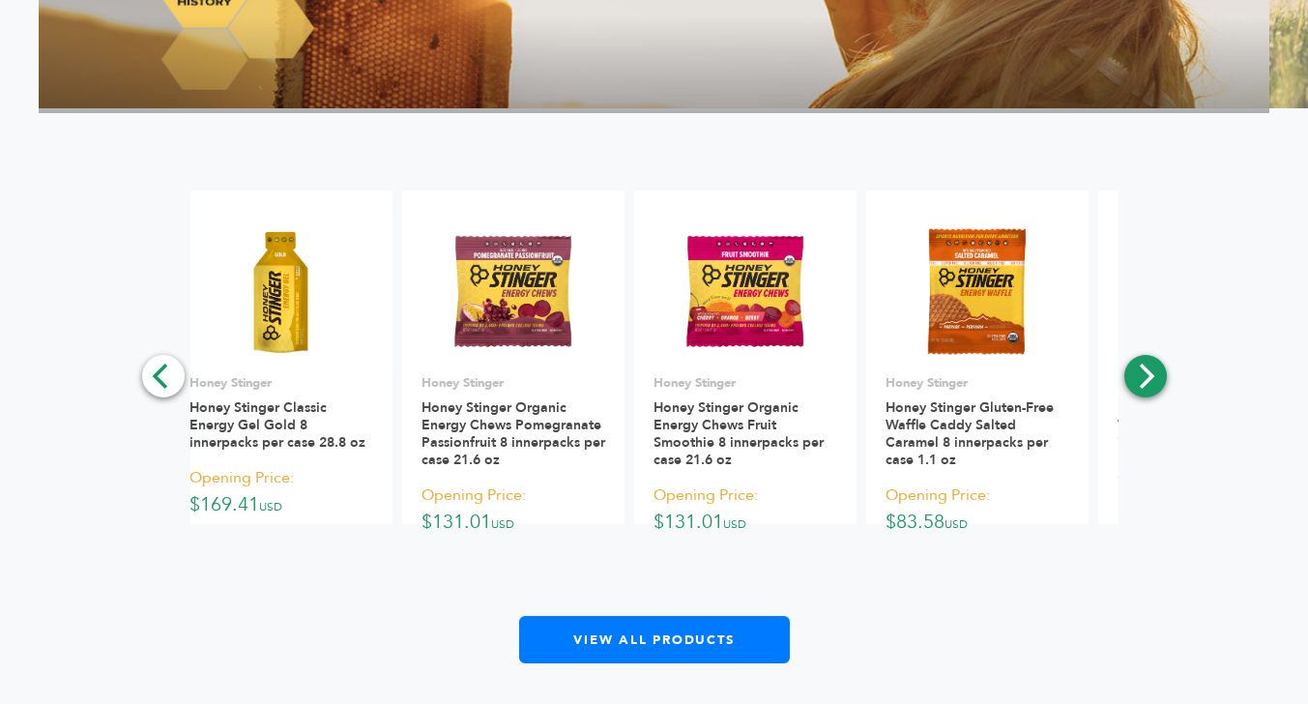
click at [1153, 378] on icon "Next" at bounding box center [1144, 375] width 25 height 25
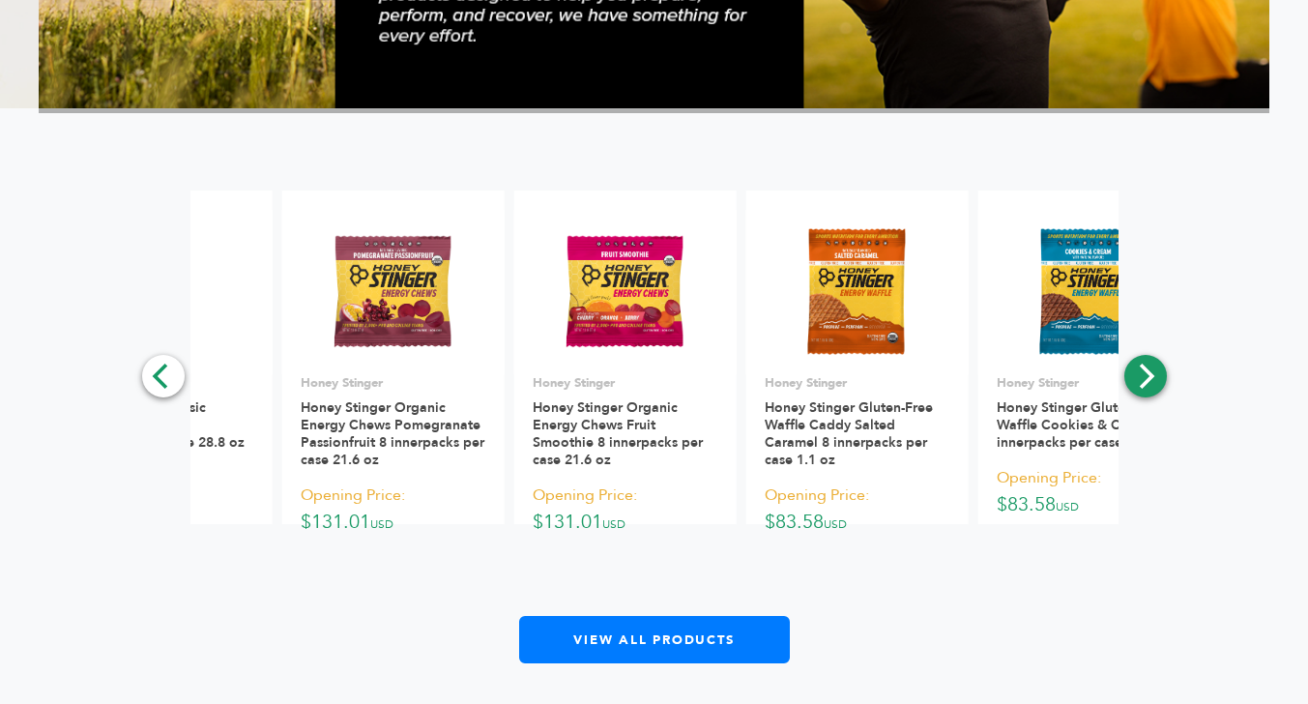
click at [1153, 378] on icon "Next" at bounding box center [1144, 375] width 25 height 25
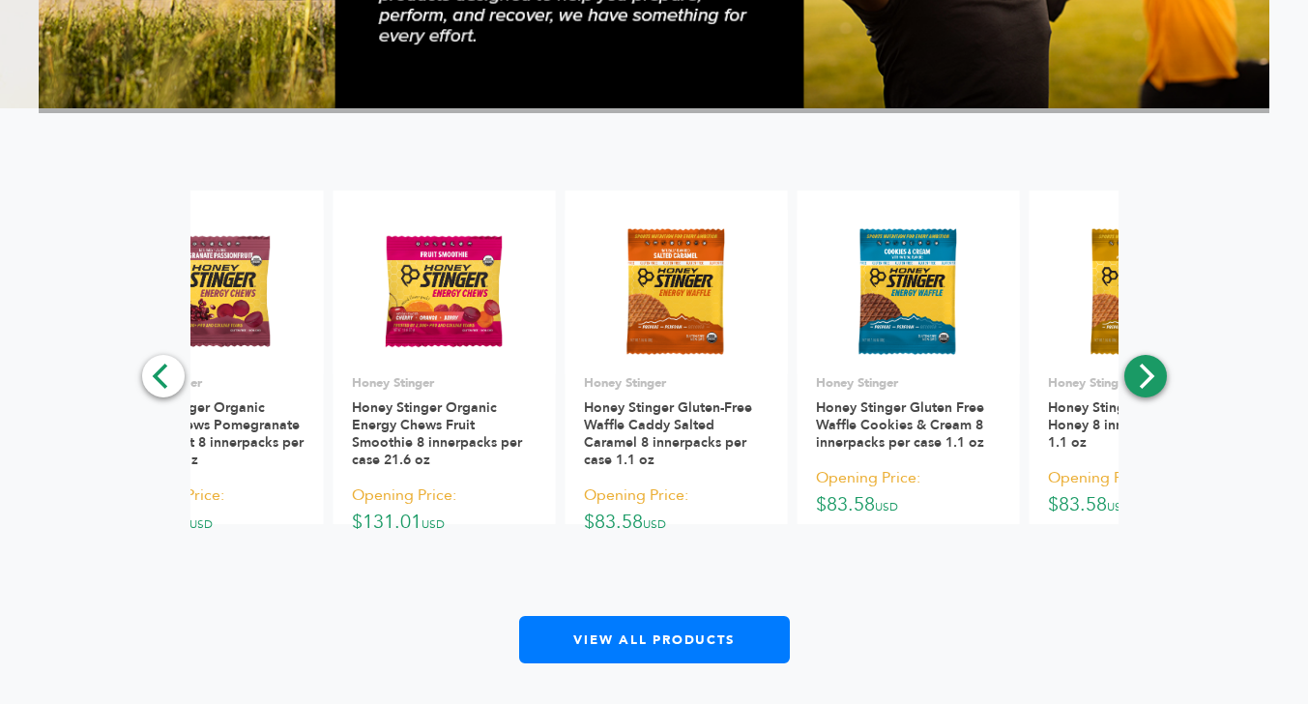
click at [1153, 378] on icon "Next" at bounding box center [1144, 375] width 25 height 25
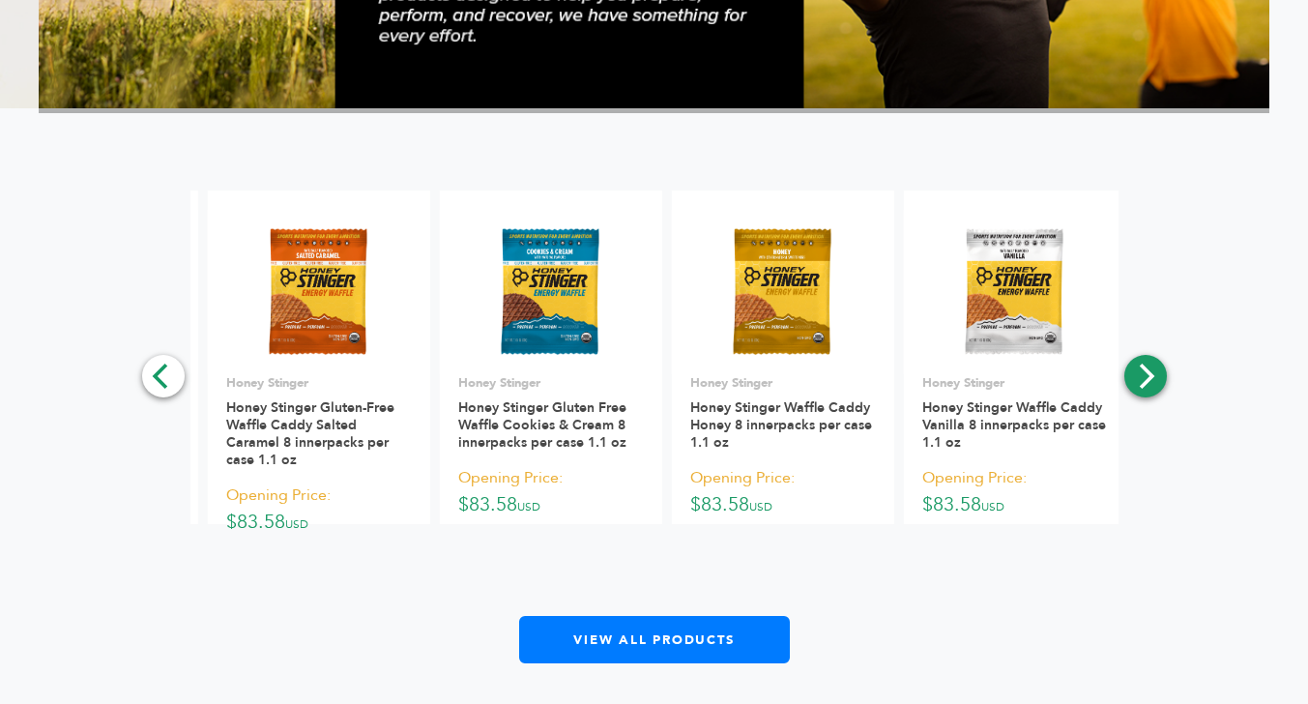
click at [1153, 378] on icon "Next" at bounding box center [1144, 375] width 25 height 25
click at [1153, 378] on div "**********" at bounding box center [654, 426] width 1230 height 473
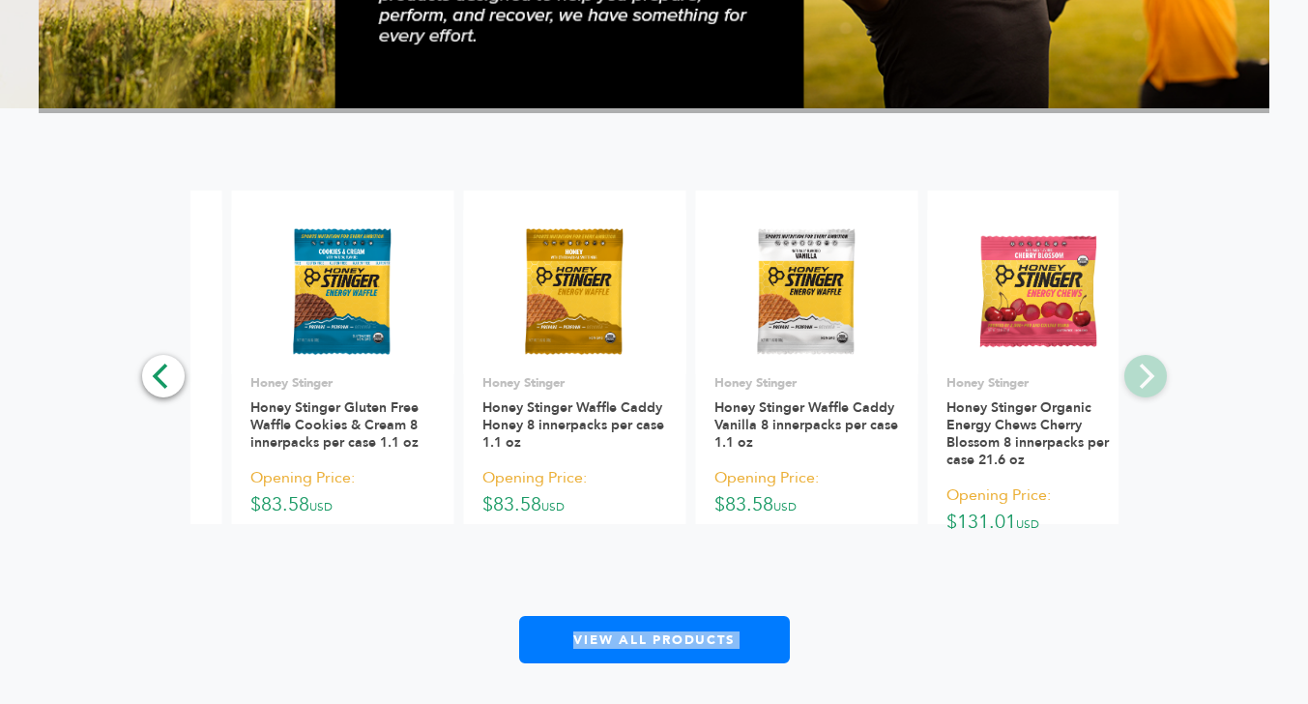
click at [1153, 378] on div "**********" at bounding box center [654, 426] width 1230 height 473
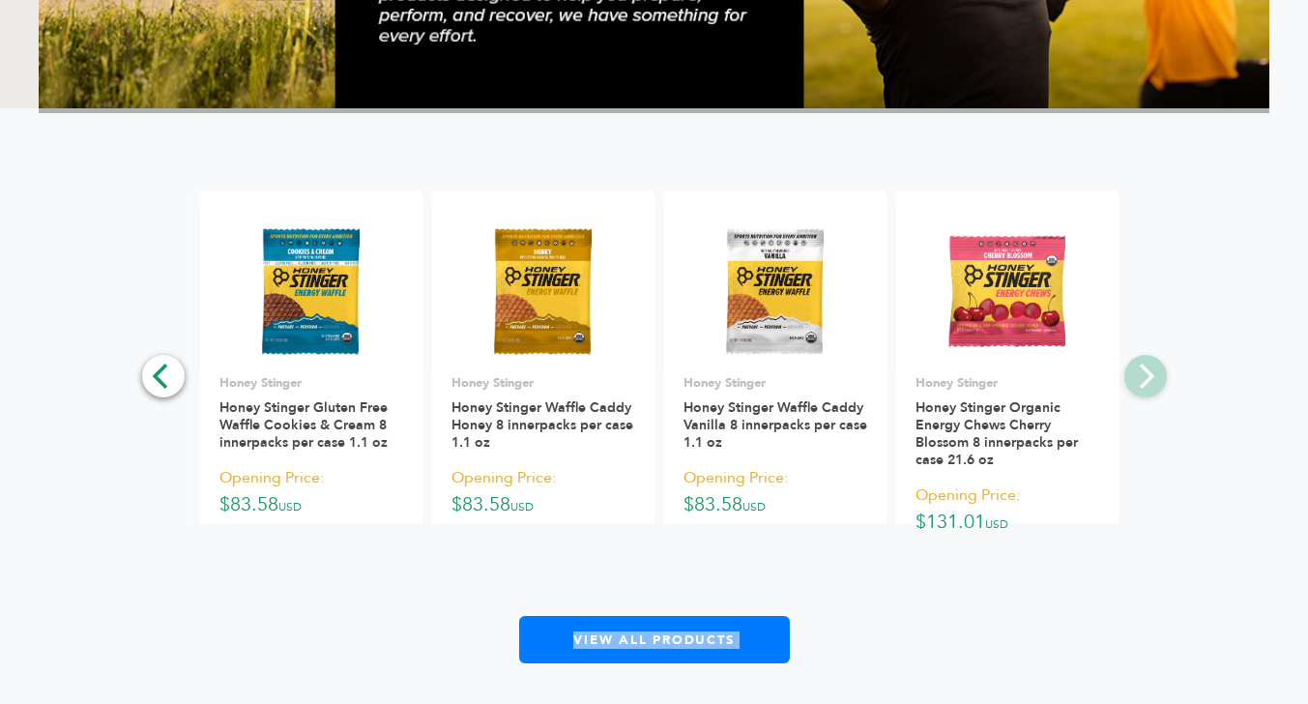
click at [1153, 378] on div "**********" at bounding box center [654, 426] width 1230 height 473
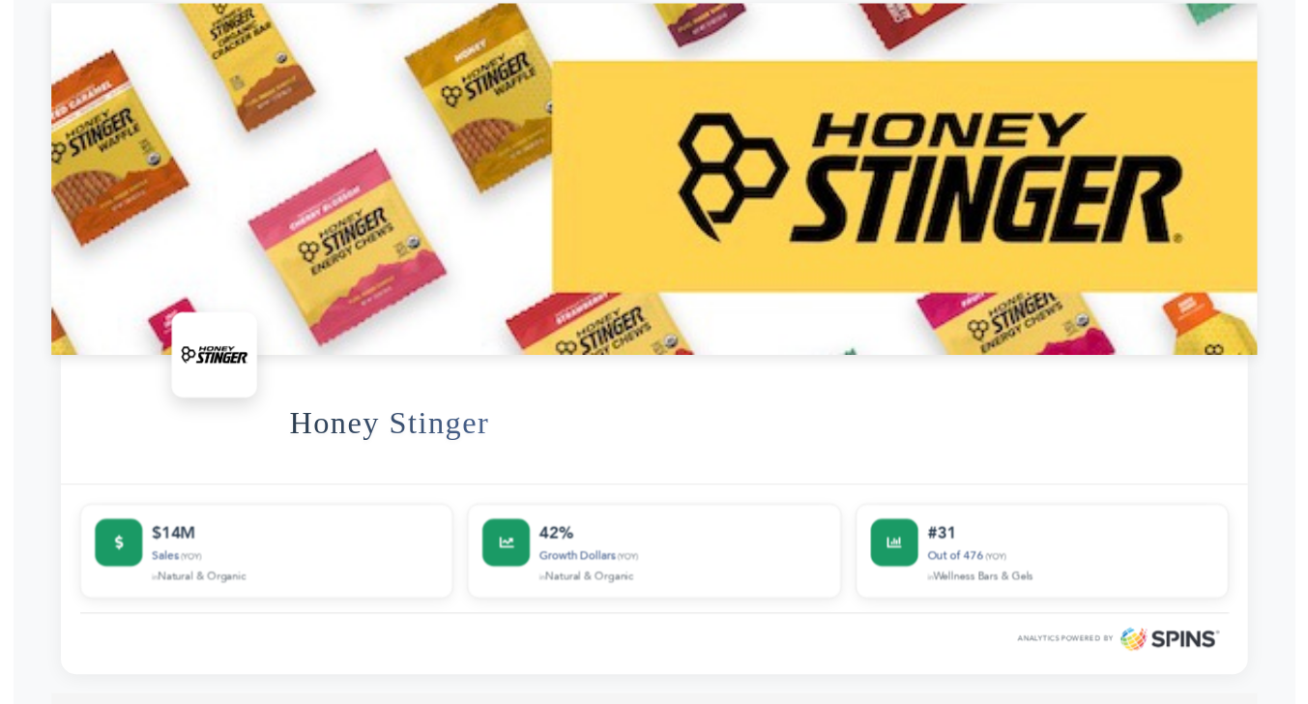
scroll to position [0, 0]
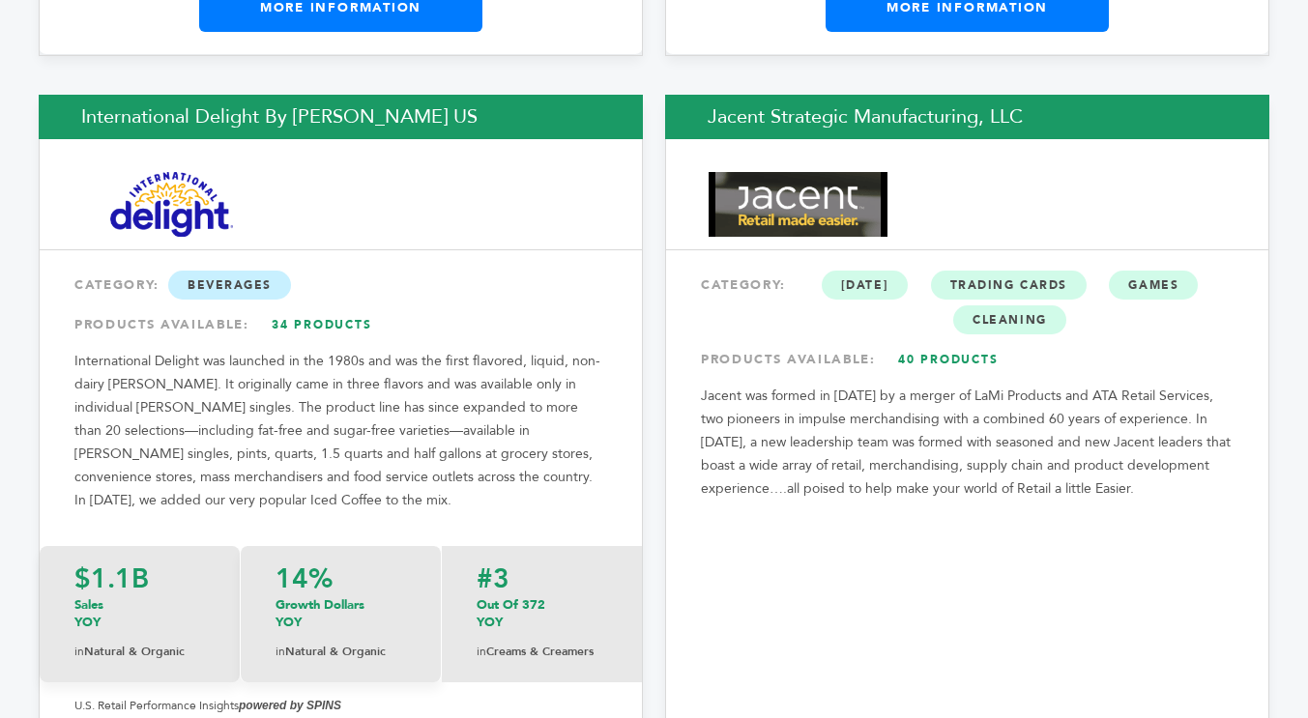
scroll to position [15565, 0]
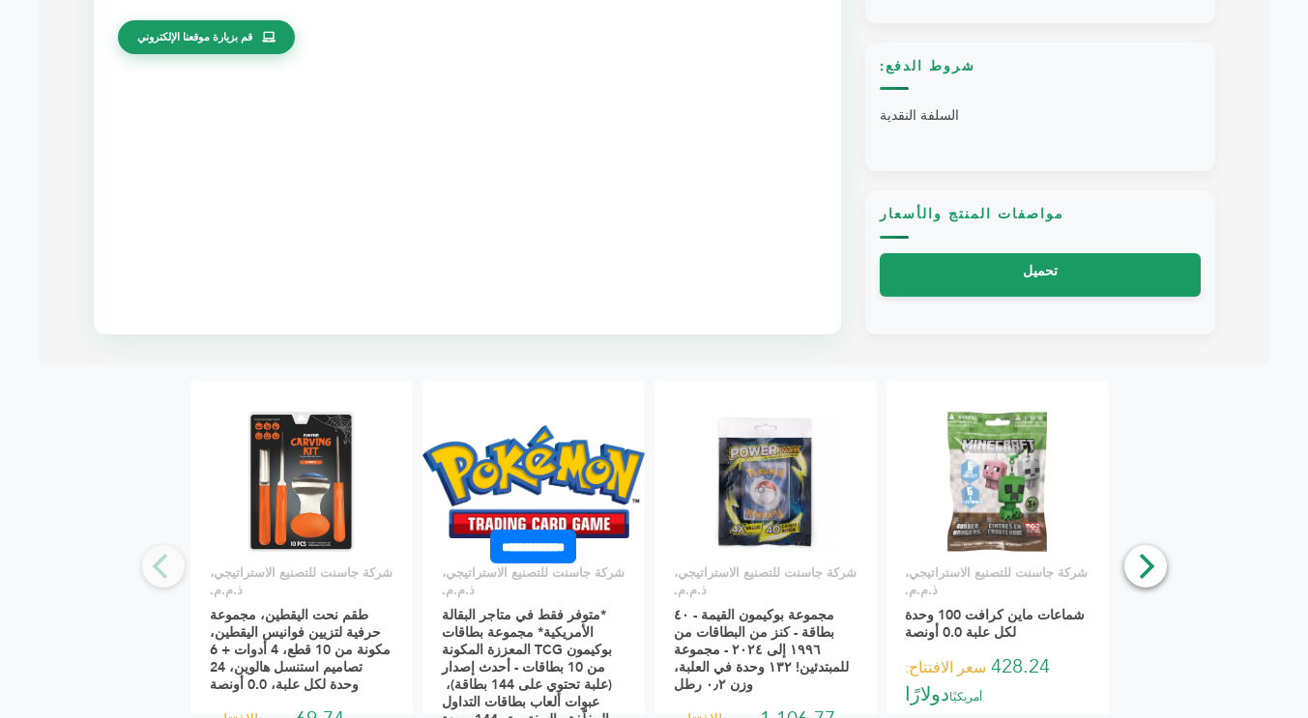
scroll to position [1256, 0]
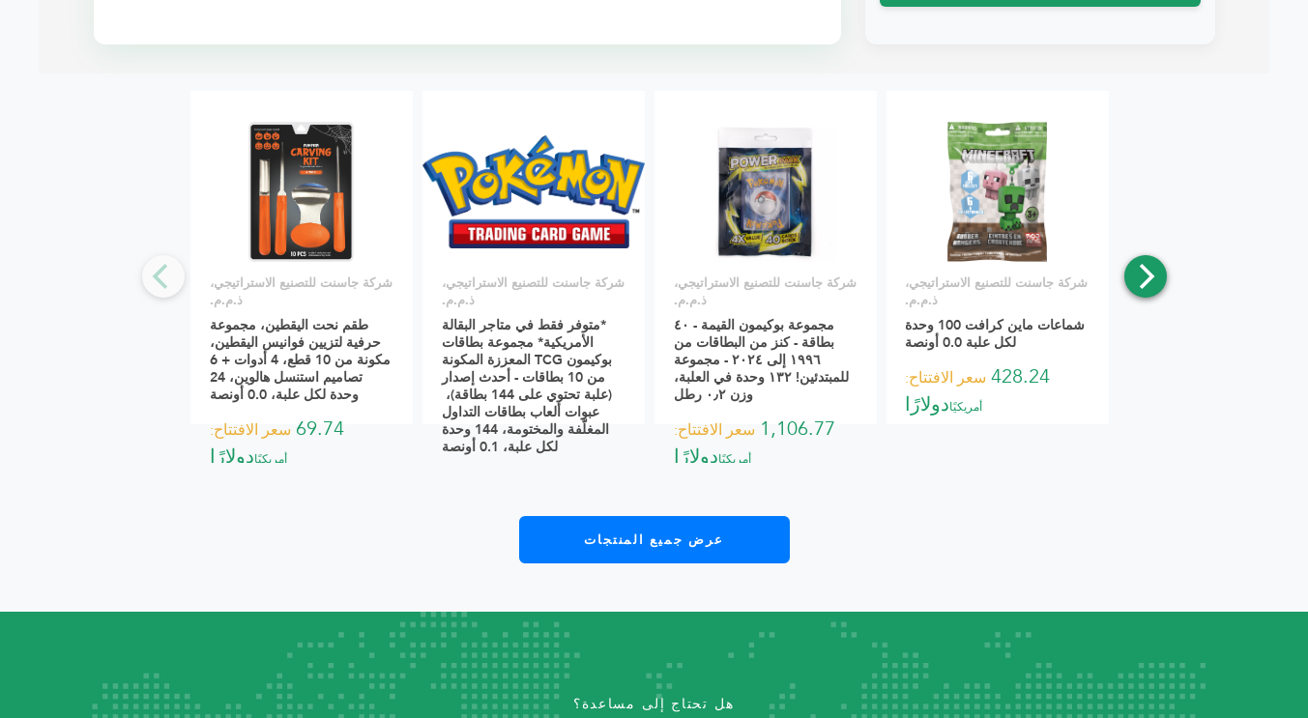
click at [1149, 287] on icon "التالي" at bounding box center [1144, 276] width 25 height 25
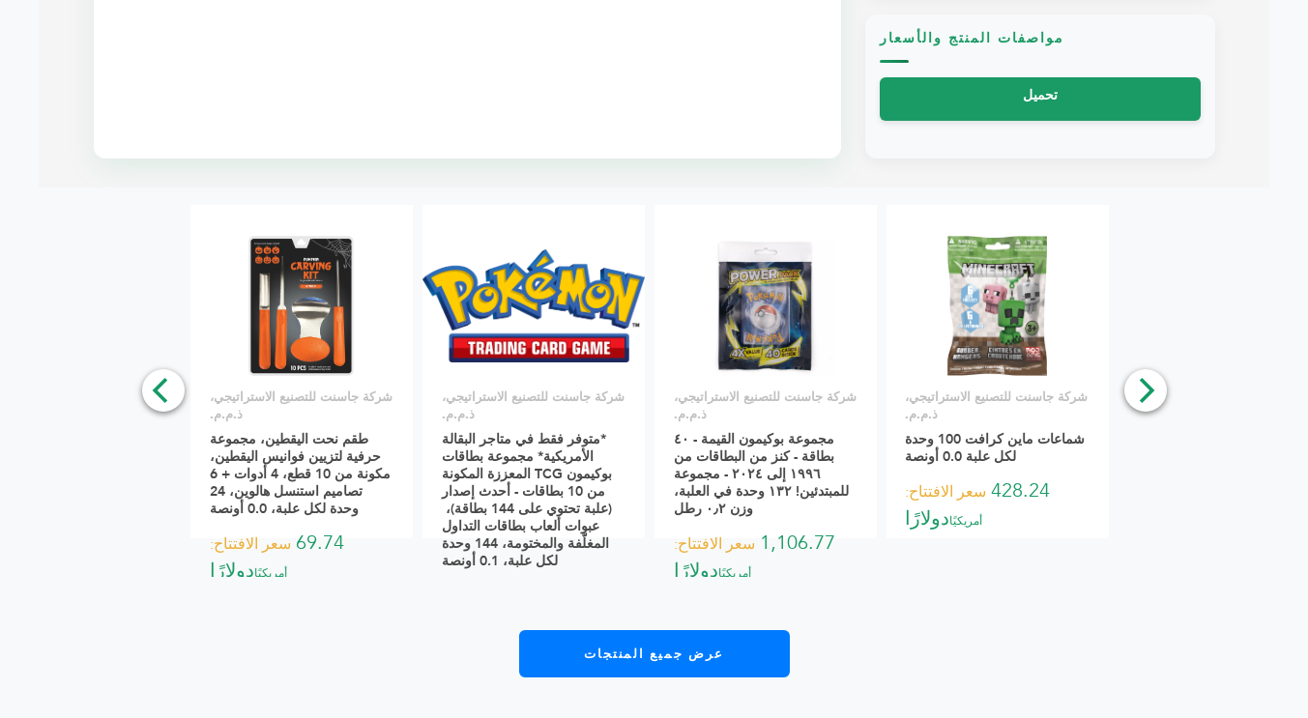
scroll to position [1063, 0]
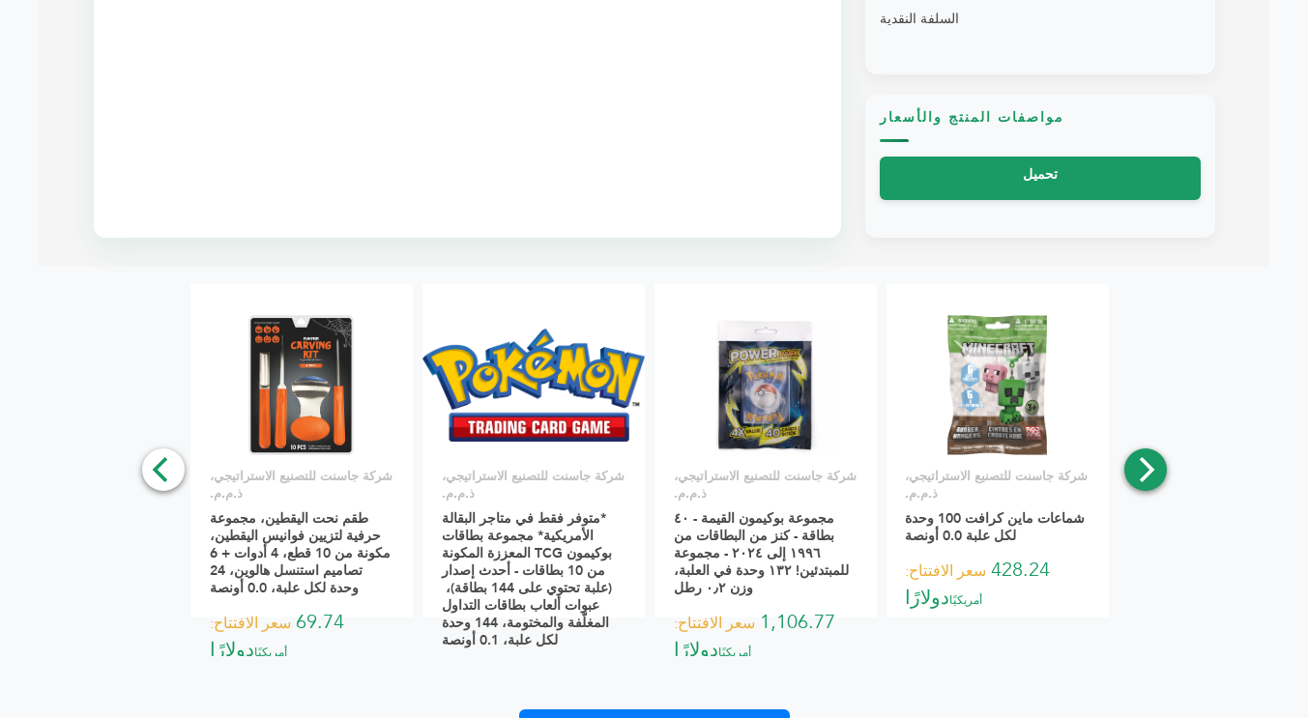
click at [1138, 469] on icon "التالي" at bounding box center [1144, 469] width 25 height 25
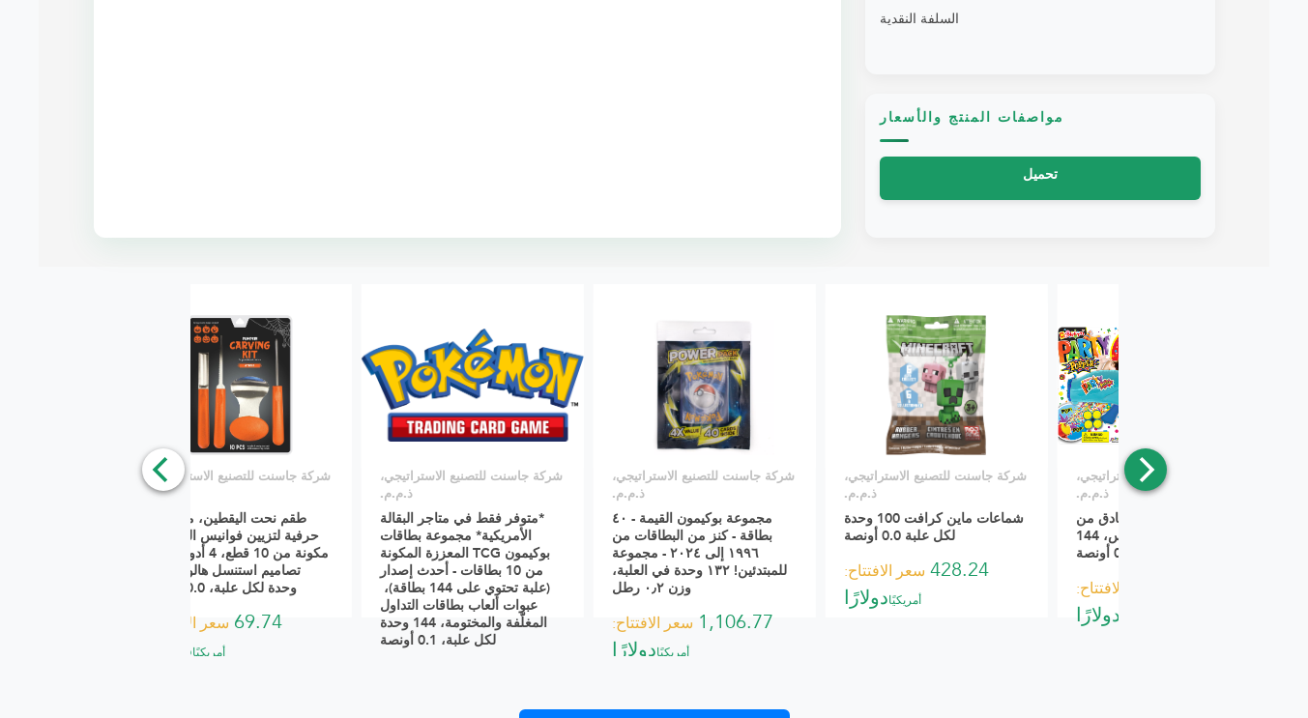
click at [1138, 469] on icon "التالي" at bounding box center [1144, 469] width 25 height 25
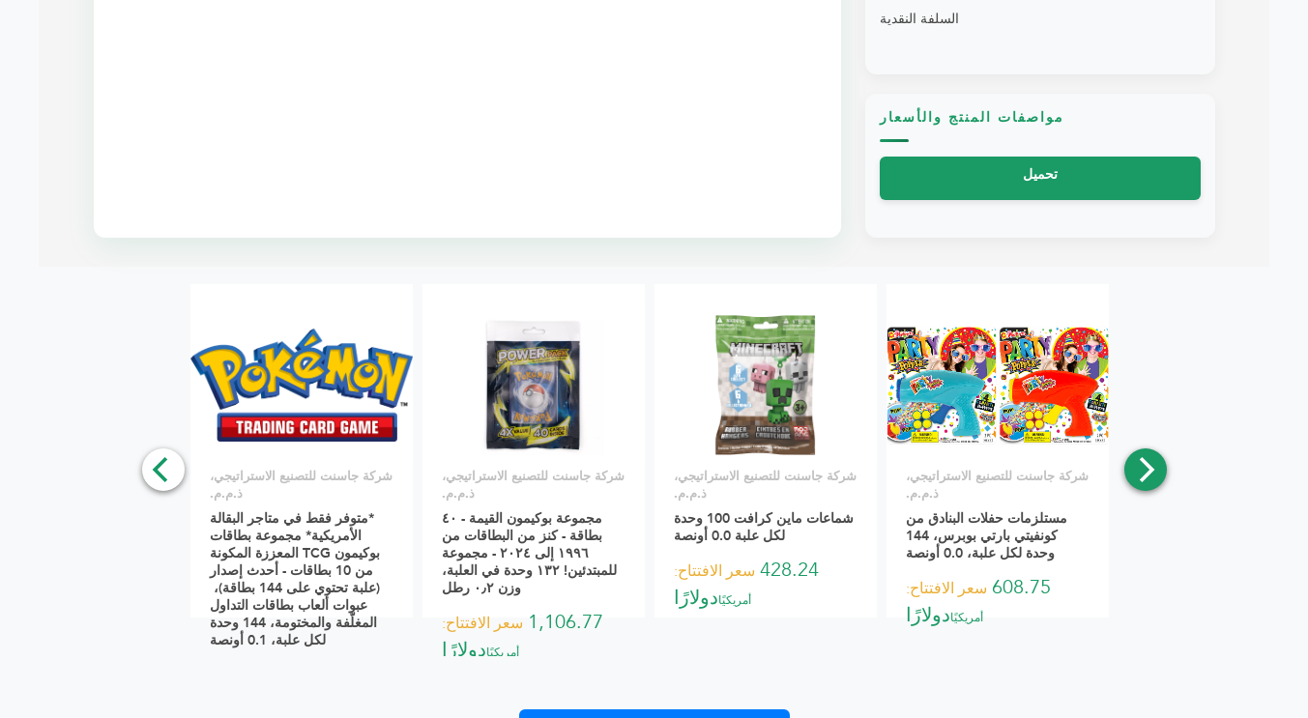
click at [1138, 469] on icon "التالي" at bounding box center [1144, 469] width 25 height 25
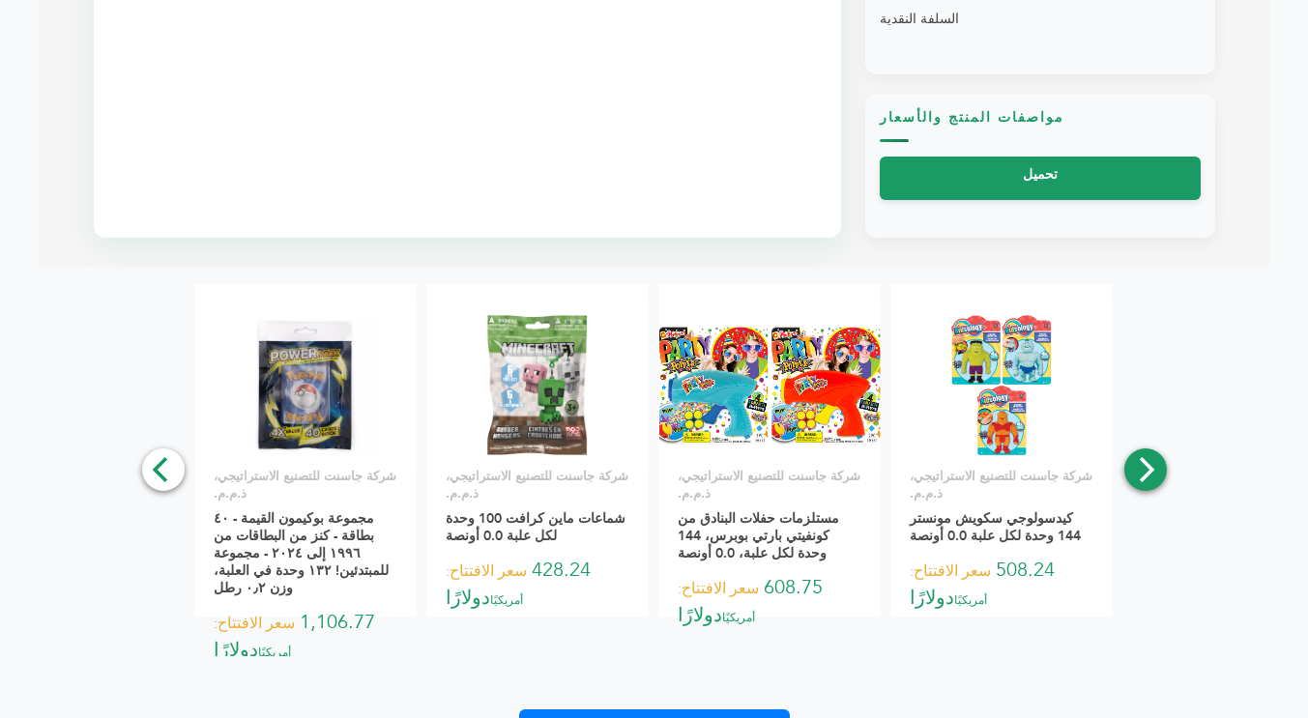
click at [1138, 469] on icon "التالي" at bounding box center [1144, 469] width 25 height 25
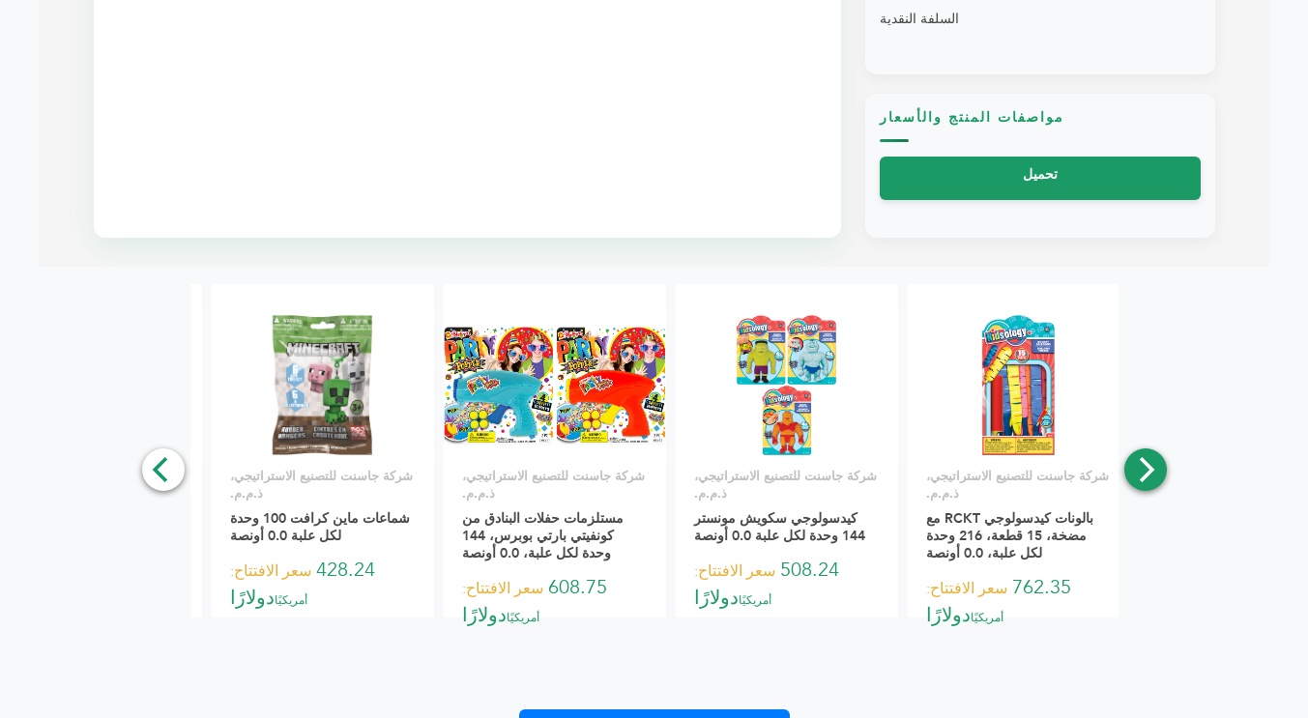
click at [1138, 469] on icon "التالي" at bounding box center [1144, 469] width 25 height 25
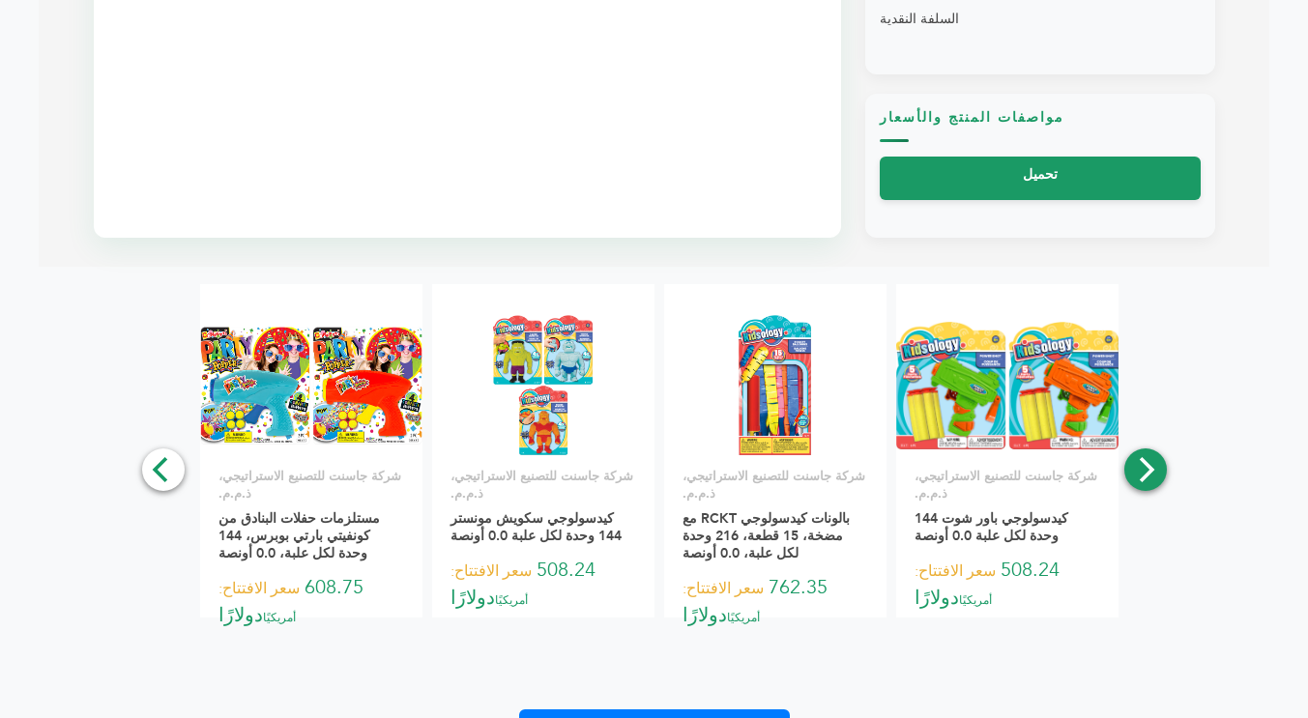
click at [1138, 469] on icon "التالي" at bounding box center [1144, 469] width 25 height 25
click at [1138, 469] on div "**********" at bounding box center [654, 520] width 1230 height 473
click at [1143, 476] on div "**********" at bounding box center [654, 520] width 1230 height 473
click at [1144, 476] on div "**********" at bounding box center [654, 520] width 1230 height 473
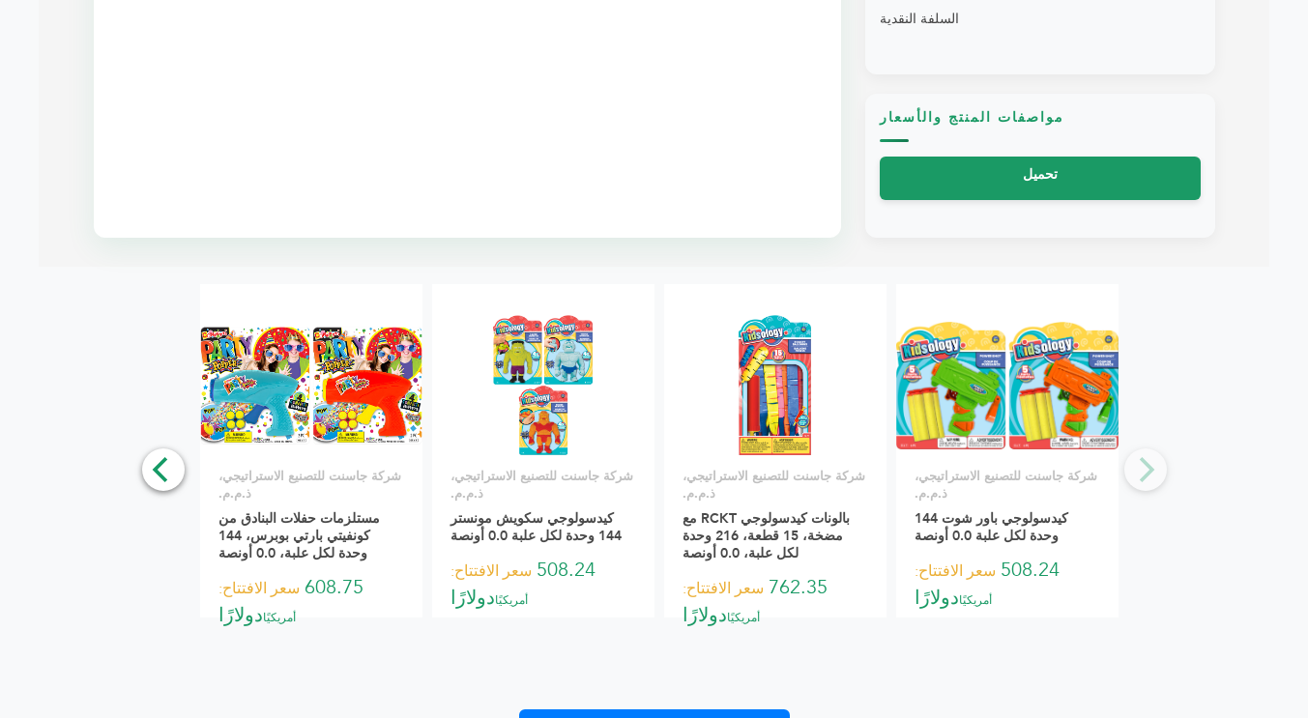
click at [1144, 476] on div "**********" at bounding box center [654, 520] width 1230 height 473
click at [1145, 476] on div "**********" at bounding box center [654, 520] width 1230 height 473
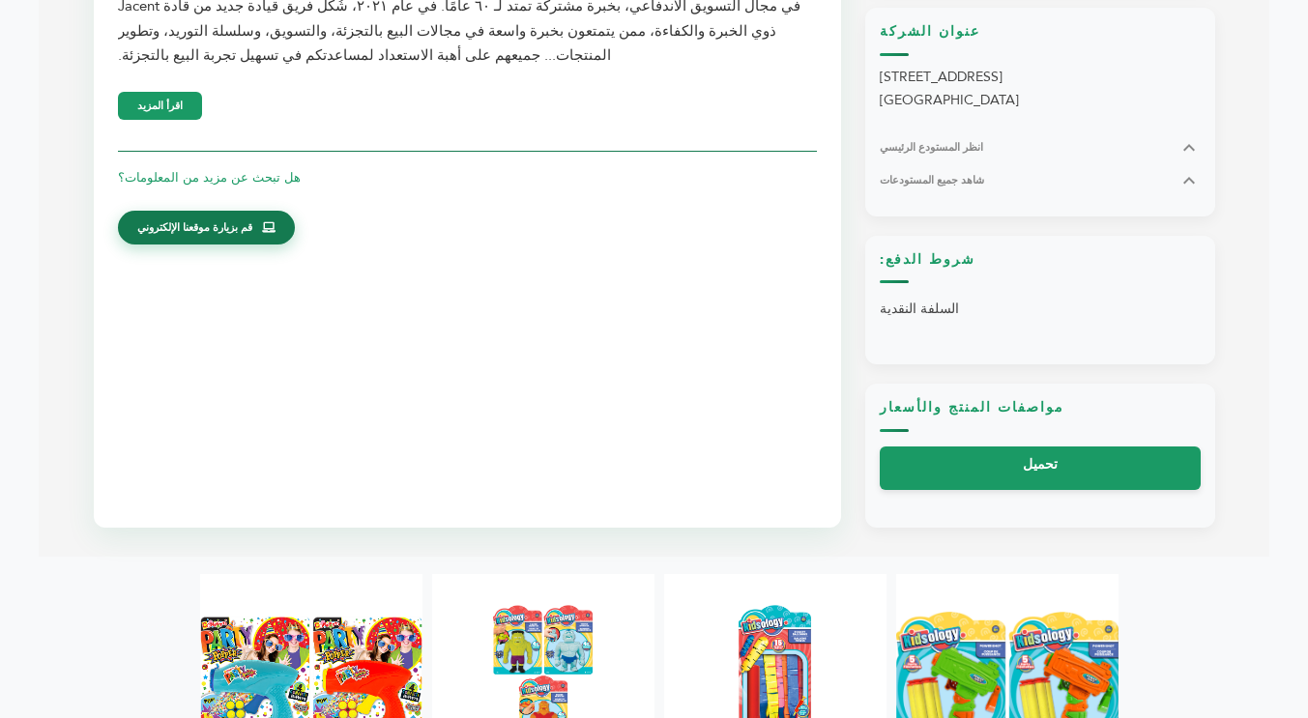
click at [205, 219] on span "قم بزيارة موقعنا الإلكتروني" at bounding box center [194, 227] width 115 height 17
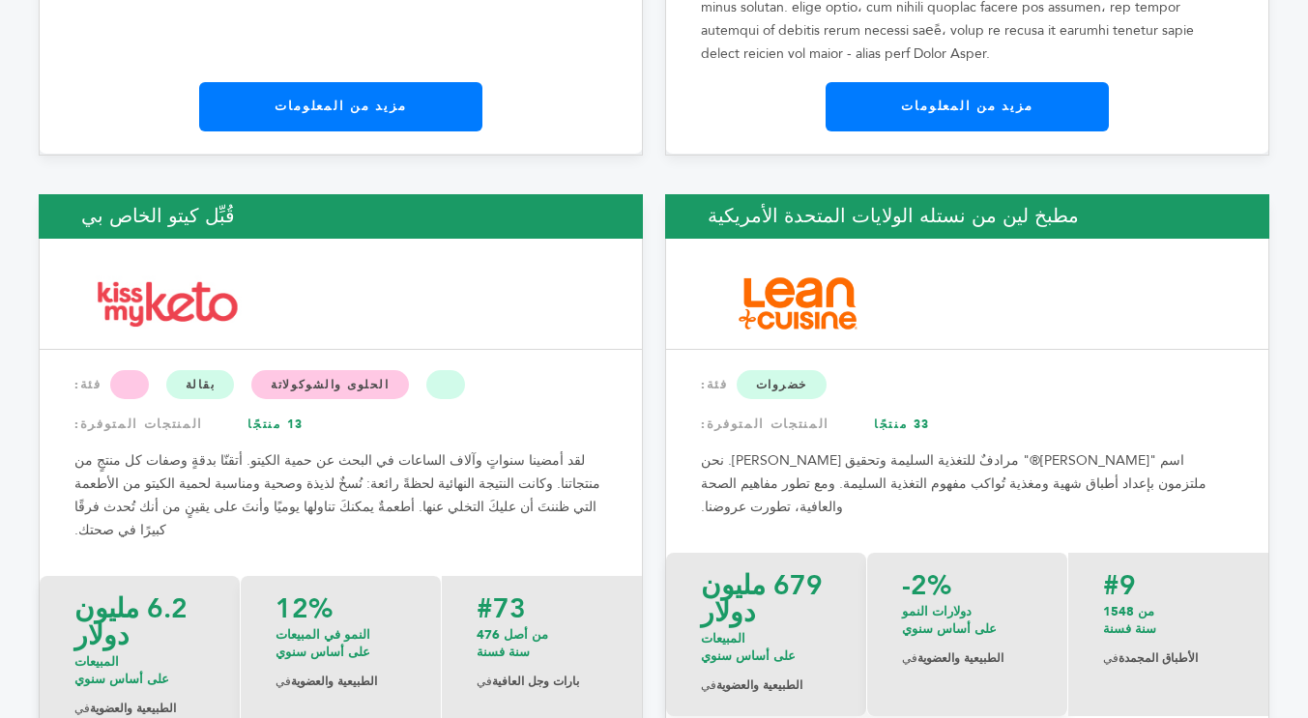
scroll to position [17575, 0]
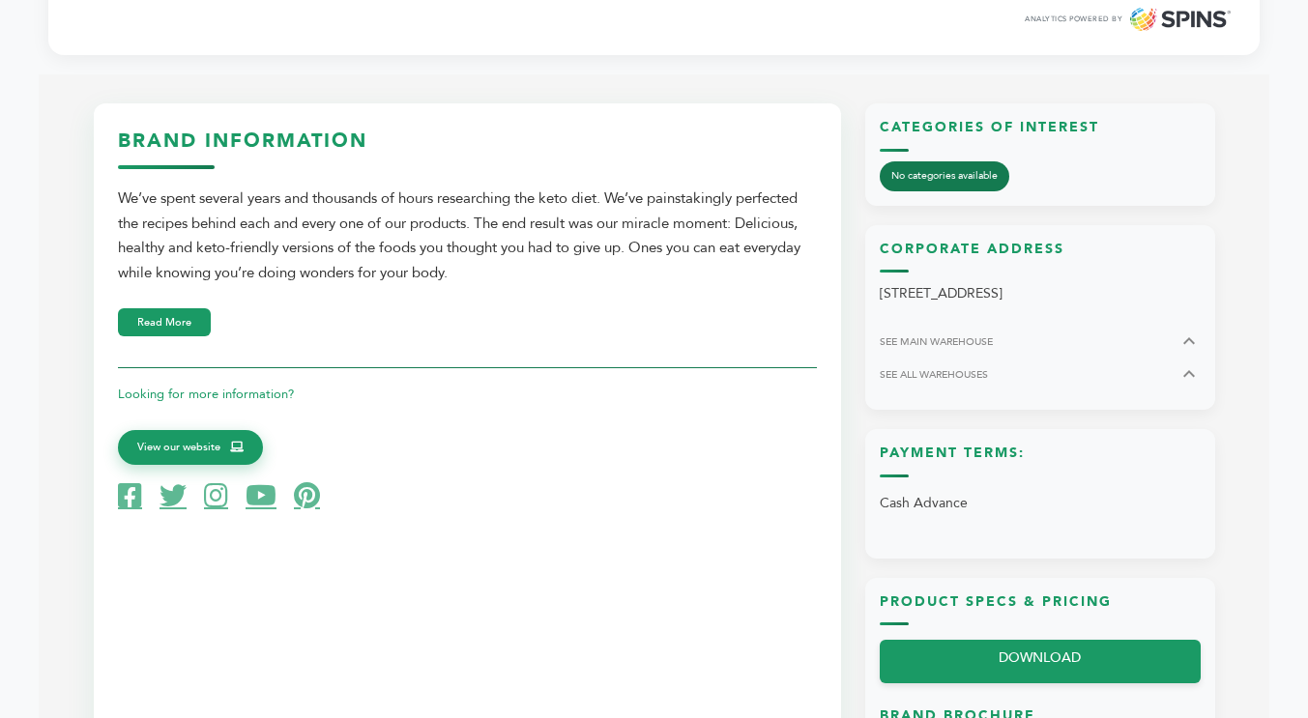
scroll to position [773, 0]
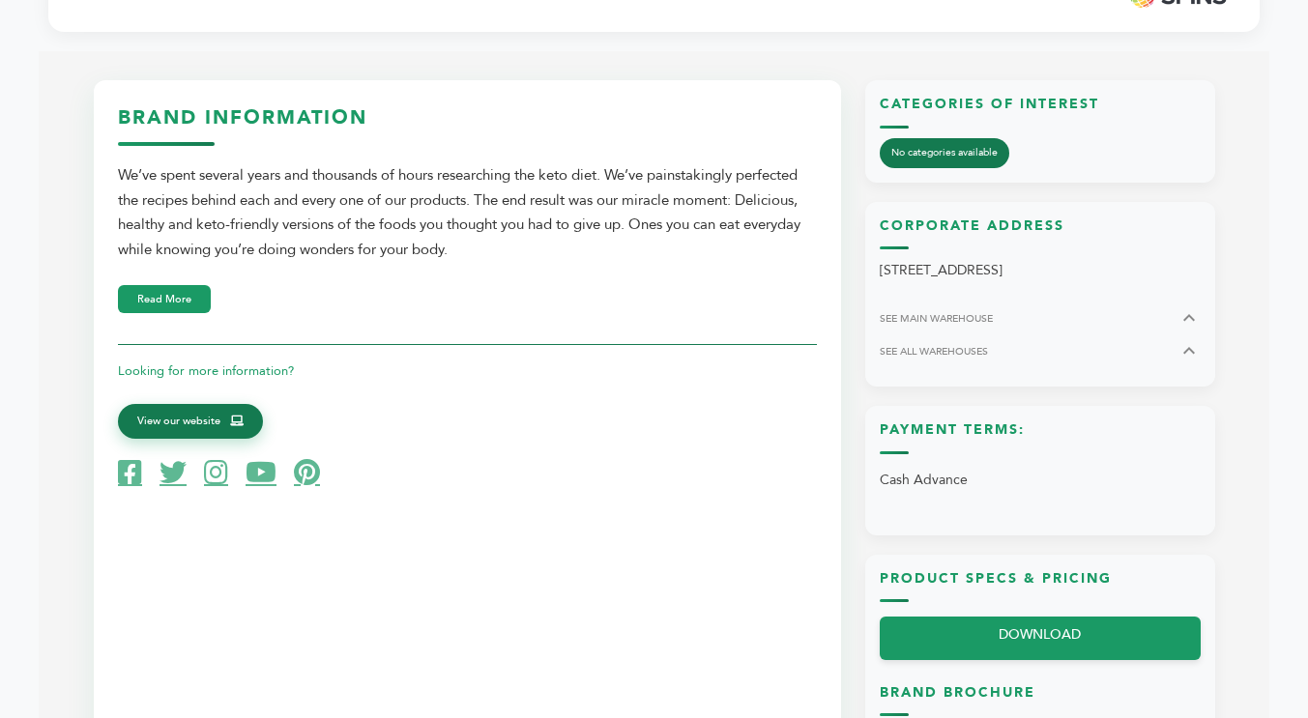
click at [224, 418] on link "View our website" at bounding box center [190, 421] width 145 height 35
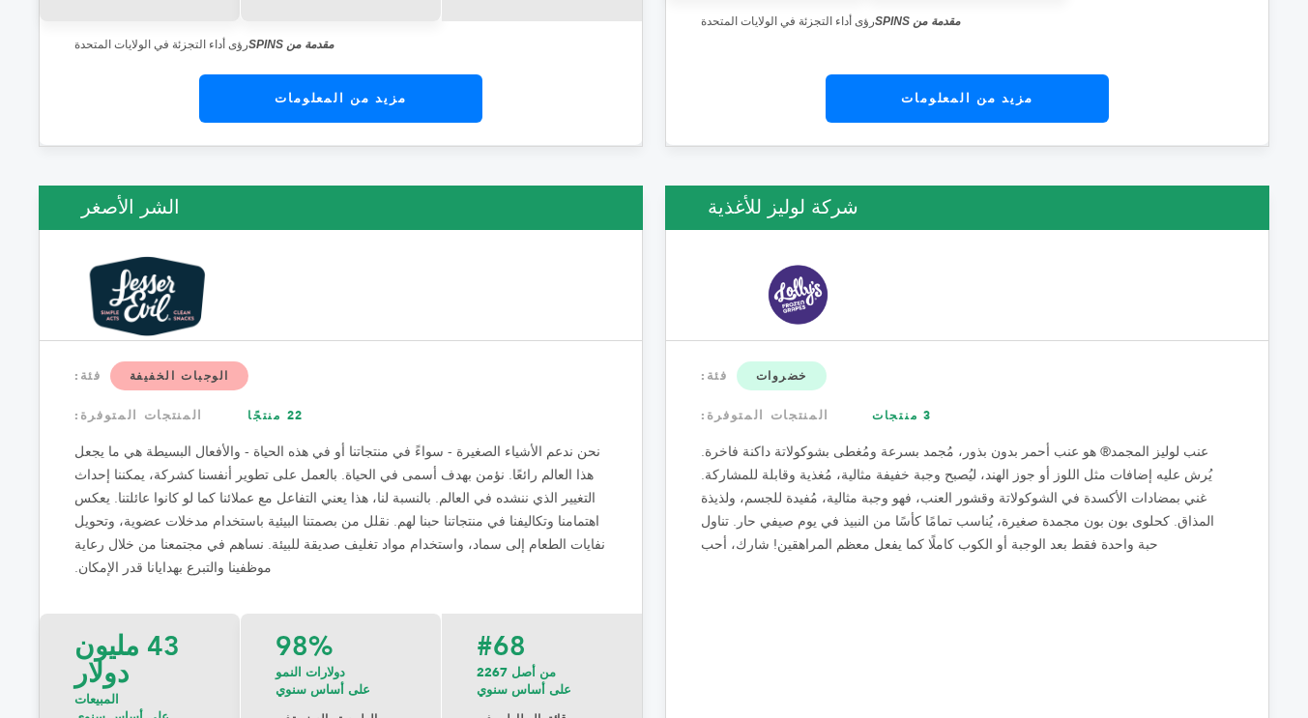
scroll to position [18350, 0]
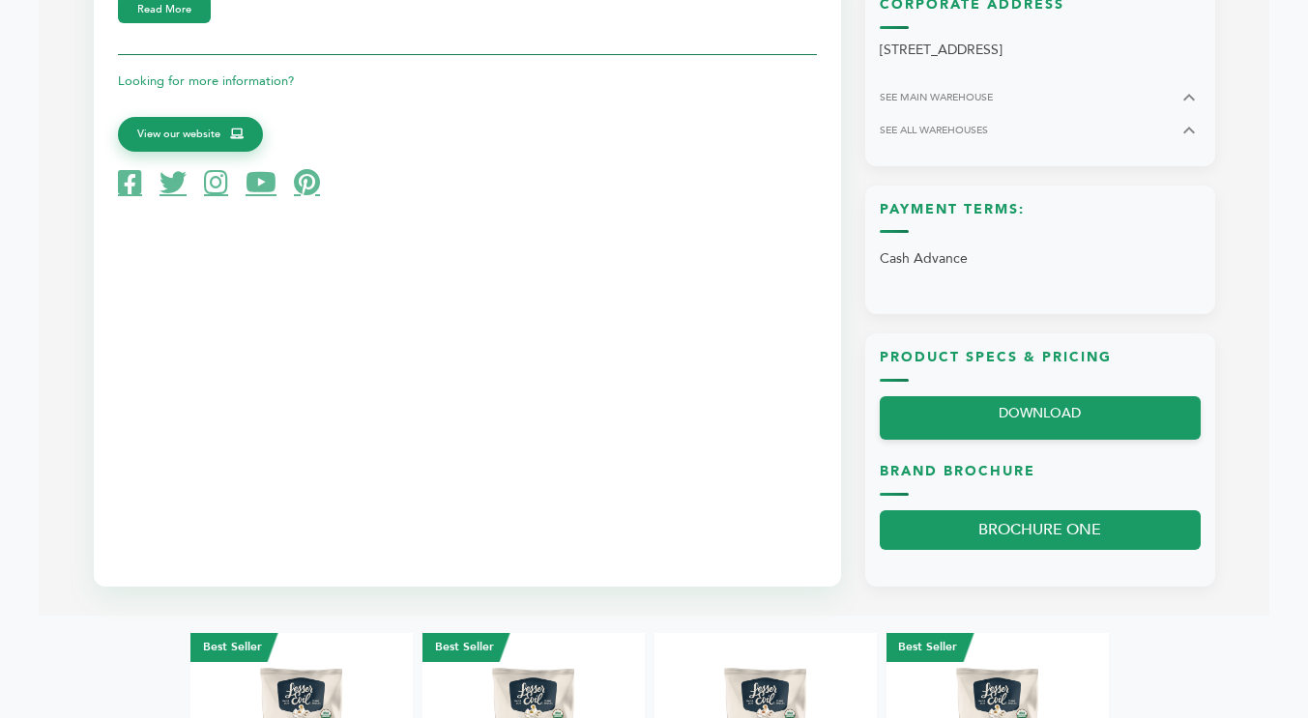
scroll to position [1353, 0]
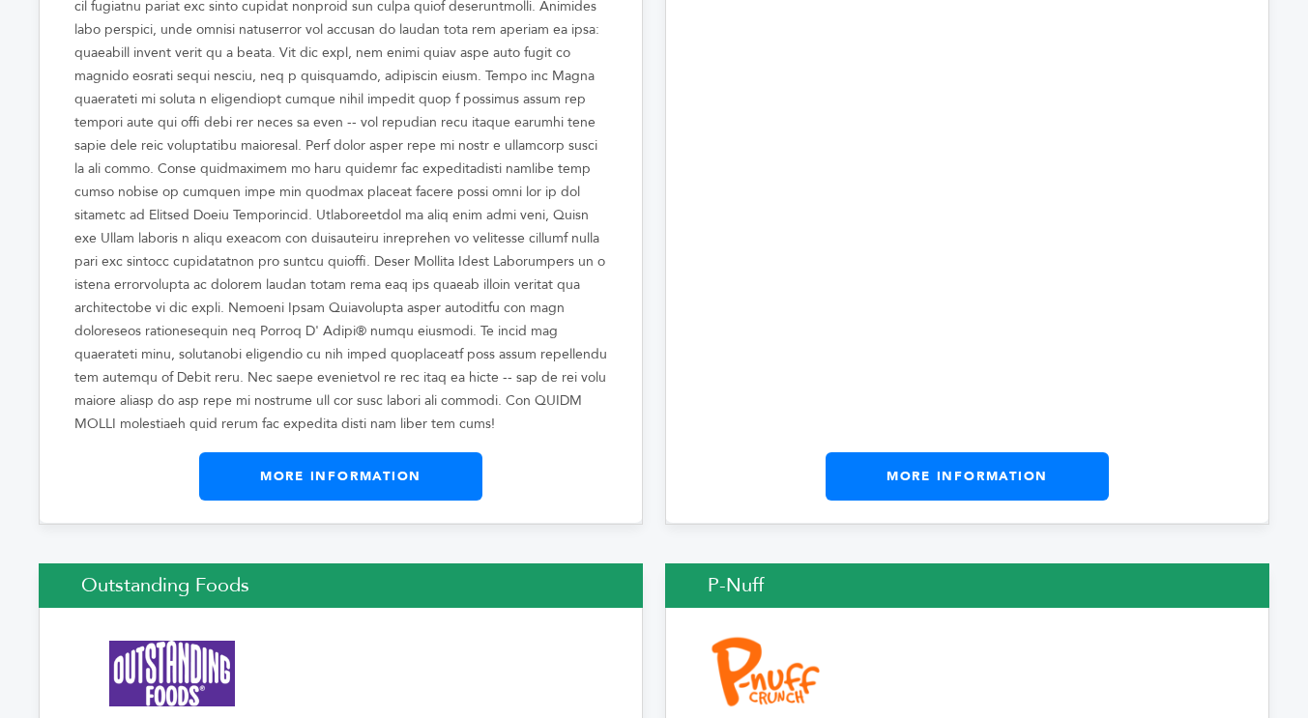
scroll to position [20202, 0]
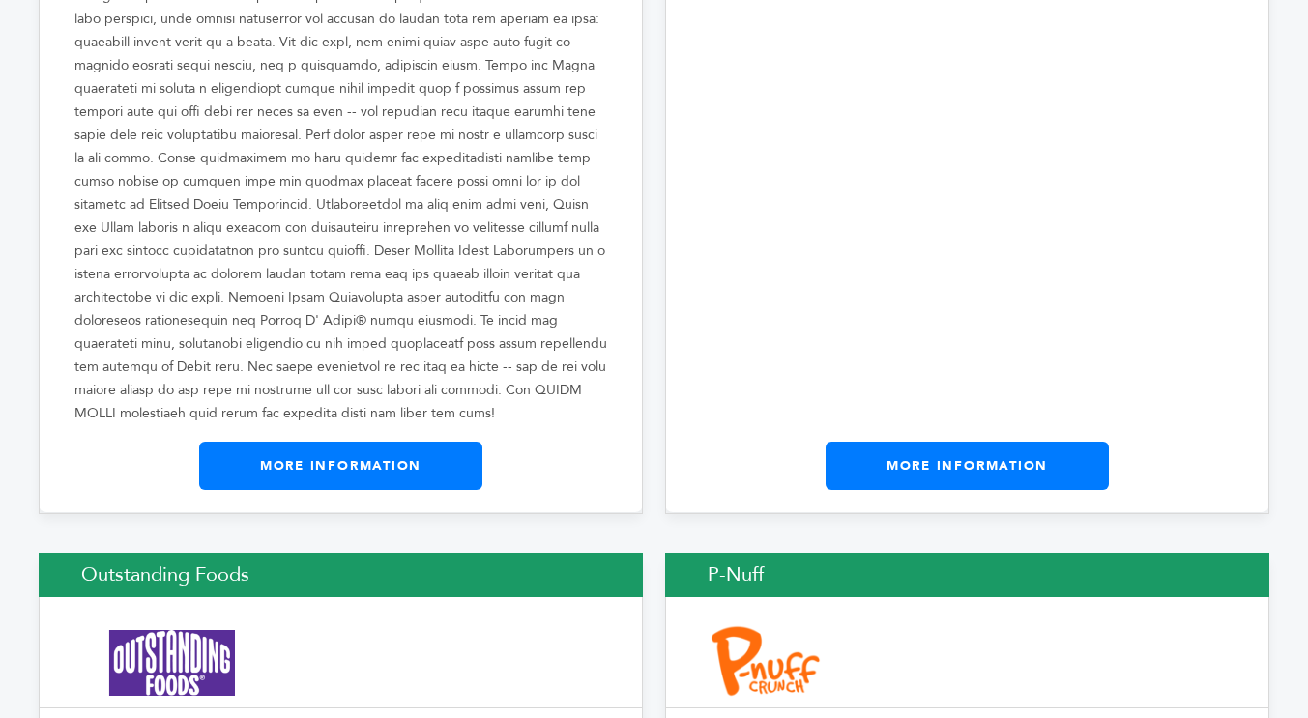
click at [286, 442] on link "More Information" at bounding box center [340, 466] width 283 height 48
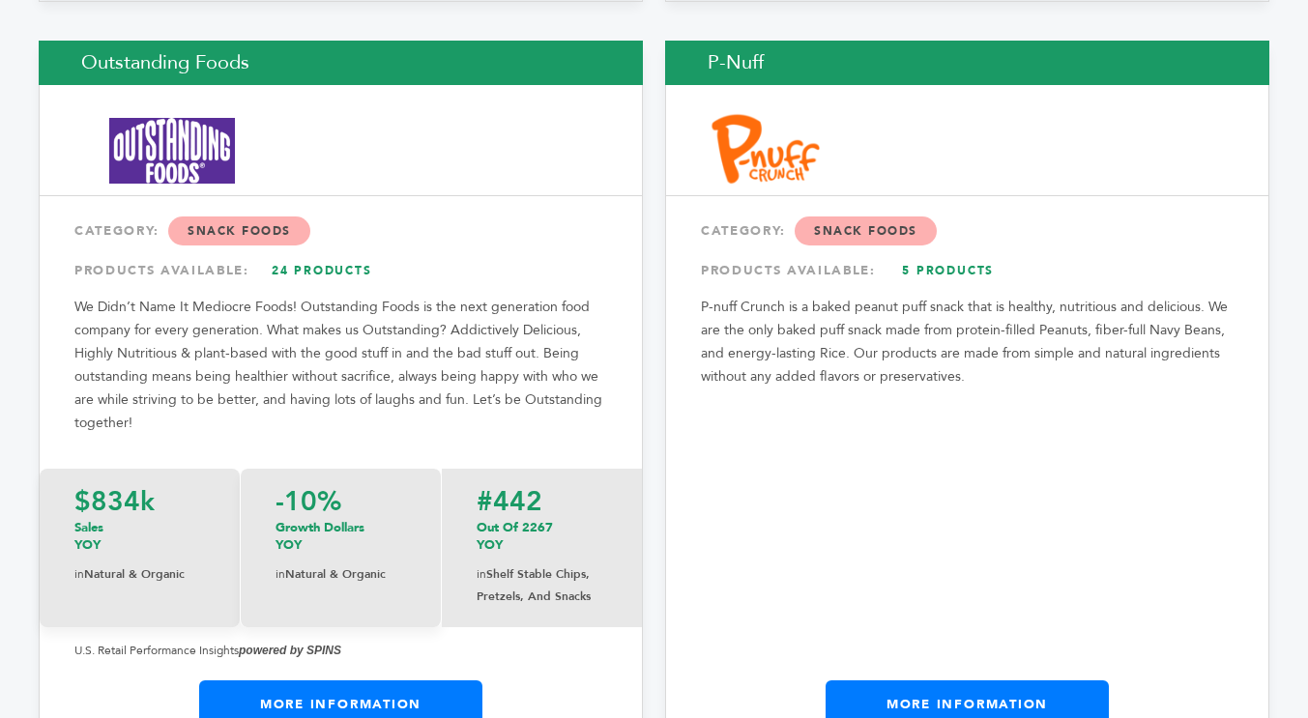
scroll to position [20782, 0]
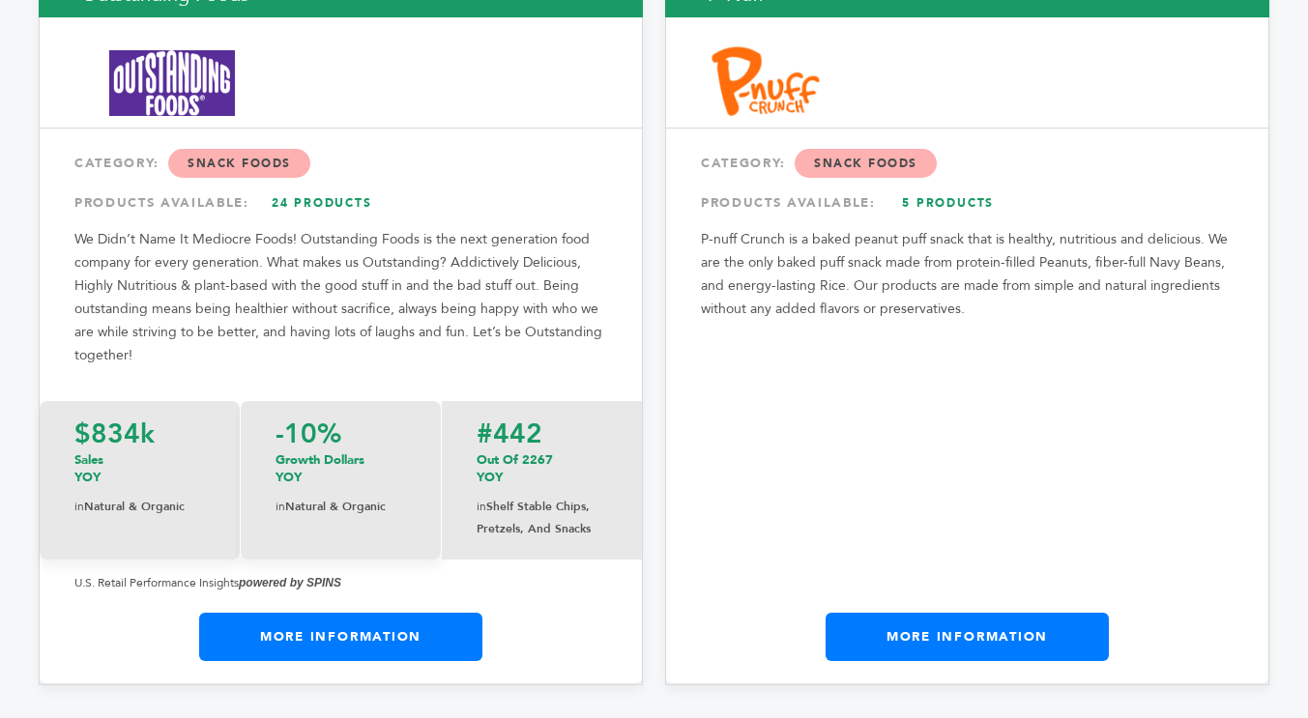
click at [372, 613] on link "More Information" at bounding box center [340, 637] width 283 height 48
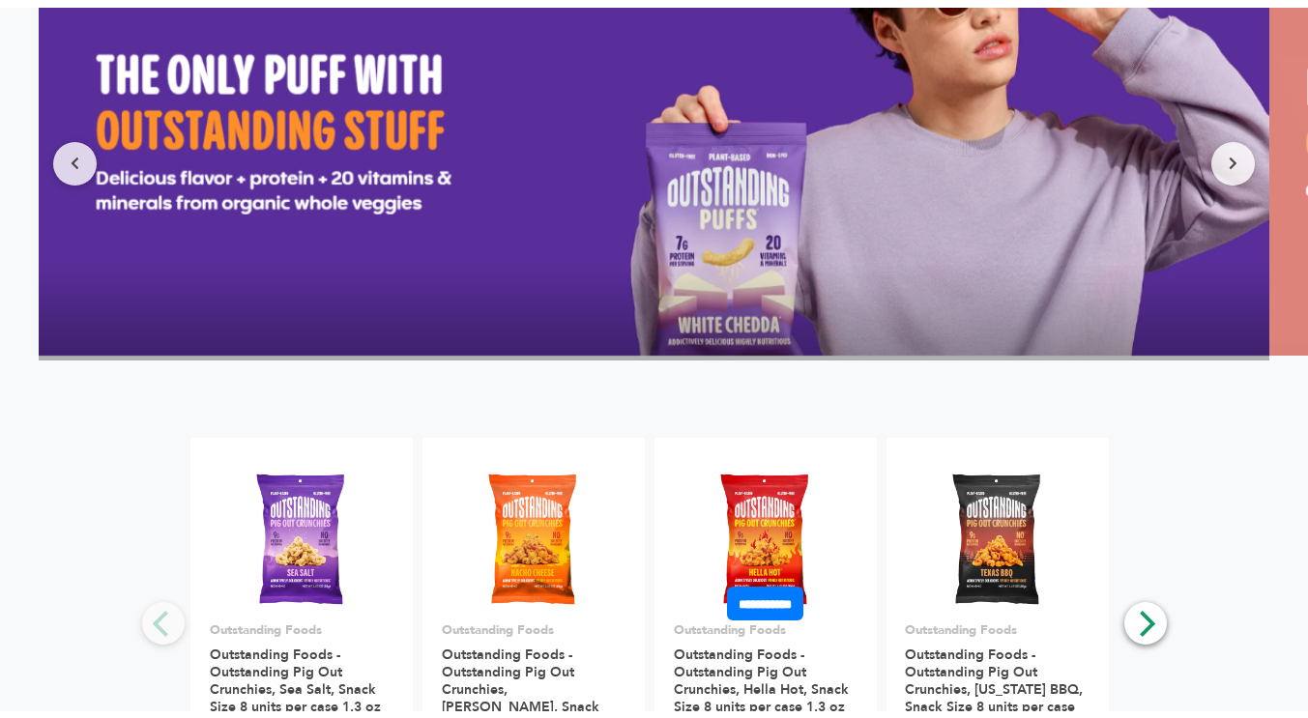
scroll to position [1933, 0]
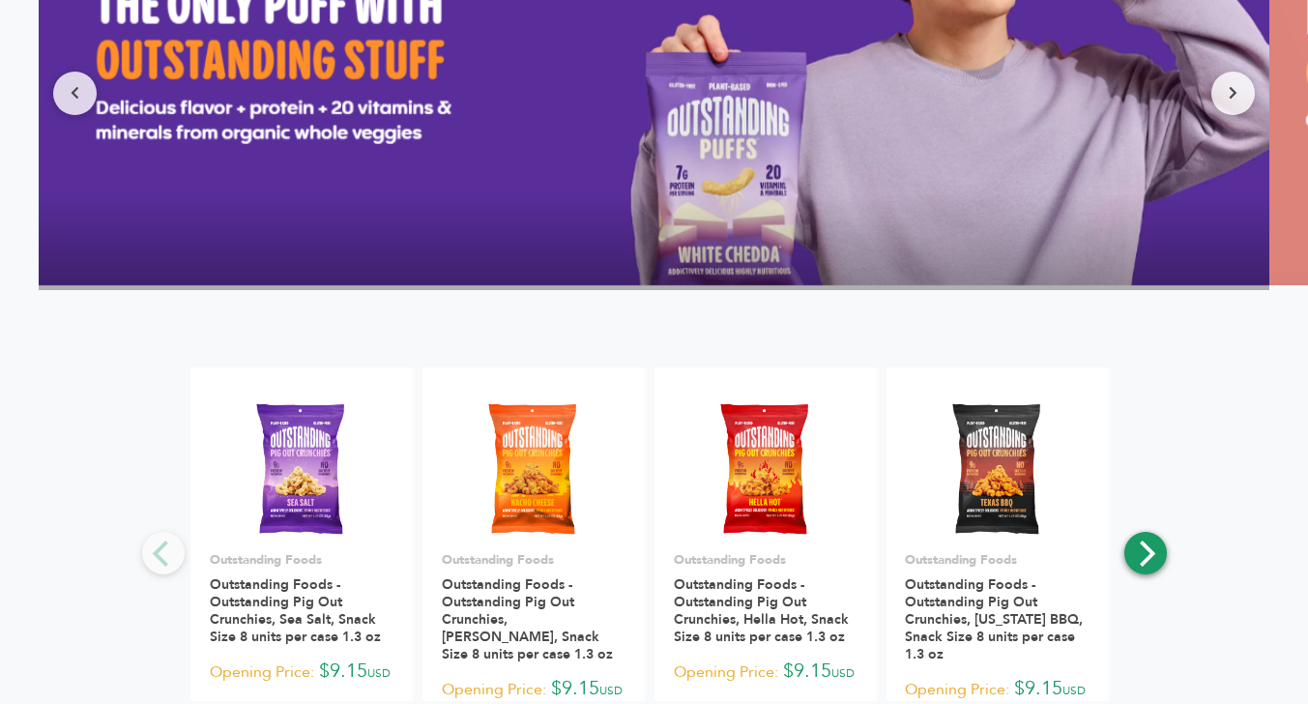
click at [1136, 562] on icon "Next" at bounding box center [1144, 552] width 25 height 25
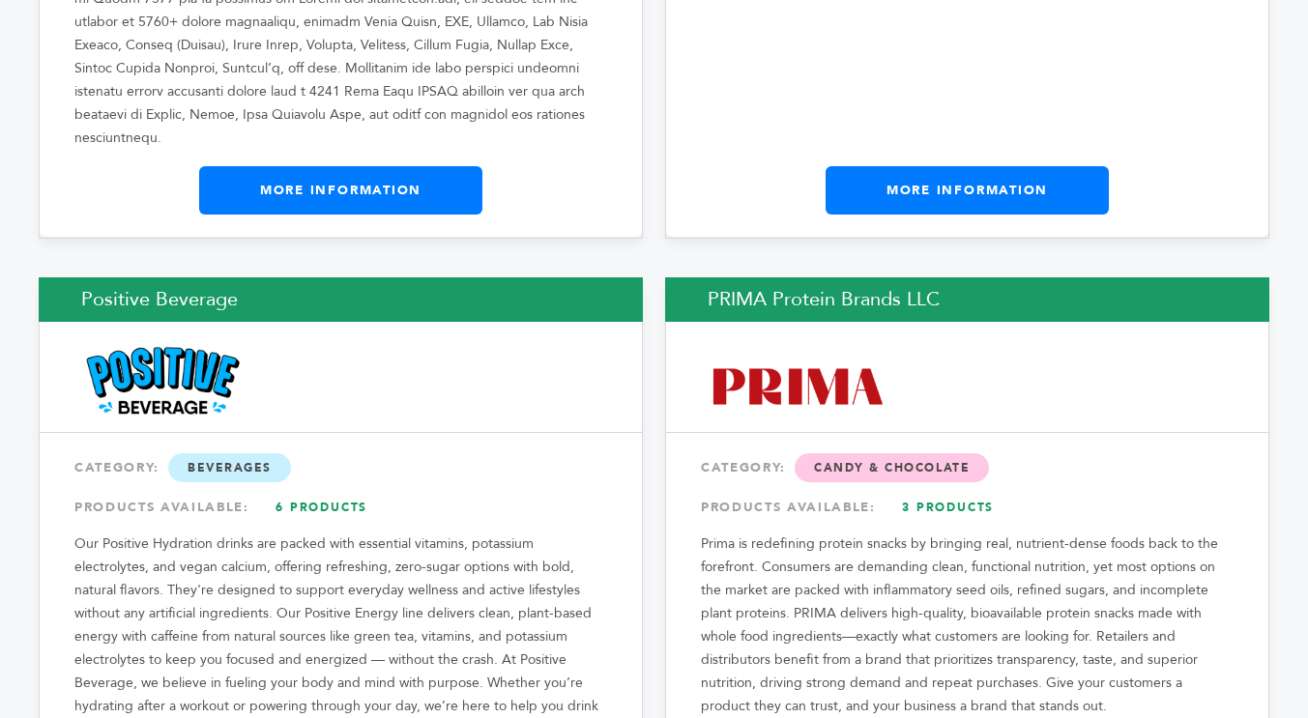
scroll to position [22908, 0]
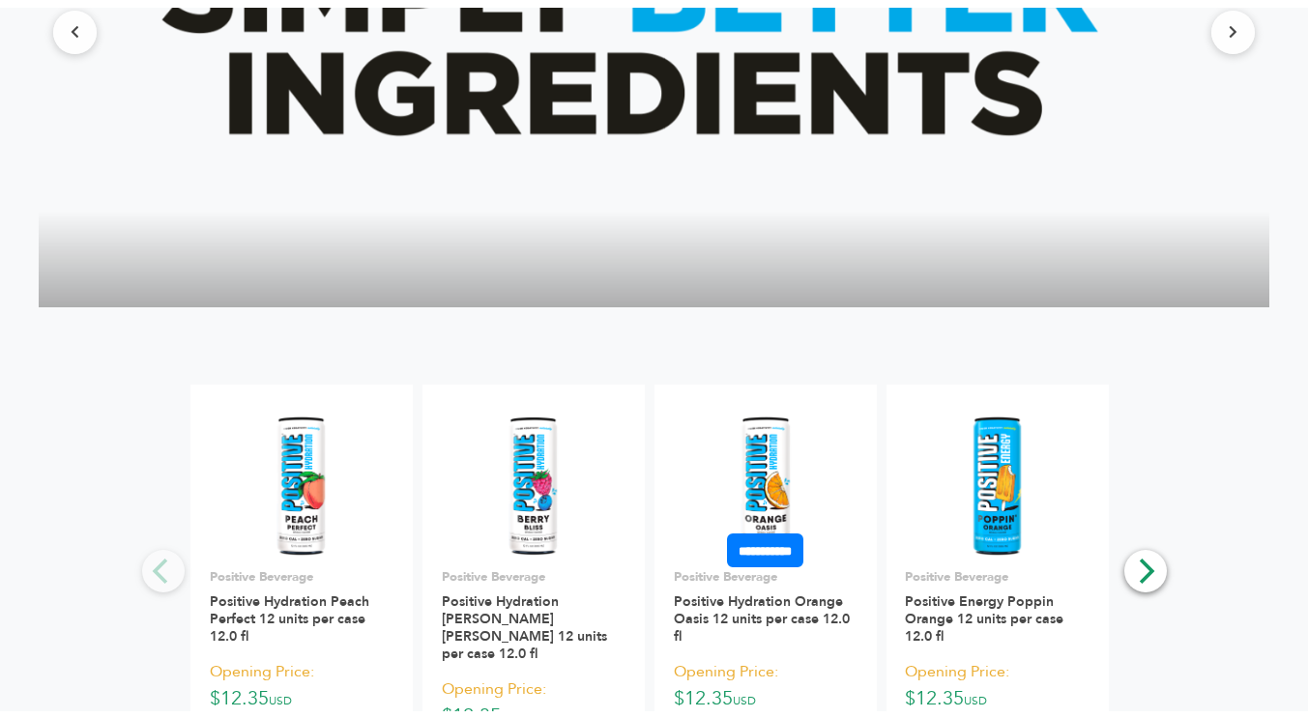
scroll to position [1933, 0]
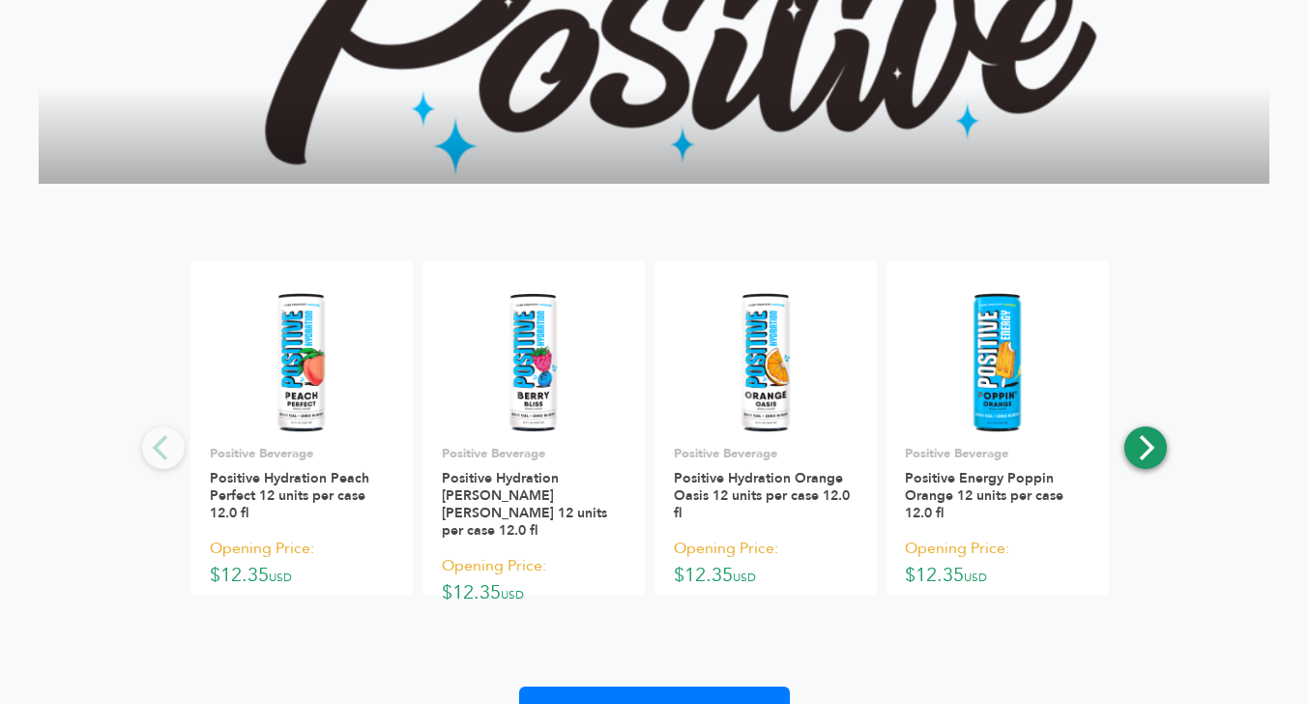
click at [1142, 444] on icon "Next" at bounding box center [1144, 447] width 25 height 25
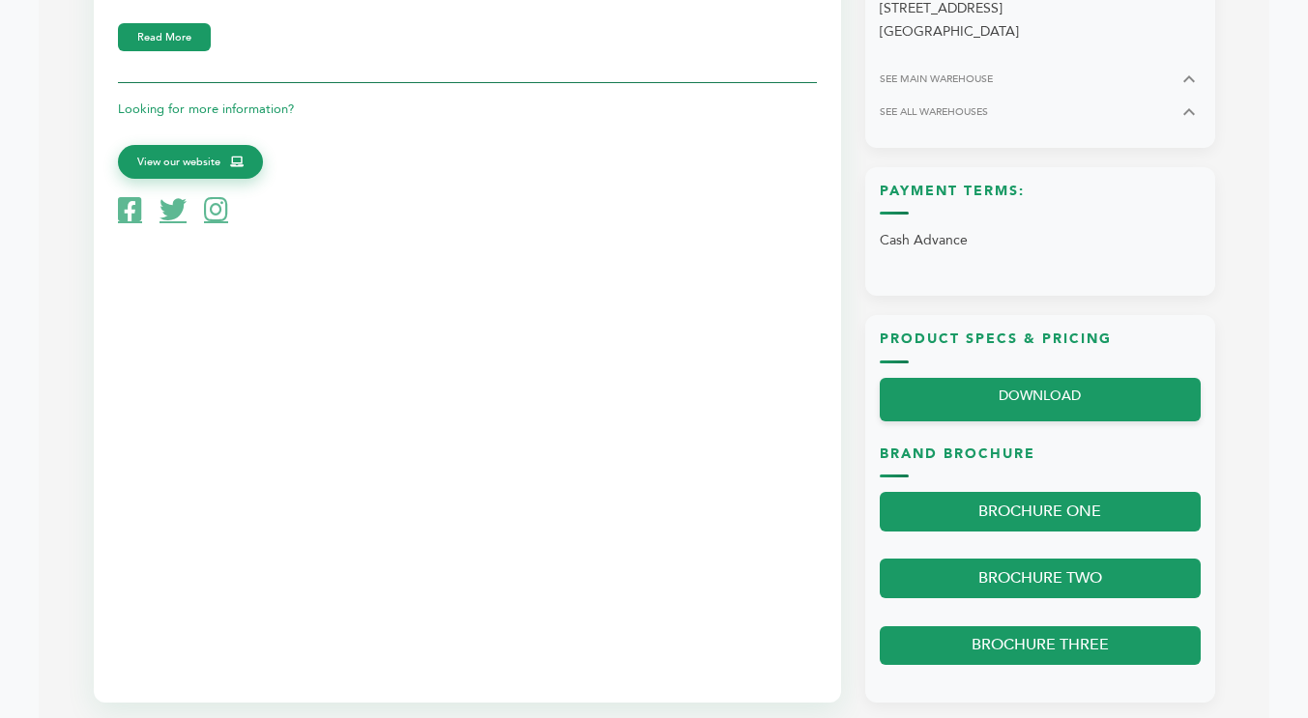
scroll to position [580, 0]
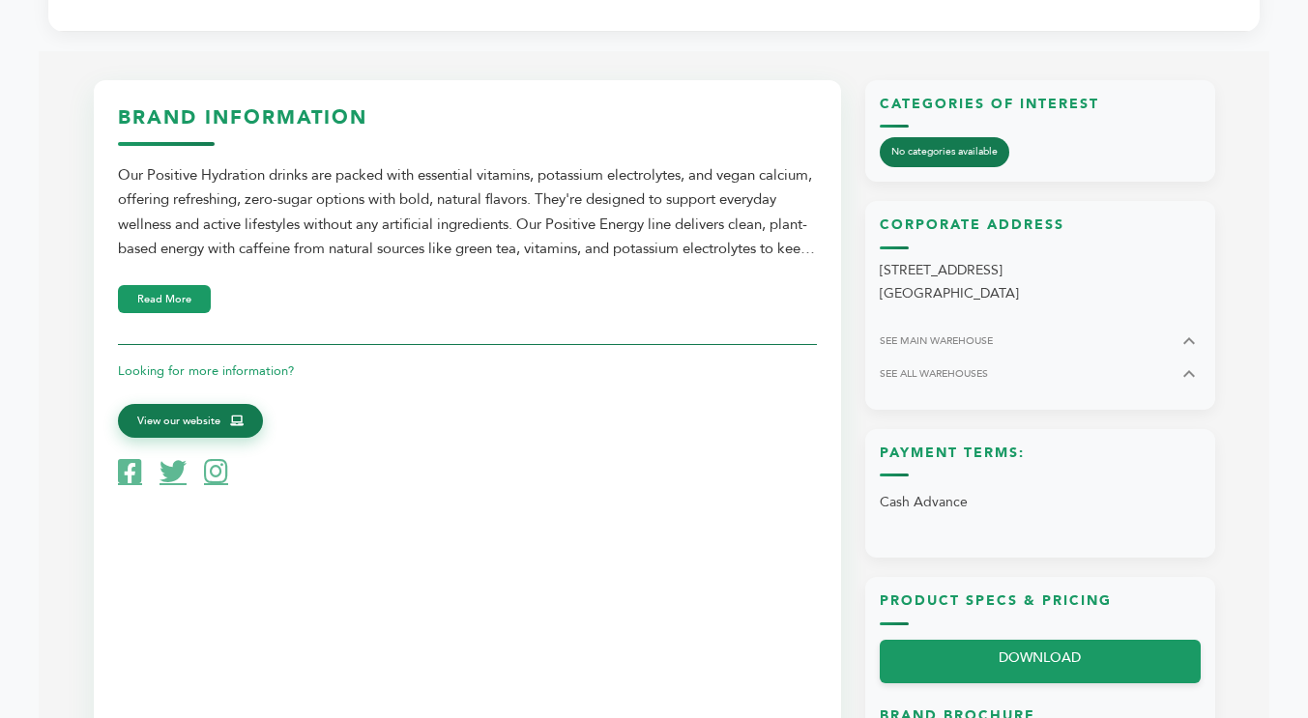
click at [190, 414] on span "View our website" at bounding box center [178, 421] width 83 height 17
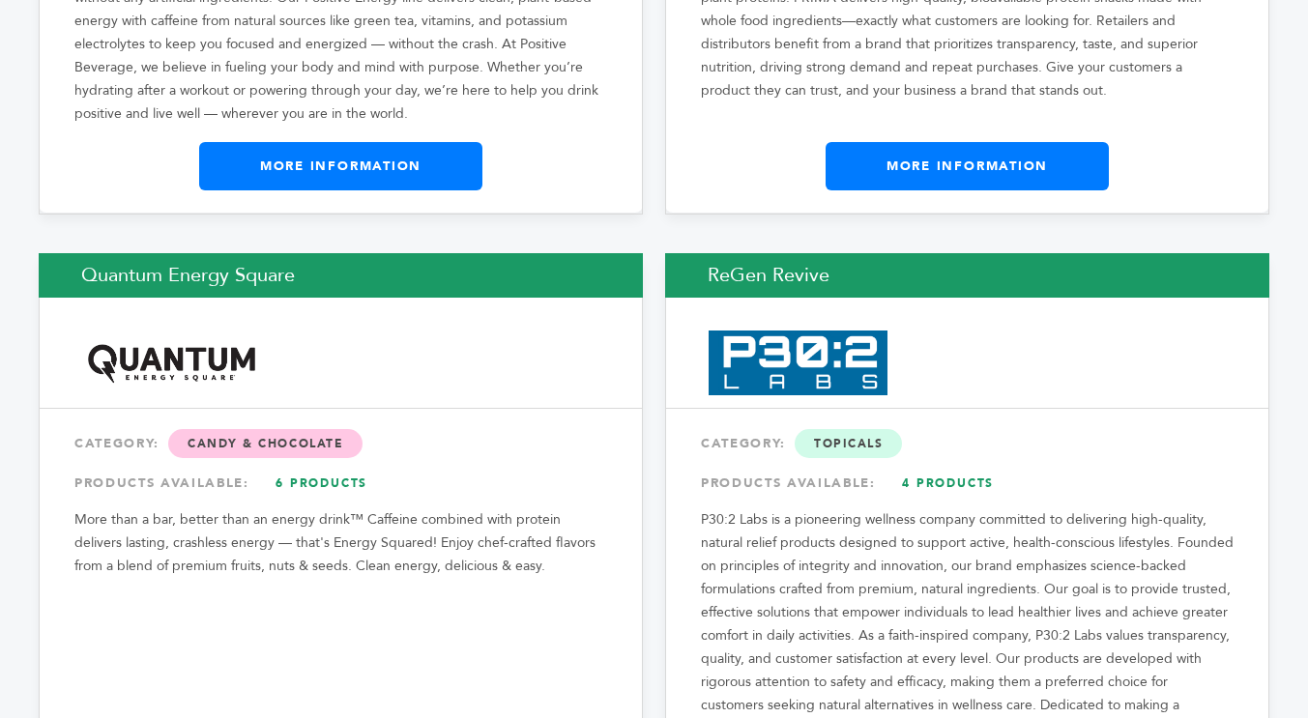
scroll to position [23585, 0]
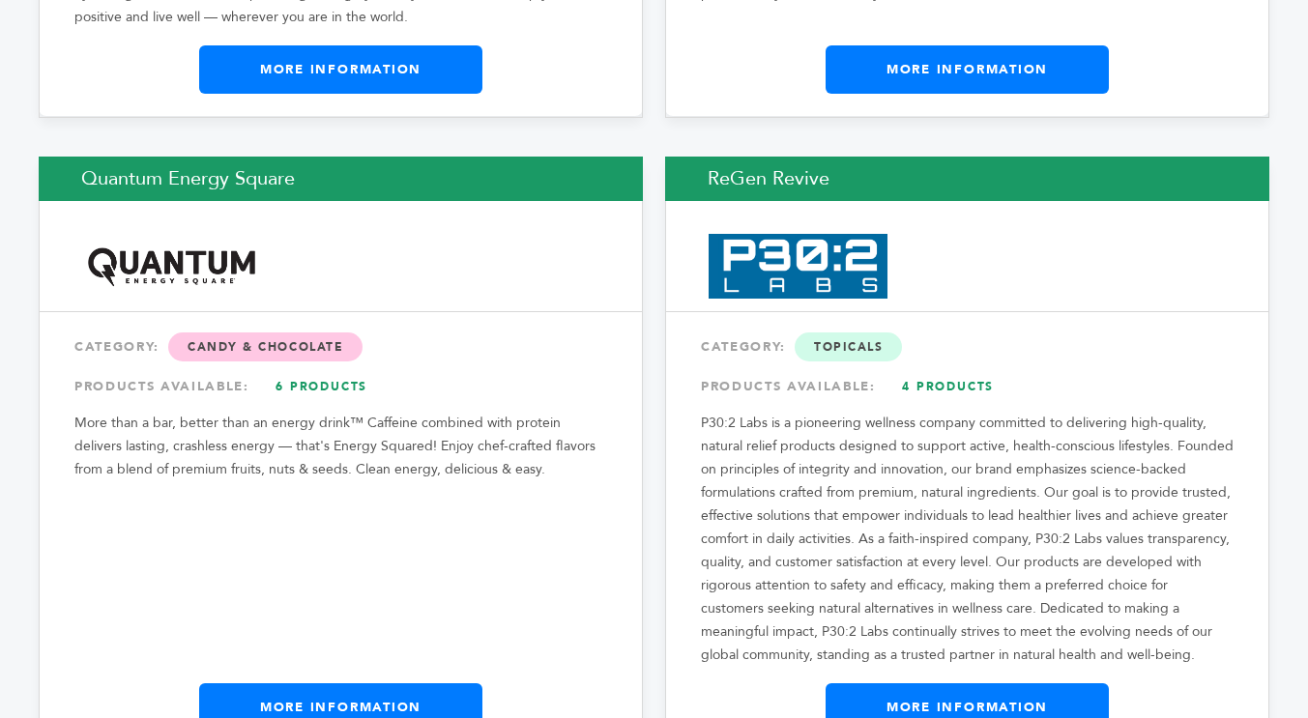
click at [918, 683] on link "More Information" at bounding box center [966, 707] width 283 height 48
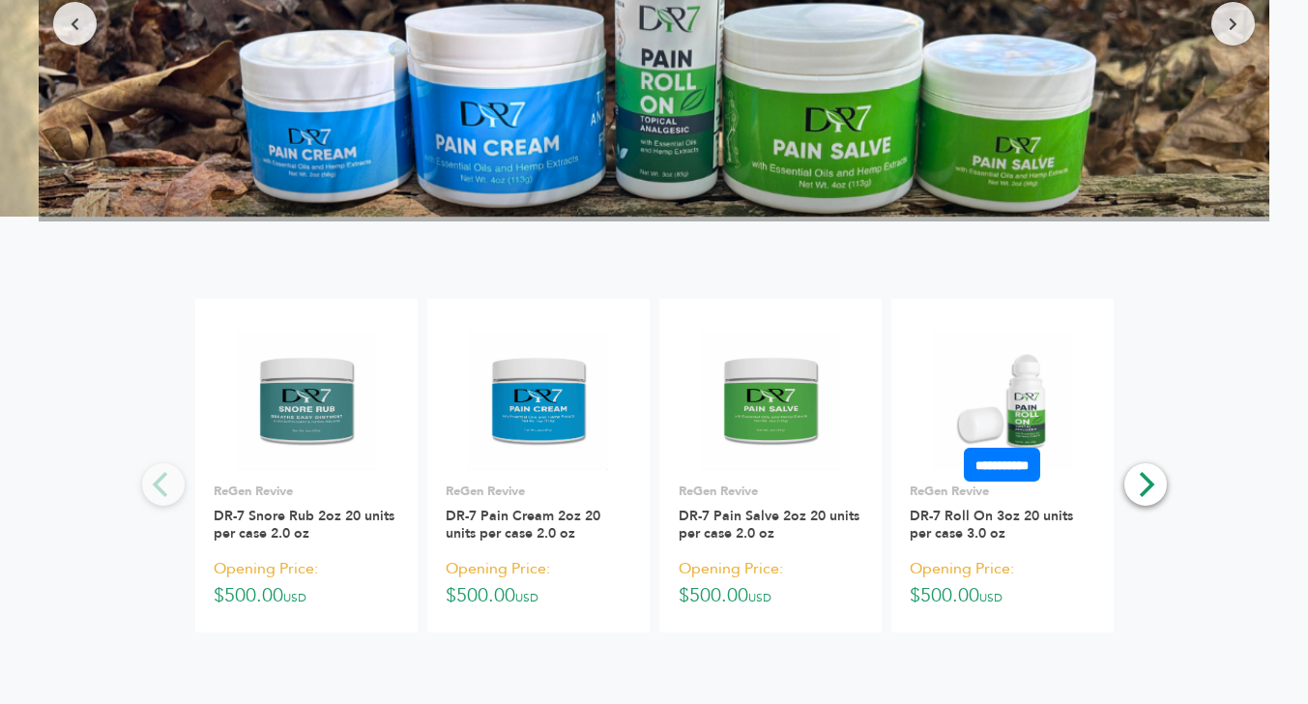
scroll to position [2513, 0]
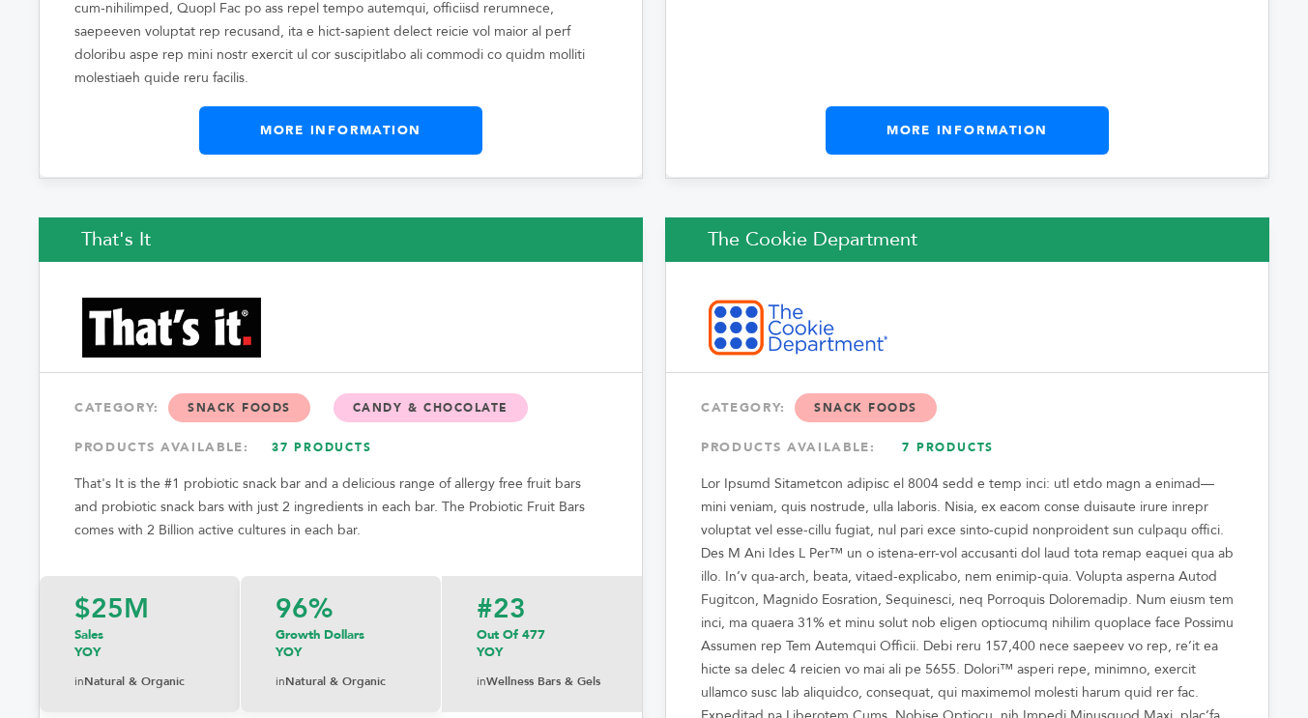
scroll to position [32573, 0]
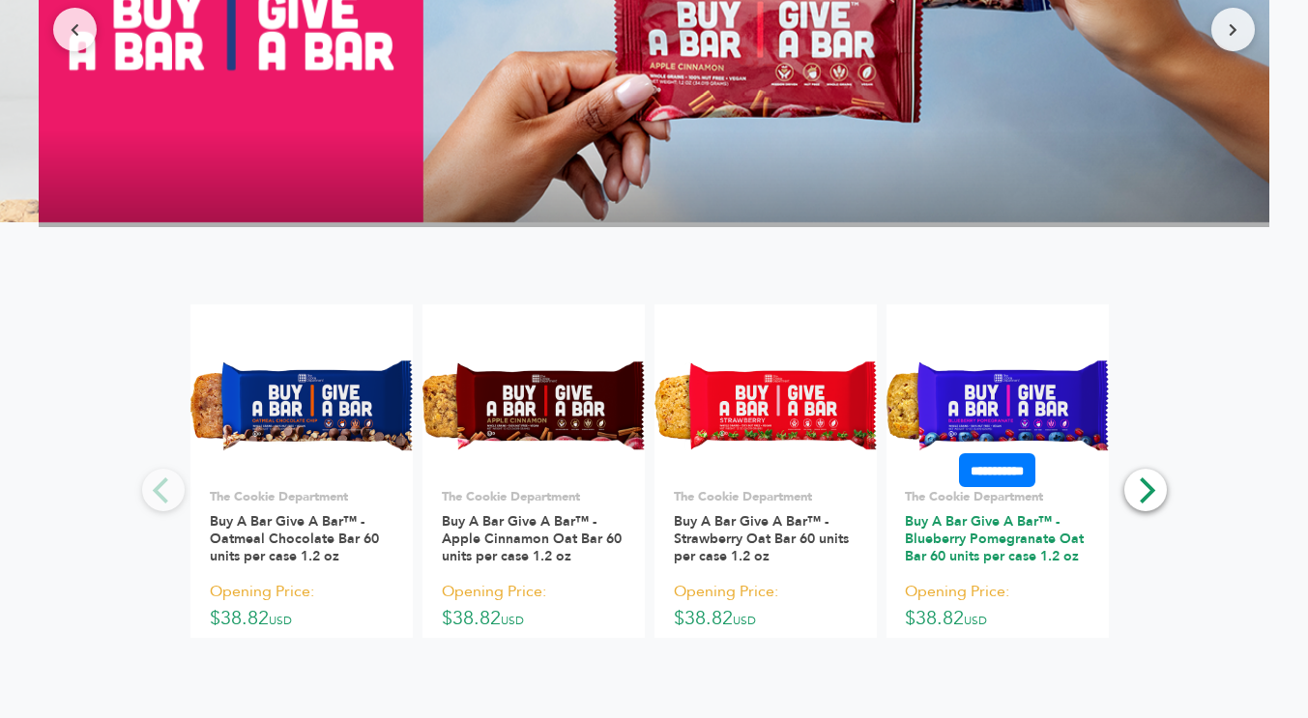
scroll to position [2803, 0]
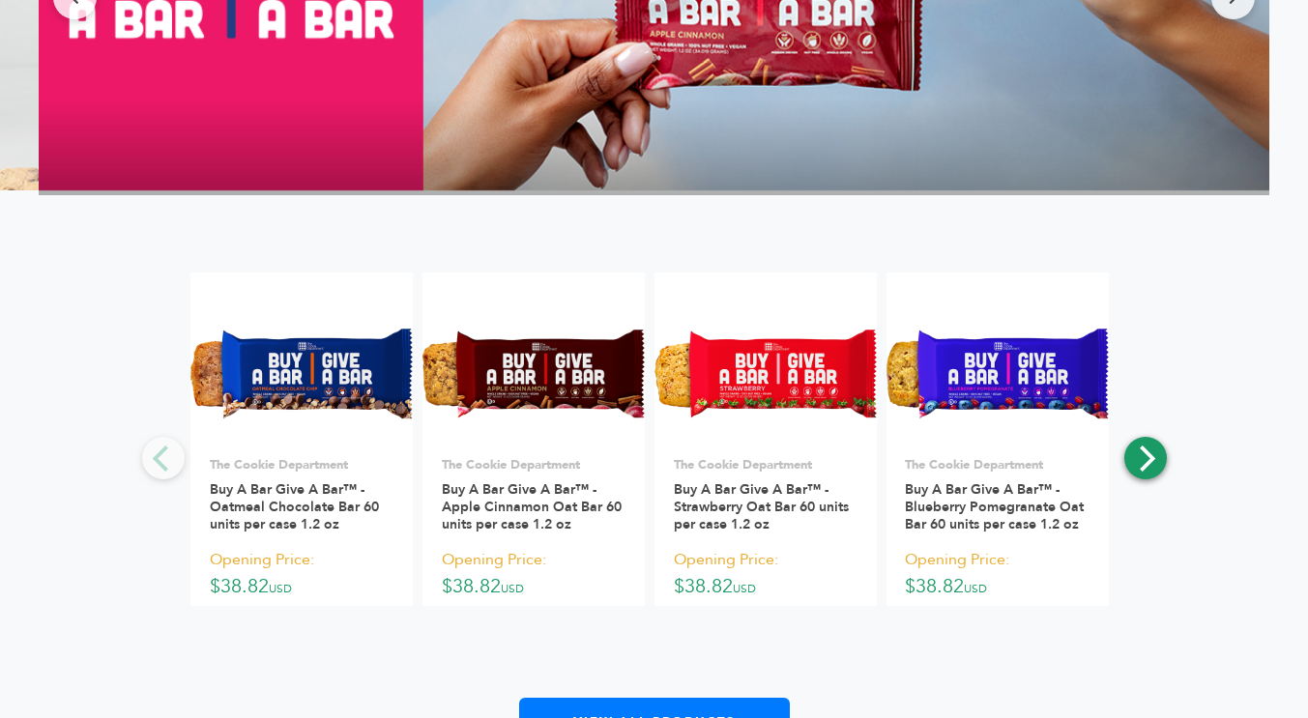
click at [1153, 465] on icon "Next" at bounding box center [1144, 458] width 25 height 25
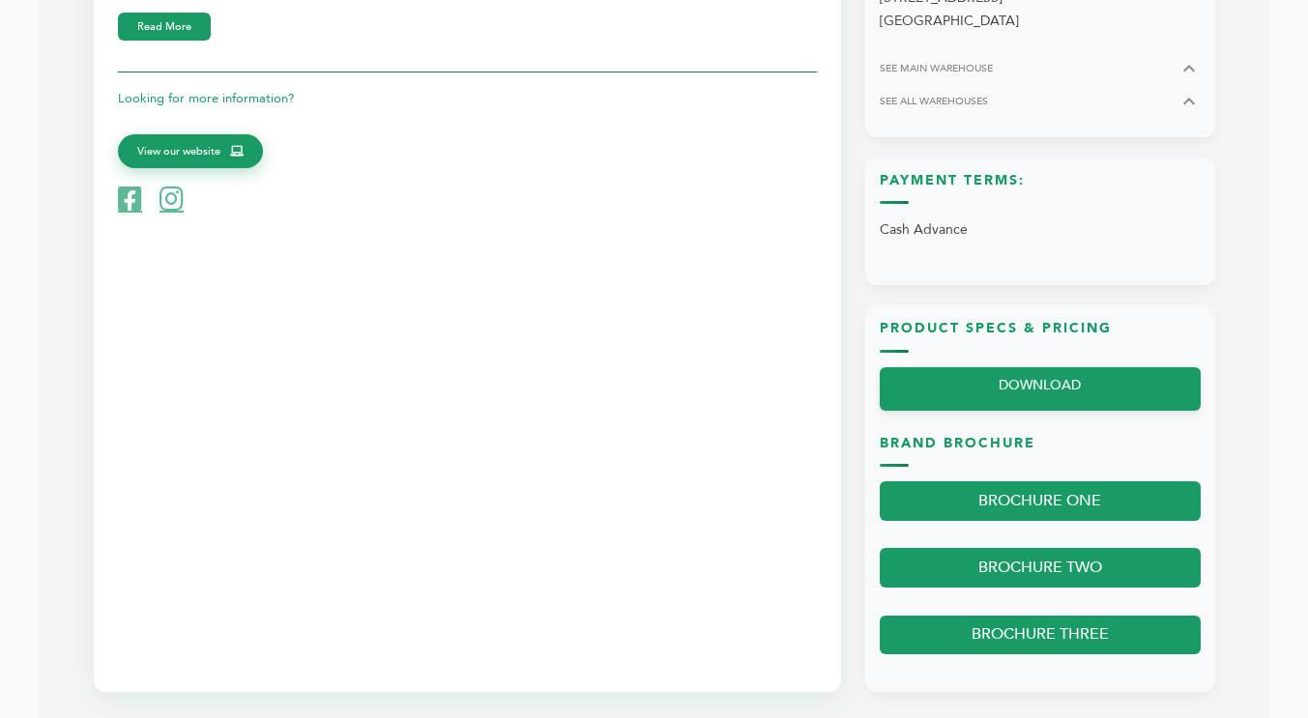
scroll to position [677, 0]
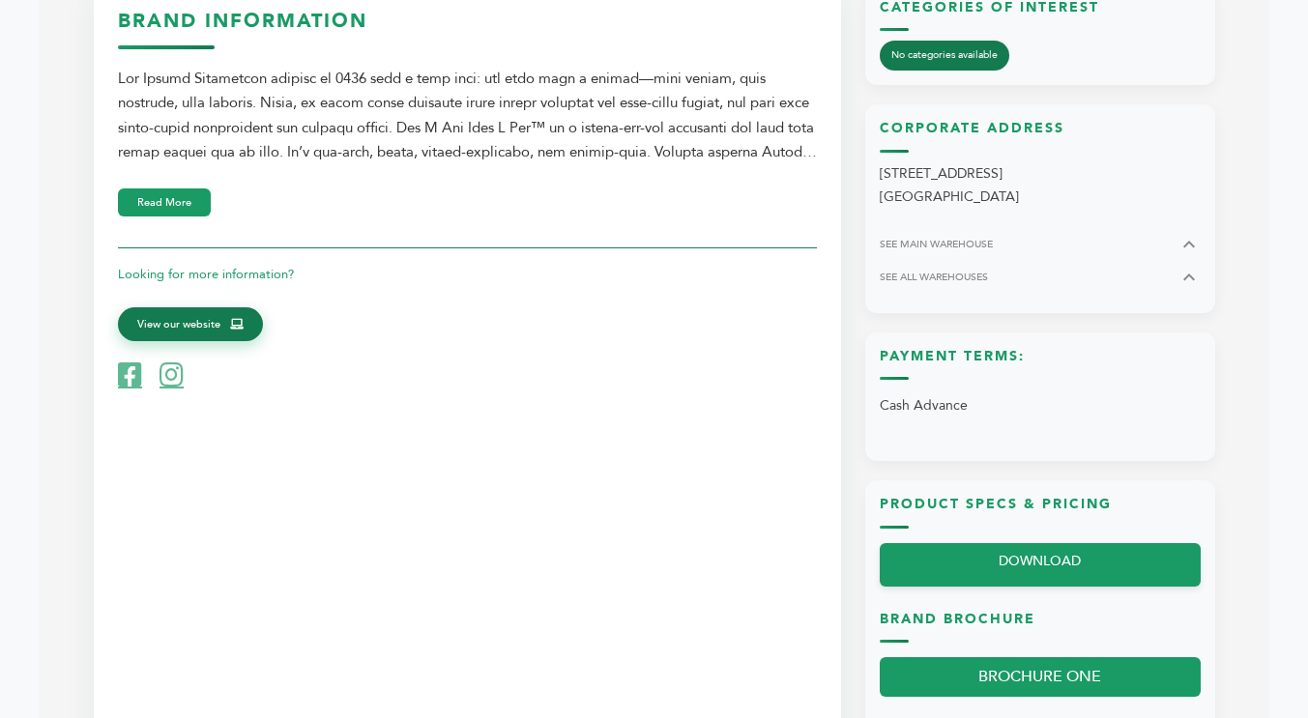
click at [208, 327] on span "View our website" at bounding box center [178, 324] width 83 height 17
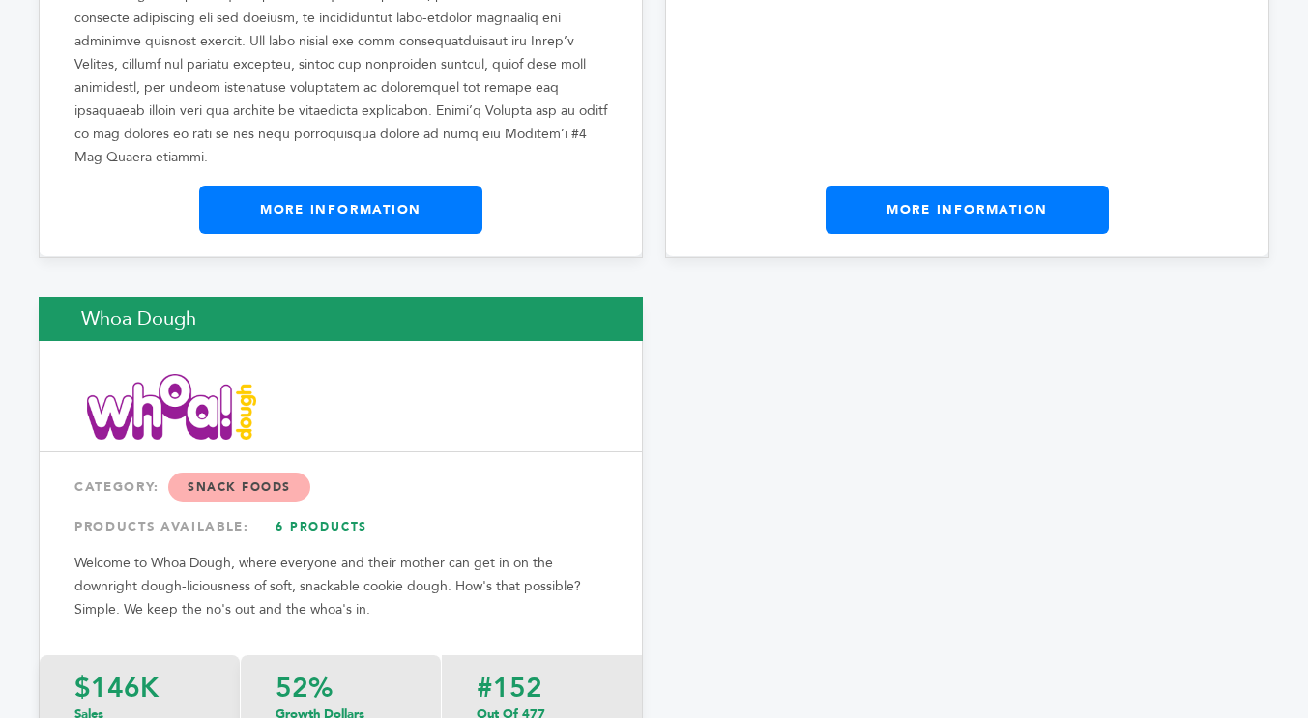
scroll to position [37338, 0]
